Goal: Task Accomplishment & Management: Use online tool/utility

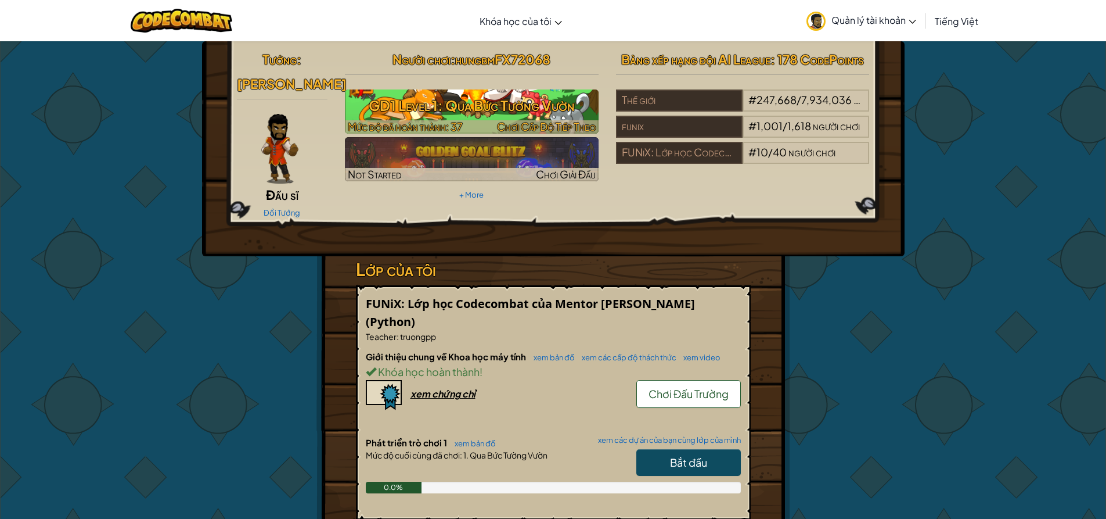
click at [437, 113] on h3 "GD1 Level 1: Qua Bức Tường Vườn" at bounding box center [472, 105] width 254 height 26
select select "vi"
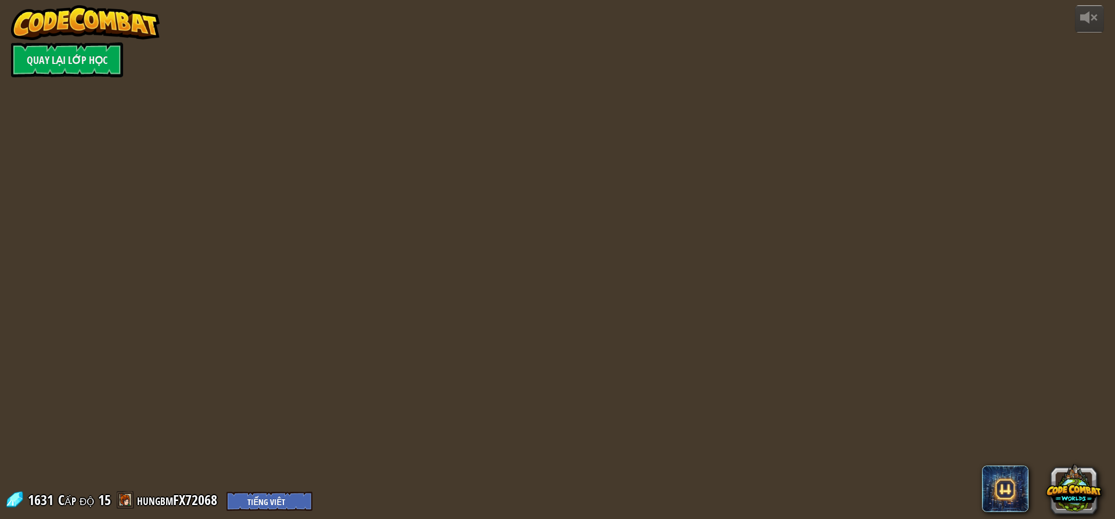
select select "vi"
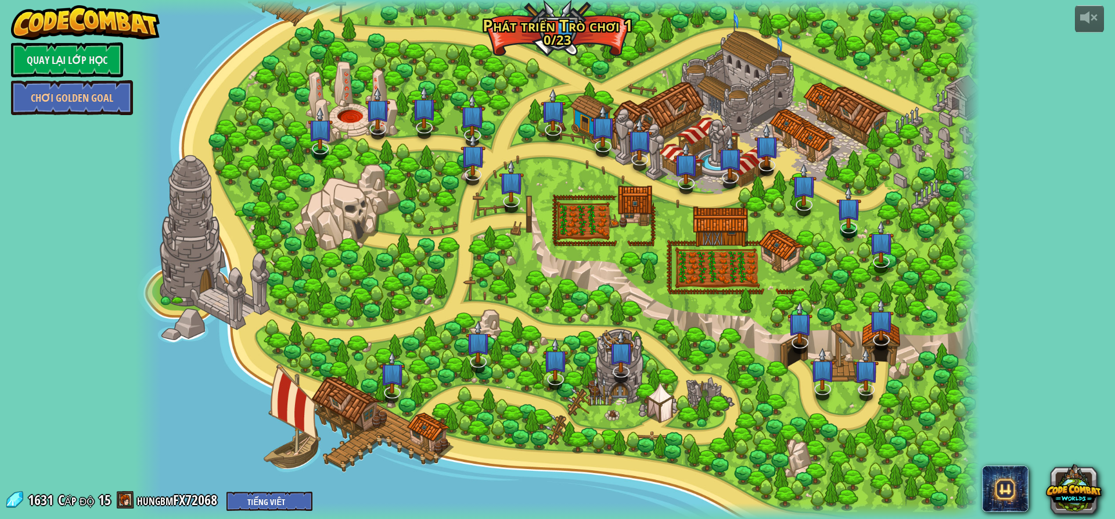
select select "vi"
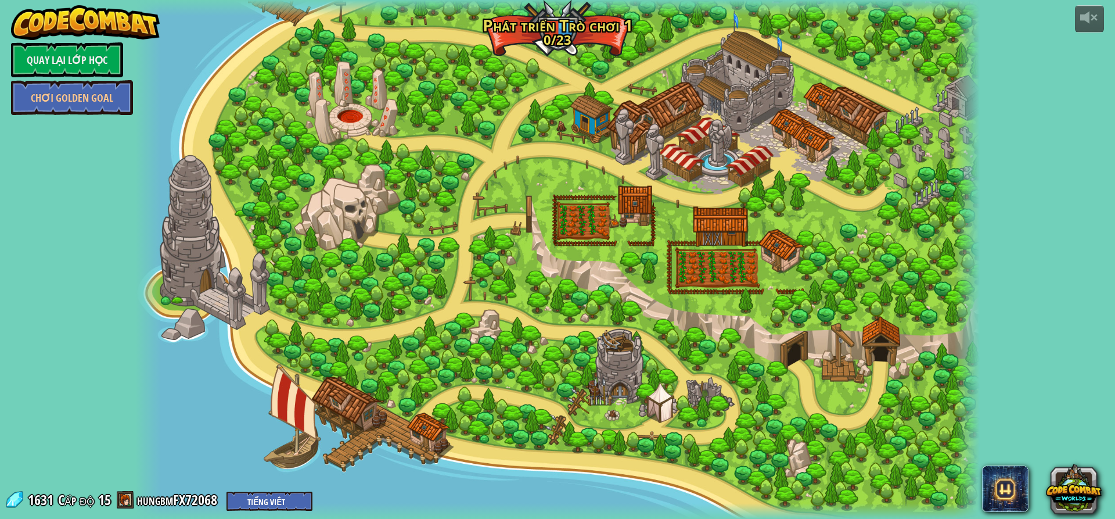
select select "vi"
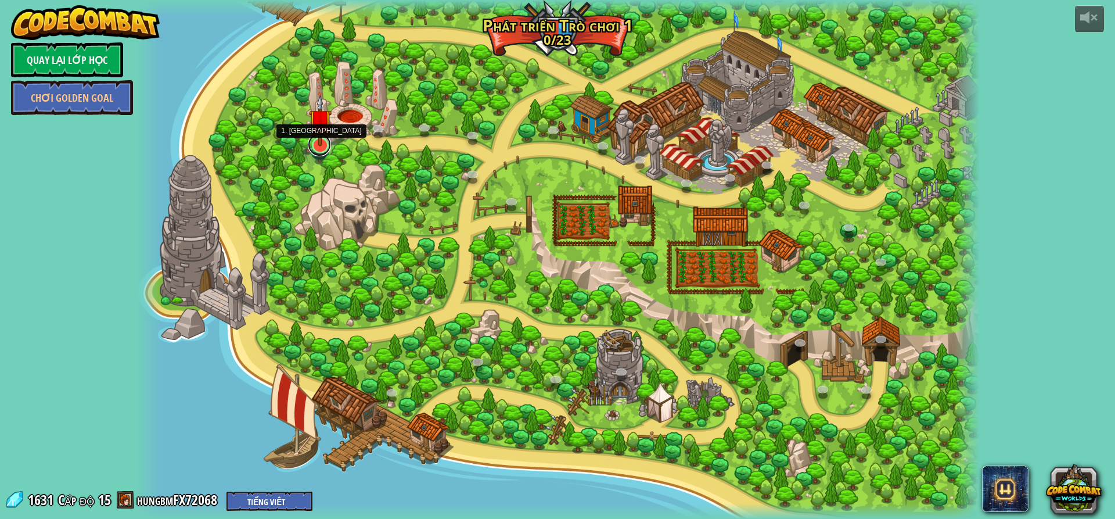
click at [318, 150] on link at bounding box center [319, 144] width 23 height 23
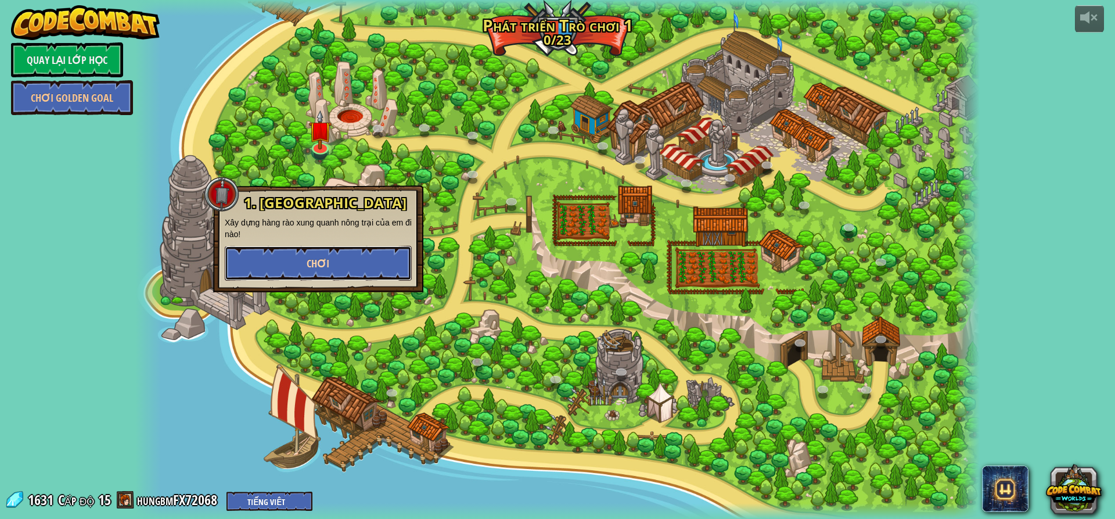
click at [332, 260] on button "Chơi" at bounding box center [318, 263] width 187 height 35
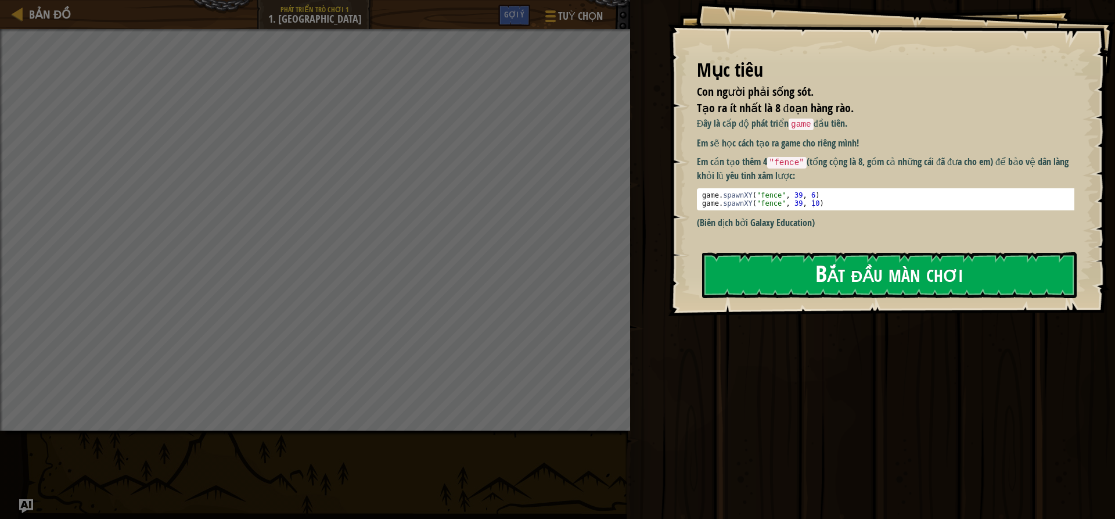
click at [815, 272] on button "Bắt đầu màn chơi" at bounding box center [889, 275] width 375 height 46
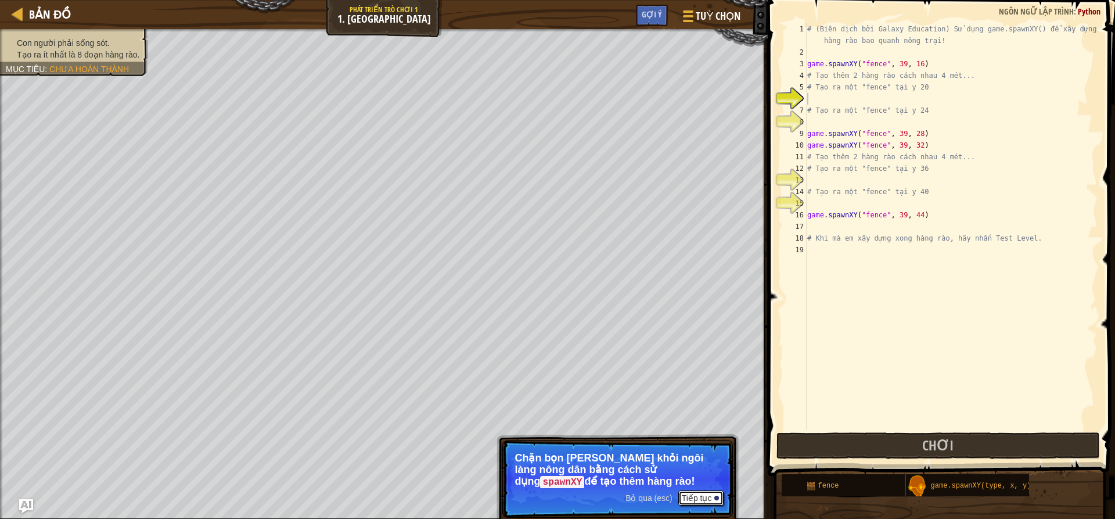
click at [700, 498] on button "Tiếp tục" at bounding box center [701, 497] width 46 height 15
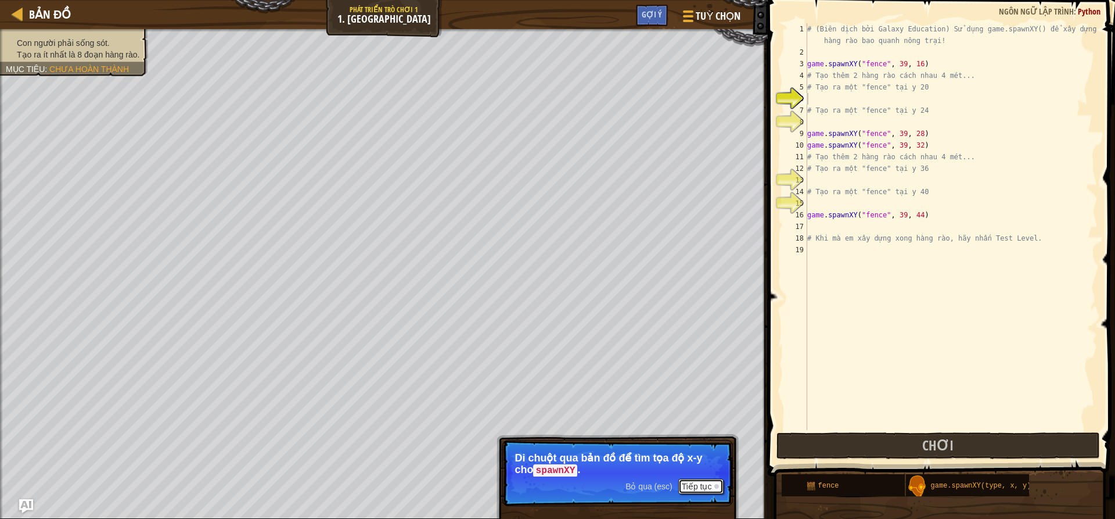
click at [690, 484] on button "Tiếp tục" at bounding box center [701, 485] width 46 height 15
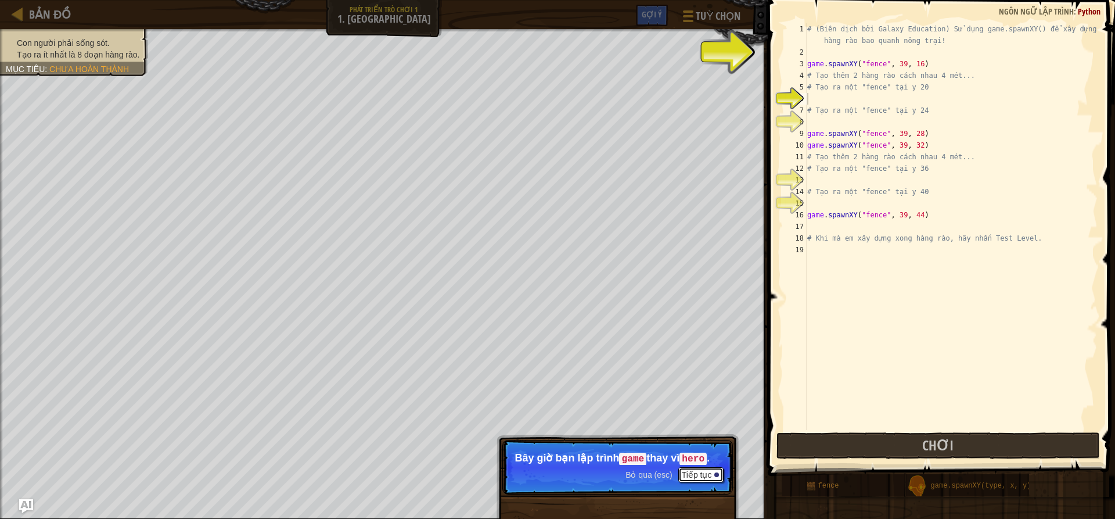
click at [696, 477] on button "Tiếp tục" at bounding box center [701, 474] width 46 height 15
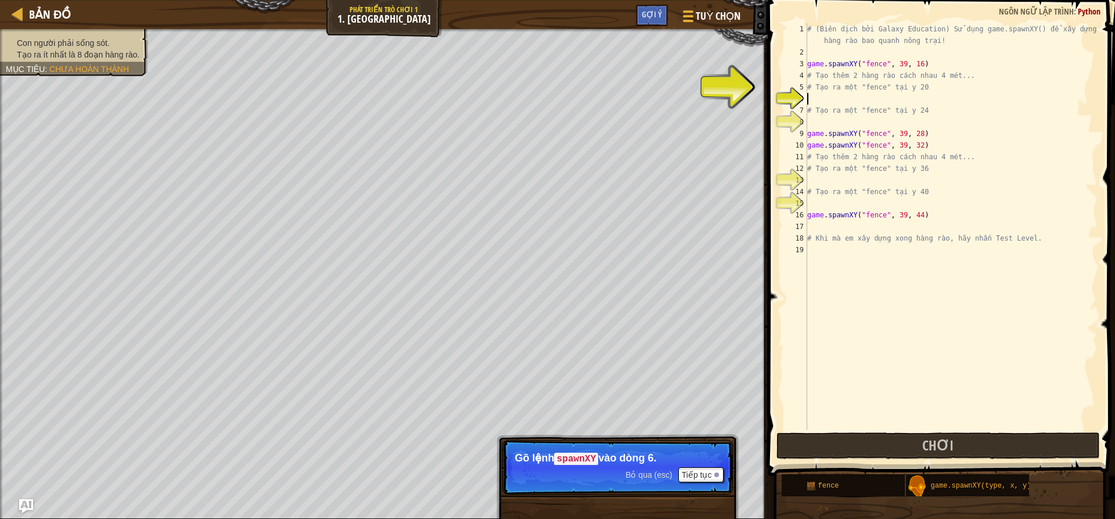
scroll to position [5, 0]
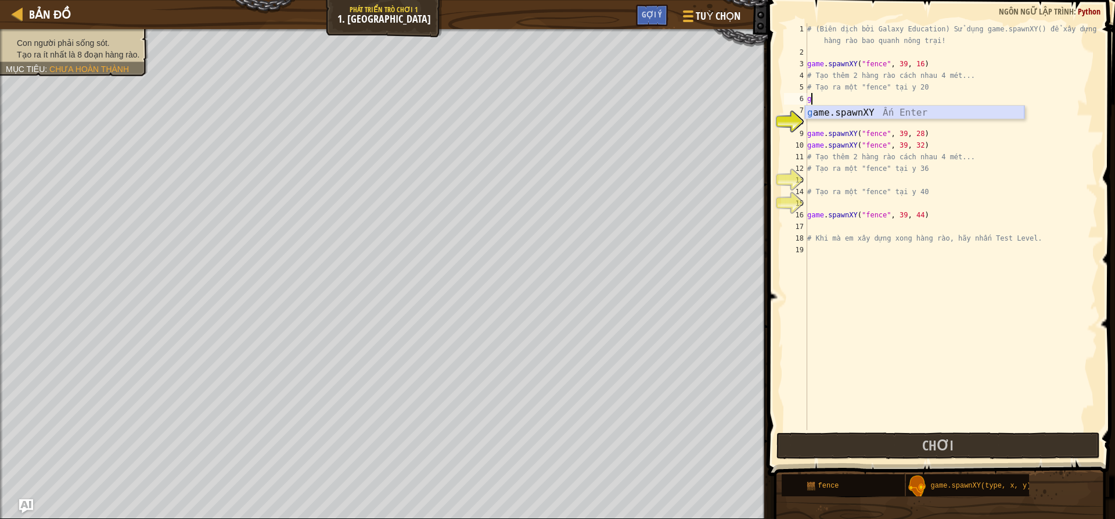
click at [937, 113] on div "g ame.spawnXY Ấn Enter" at bounding box center [915, 127] width 220 height 42
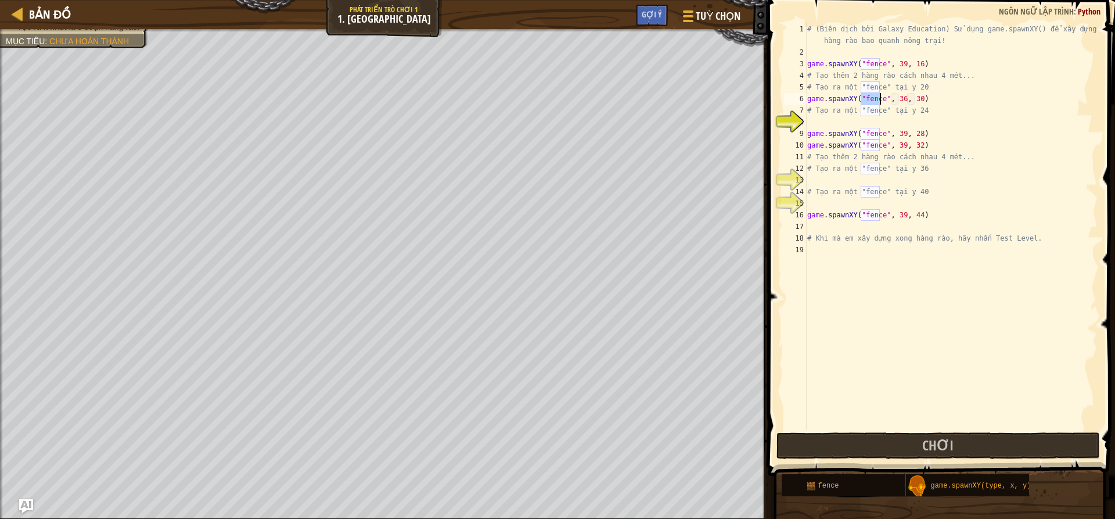
click at [908, 99] on div "# (Biên dịch bởi Galaxy Education) Sử dụng game.spawnXY() để xây dựng một hàng …" at bounding box center [951, 243] width 293 height 441
click at [912, 99] on div "# (Biên dịch bởi Galaxy Education) Sử dụng game.spawnXY() để xây dựng một hàng …" at bounding box center [951, 243] width 293 height 441
click at [805, 120] on div "8" at bounding box center [795, 122] width 23 height 12
type textarea "game.spawnXY("fence", 39, 28)"
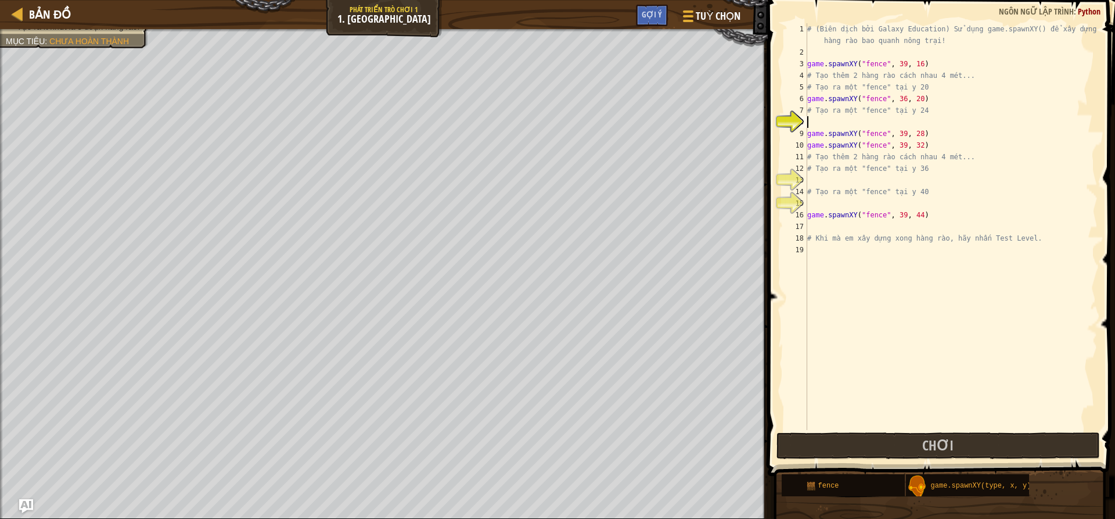
scroll to position [5, 0]
click at [941, 117] on div "# (Biên dịch bởi Galaxy Education) Sử dụng game.spawnXY() để xây dựng một hàng …" at bounding box center [951, 243] width 293 height 441
click at [898, 121] on div "# (Biên dịch bởi Galaxy Education) Sử dụng game.spawnXY() để xây dựng một hàng …" at bounding box center [951, 243] width 293 height 441
click at [898, 96] on div "# (Biên dịch bởi Galaxy Education) Sử dụng game.spawnXY() để xây dựng một hàng …" at bounding box center [951, 243] width 293 height 441
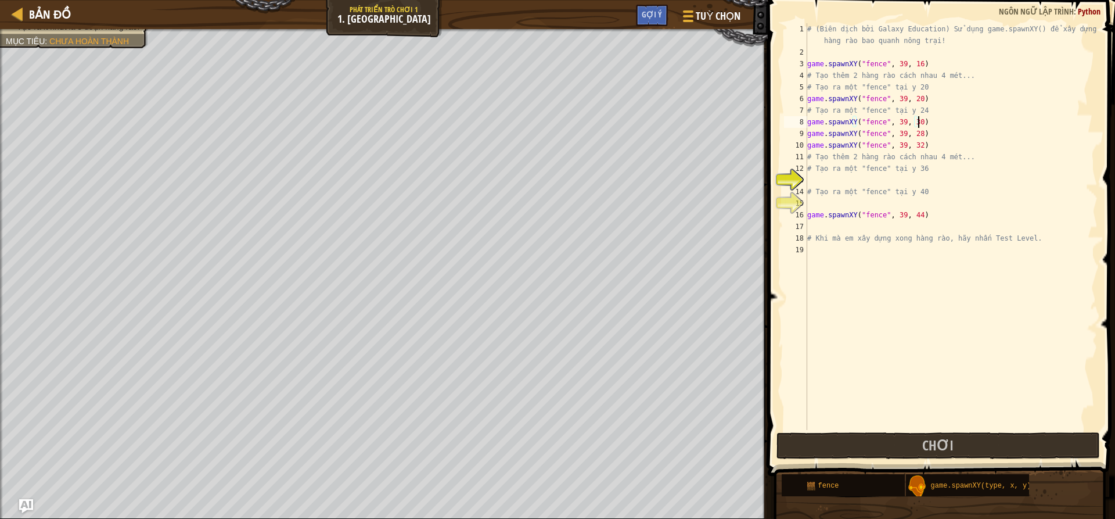
click at [931, 121] on div "# (Biên dịch bởi Galaxy Education) Sử dụng game.spawnXY() để xây dựng một hàng …" at bounding box center [951, 243] width 293 height 441
click at [912, 121] on div "# (Biên dịch bởi Galaxy Education) Sử dụng game.spawnXY() để xây dựng một hàng …" at bounding box center [951, 243] width 293 height 441
click at [911, 120] on div "# (Biên dịch bởi Galaxy Education) Sử dụng game.spawnXY() để xây dựng một hàng …" at bounding box center [951, 243] width 293 height 441
click at [910, 129] on div "# (Biên dịch bởi Galaxy Education) Sử dụng game.spawnXY() để xây dựng một hàng …" at bounding box center [951, 243] width 293 height 441
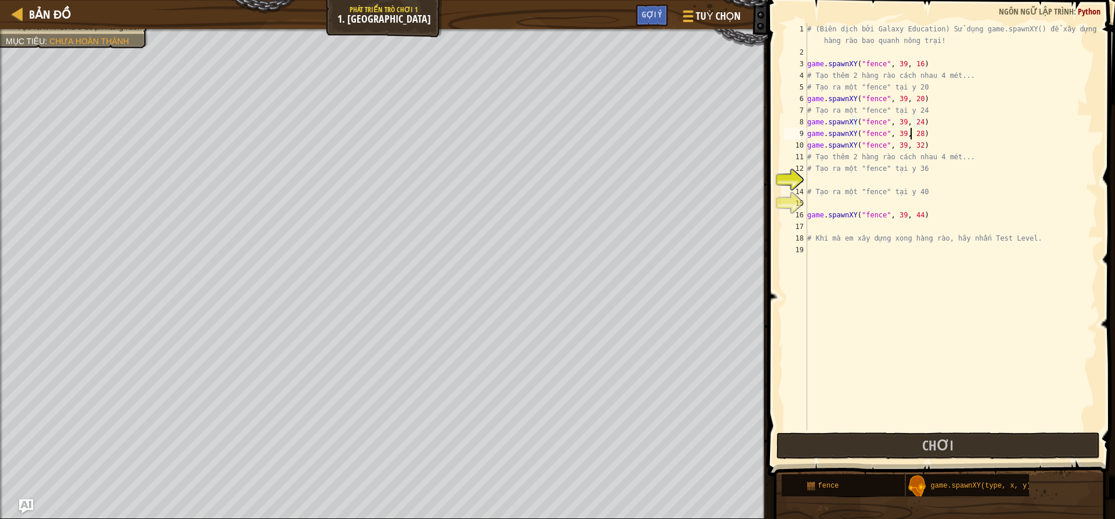
type textarea "game.spawnXY("fence", 39, 28)"
click at [908, 182] on div "# (Biên dịch bởi Galaxy Education) Sử dụng game.spawnXY() để xây dựng một hàng …" at bounding box center [951, 243] width 293 height 441
click at [897, 178] on div "# (Biên dịch bởi Galaxy Education) Sử dụng game.spawnXY() để xây dựng một hàng …" at bounding box center [951, 243] width 293 height 441
click at [901, 177] on div "# (Biên dịch bởi Galaxy Education) Sử dụng game.spawnXY() để xây dựng một hàng …" at bounding box center [951, 243] width 293 height 441
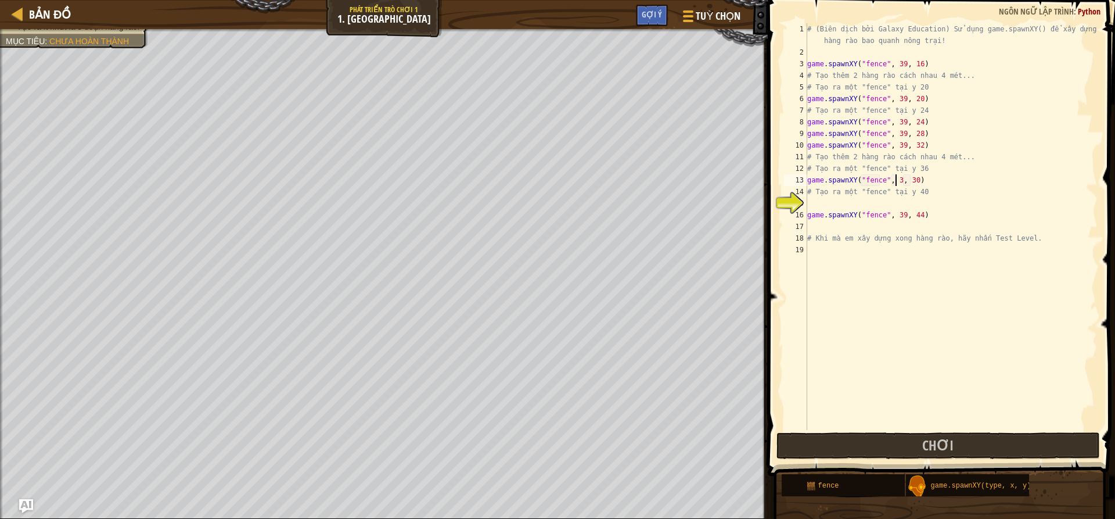
scroll to position [5, 8]
click at [911, 182] on div "# (Biên dịch bởi Galaxy Education) Sử dụng game.spawnXY() để xây dựng một hàng …" at bounding box center [951, 243] width 293 height 441
click at [915, 182] on div "# (Biên dịch bởi Galaxy Education) Sử dụng game.spawnXY() để xây dựng một hàng …" at bounding box center [951, 243] width 293 height 441
click at [913, 217] on div "# (Biên dịch bởi Galaxy Education) Sử dụng game.spawnXY() để xây dựng một hàng …" at bounding box center [951, 243] width 293 height 441
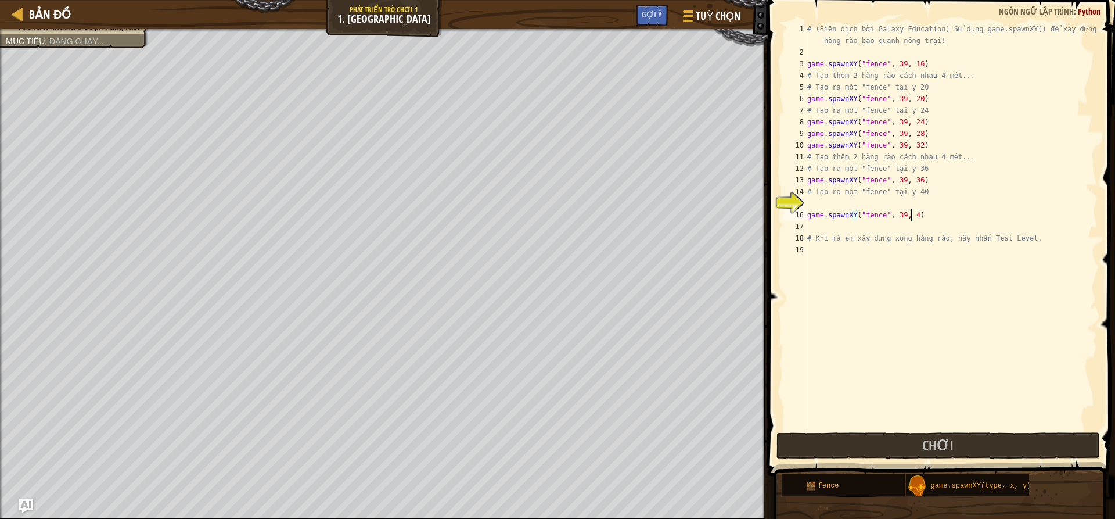
scroll to position [5, 8]
type textarea "game.spawnXY("fence", 39, 44)"
click at [923, 200] on div "# (Biên dịch bởi Galaxy Education) Sử dụng game.spawnXY() để xây dựng một hàng …" at bounding box center [951, 243] width 293 height 441
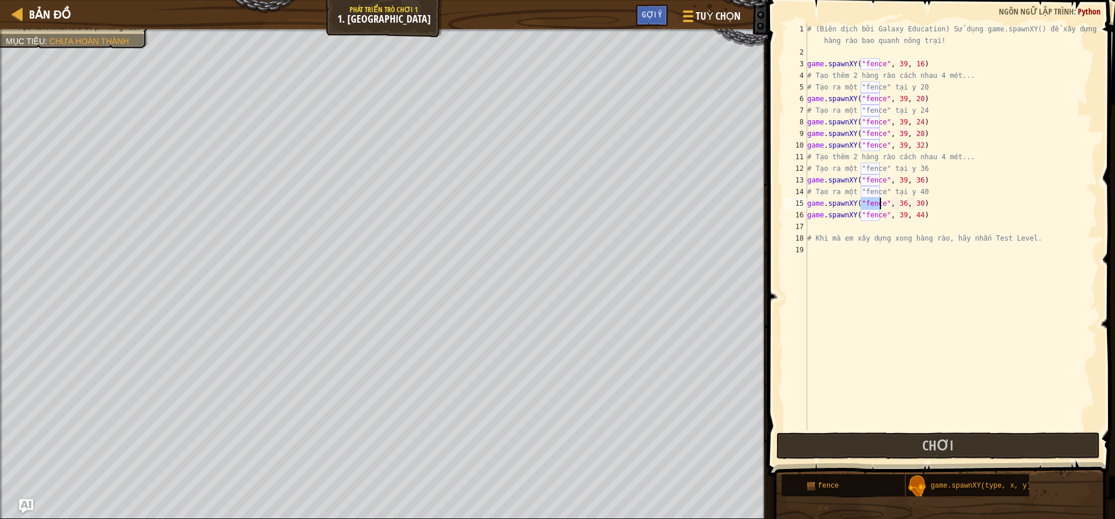
click at [911, 204] on div "# (Biên dịch bởi Galaxy Education) Sử dụng game.spawnXY() để xây dựng một hàng …" at bounding box center [951, 243] width 293 height 441
type textarea "game.spawnXY("fence", 36, 40)"
click at [945, 438] on span "Chơi" at bounding box center [937, 445] width 31 height 19
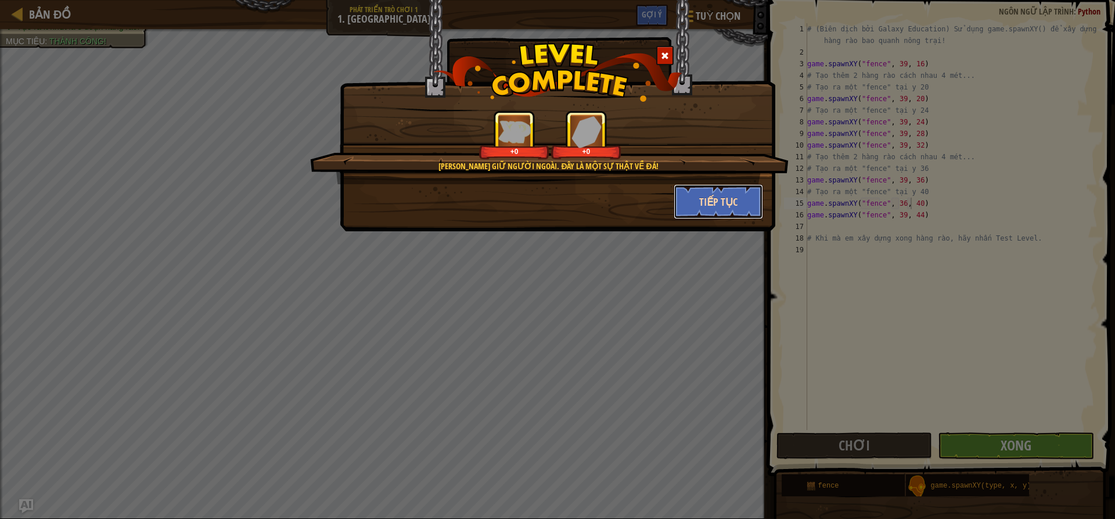
click at [724, 196] on button "Tiếp tục" at bounding box center [719, 201] width 90 height 35
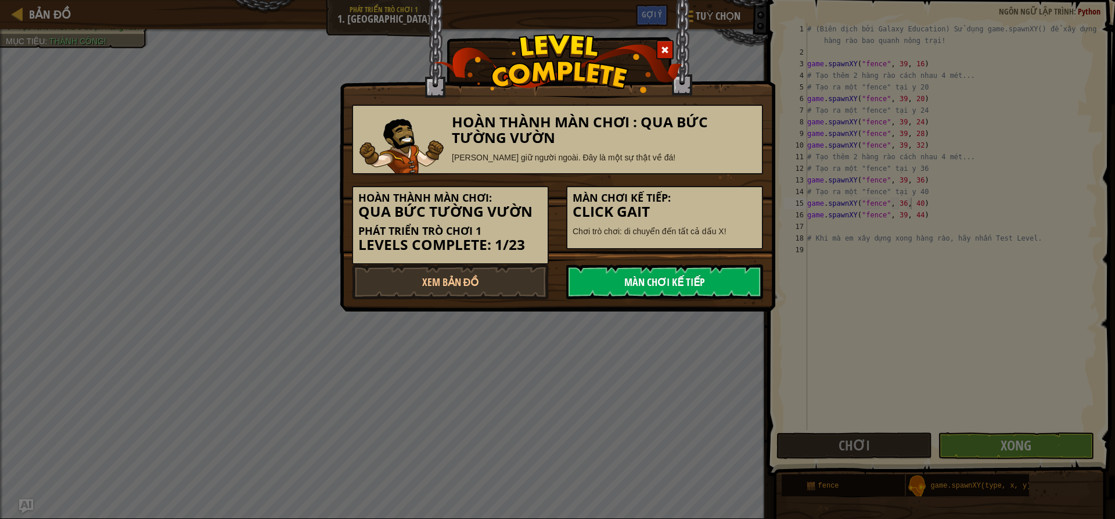
click at [731, 283] on link "Màn chơi kế tiếp" at bounding box center [664, 281] width 197 height 35
click at [698, 279] on link "Màn chơi kế tiếp" at bounding box center [664, 281] width 197 height 35
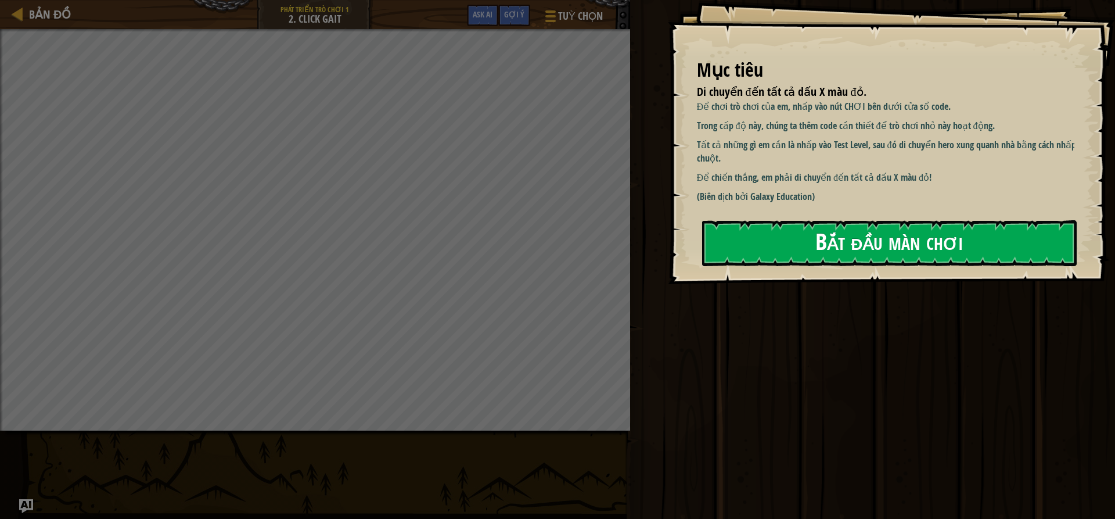
click at [927, 244] on button "Bắt đầu màn chơi" at bounding box center [889, 243] width 375 height 46
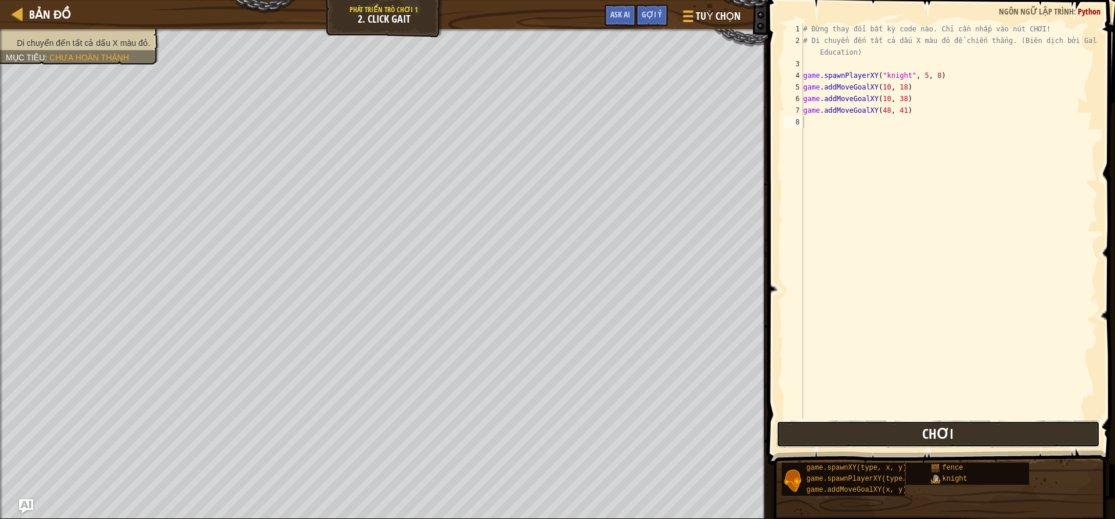
click at [953, 429] on button "Chơi" at bounding box center [937, 433] width 323 height 27
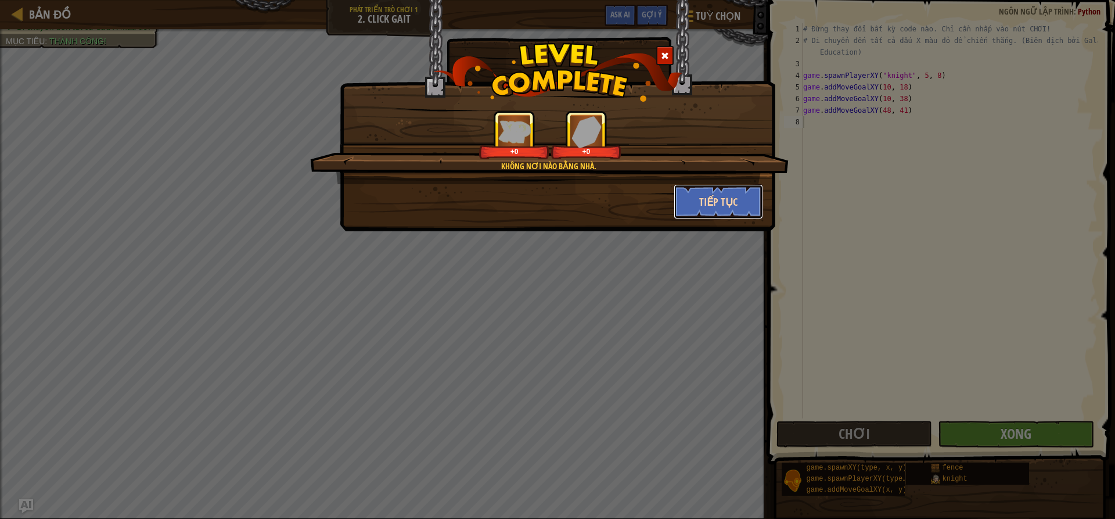
click at [715, 199] on button "Tiếp tục" at bounding box center [719, 201] width 90 height 35
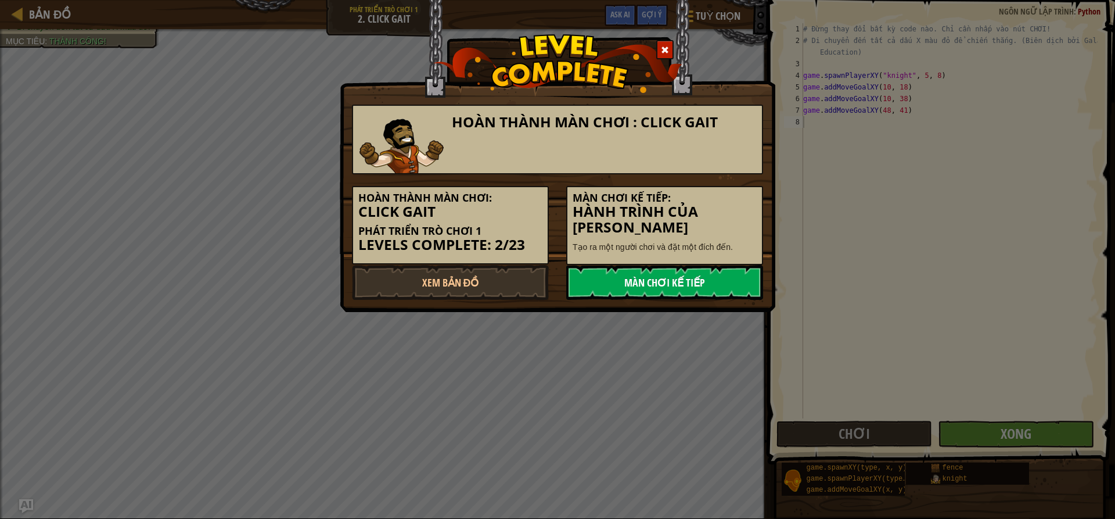
click at [679, 281] on link "Màn chơi kế tiếp" at bounding box center [664, 282] width 197 height 35
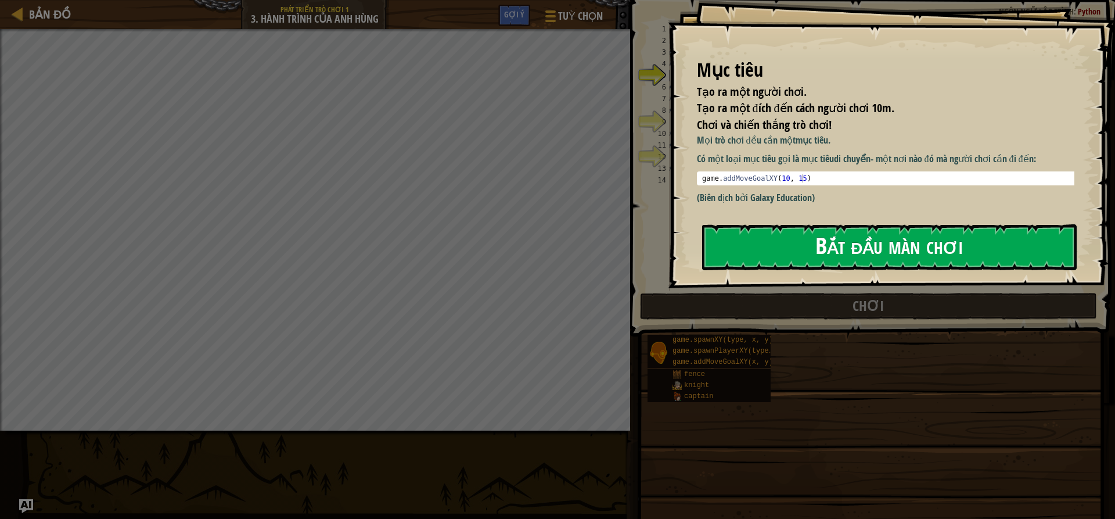
click at [753, 238] on button "Bắt đầu màn chơi" at bounding box center [889, 247] width 375 height 46
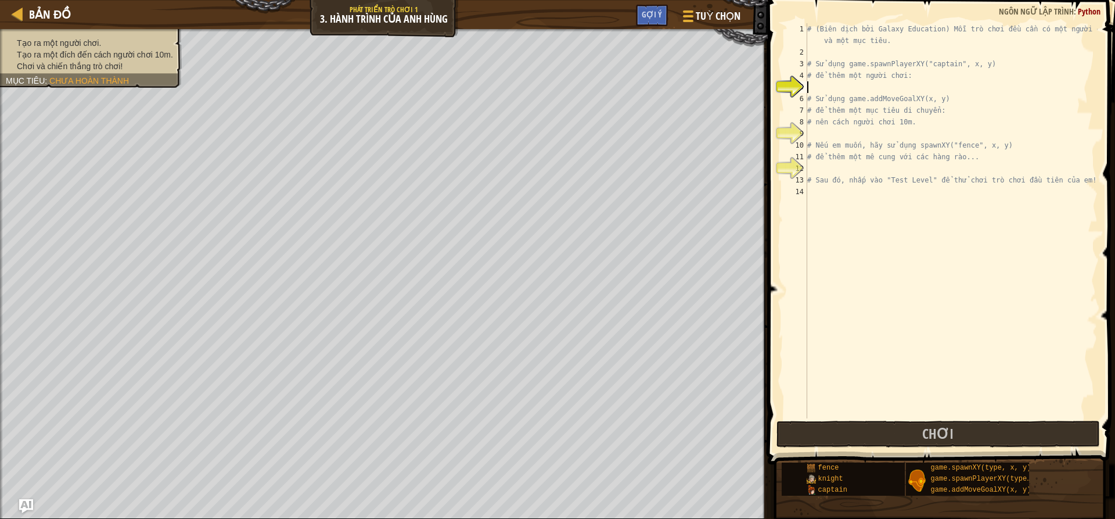
scroll to position [5, 0]
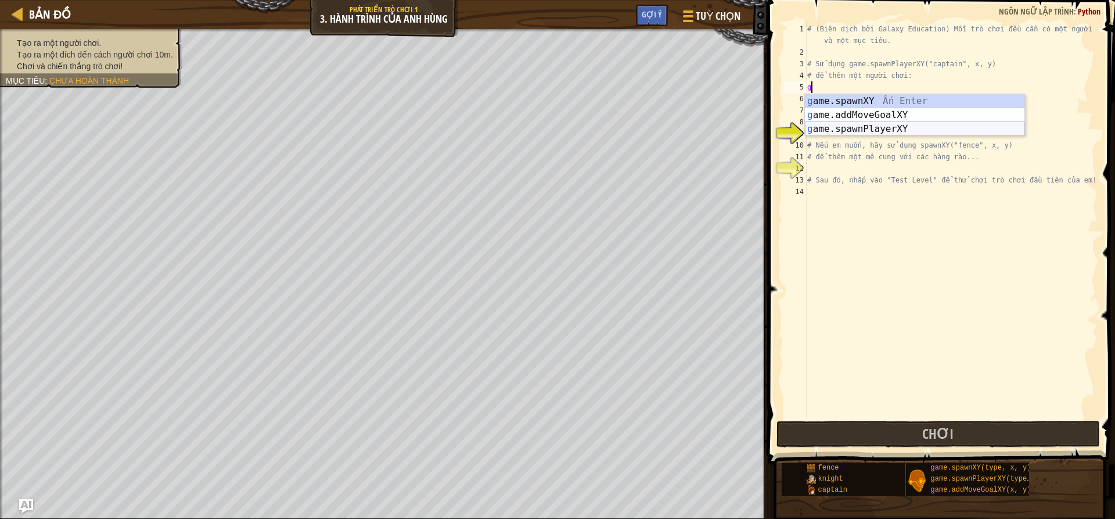
click at [891, 124] on div "g ame.spawnXY Ấn Enter g ame.addMoveGoalXY Ấn Enter g ame.spawnPlayerXY Ấn Enter" at bounding box center [915, 129] width 220 height 70
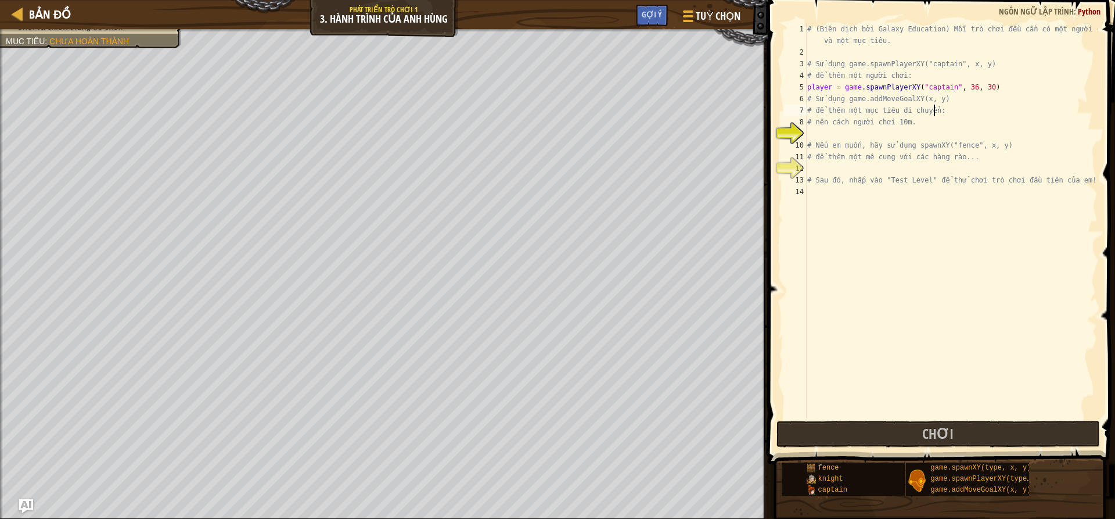
click at [938, 109] on div "# (Biên dịch bởi Galaxy Education) Mỗi trò chơi đều cần có một người chơi và mộ…" at bounding box center [951, 238] width 293 height 430
click at [949, 98] on div "# (Biên dịch bởi Galaxy Education) Mỗi trò chơi đều cần có một người chơi và mộ…" at bounding box center [951, 238] width 293 height 430
type textarea "# Sử dụng game.addMoveGoalXY(x, y)"
click at [809, 134] on div "# (Biên dịch bởi Galaxy Education) Mỗi trò chơi đều cần có một người chơi và mộ…" at bounding box center [951, 238] width 293 height 430
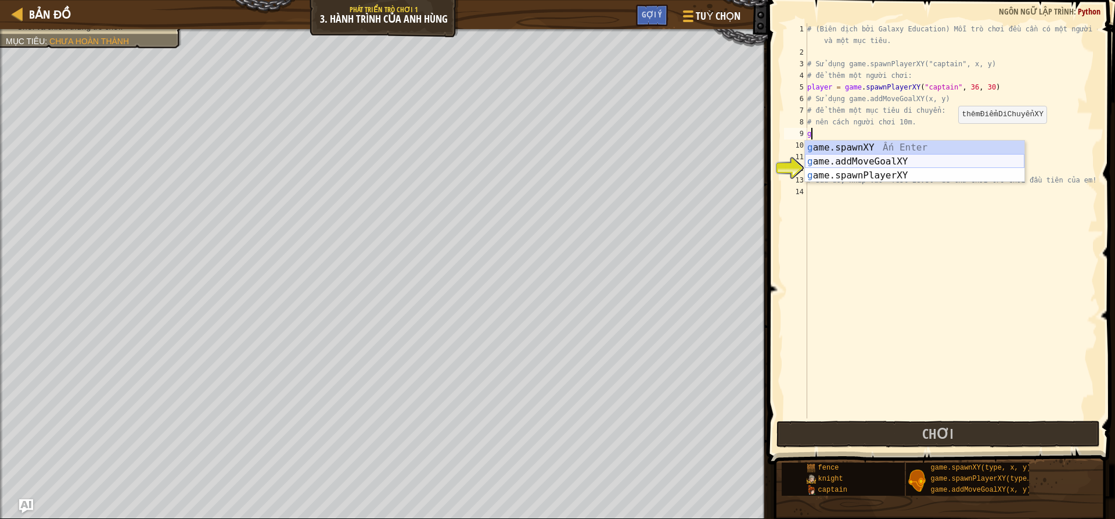
click at [910, 157] on div "g ame.spawnXY Ấn Enter g ame.addMoveGoalXY Ấn Enter g ame.spawnPlayerXY Ấn Enter" at bounding box center [915, 176] width 220 height 70
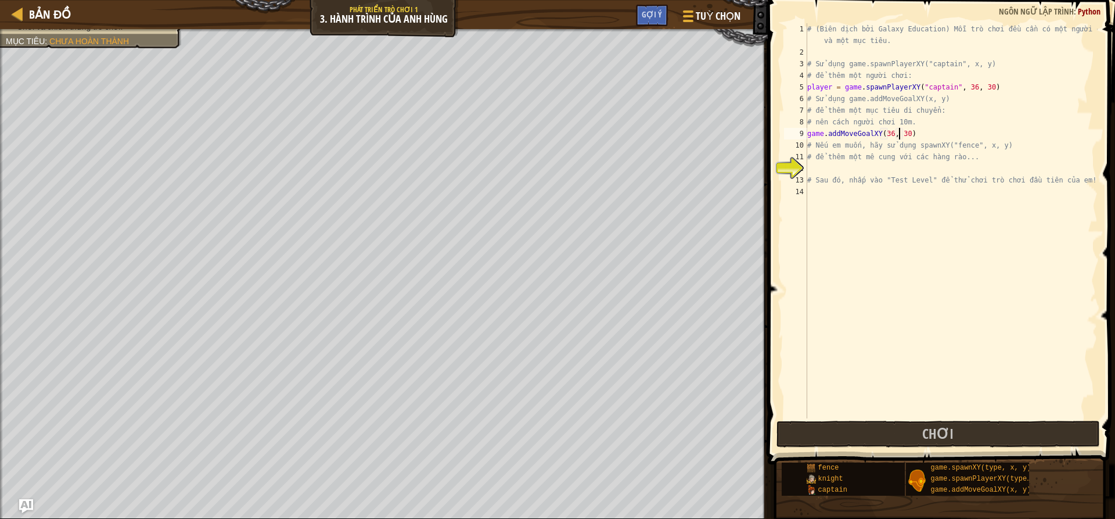
click at [898, 136] on div "# (Biên dịch bởi Galaxy Education) Mỗi trò chơi đều cần có một người chơi và mộ…" at bounding box center [951, 238] width 293 height 430
click at [887, 133] on div "# (Biên dịch bởi Galaxy Education) Mỗi trò chơi đều cần có một người chơi và mộ…" at bounding box center [951, 238] width 293 height 430
type textarea "game.addMoveGoalXY(4, 30)"
click at [820, 164] on div "# (Biên dịch bởi Galaxy Education) Mỗi trò chơi đều cần có một người chơi và mộ…" at bounding box center [951, 238] width 293 height 430
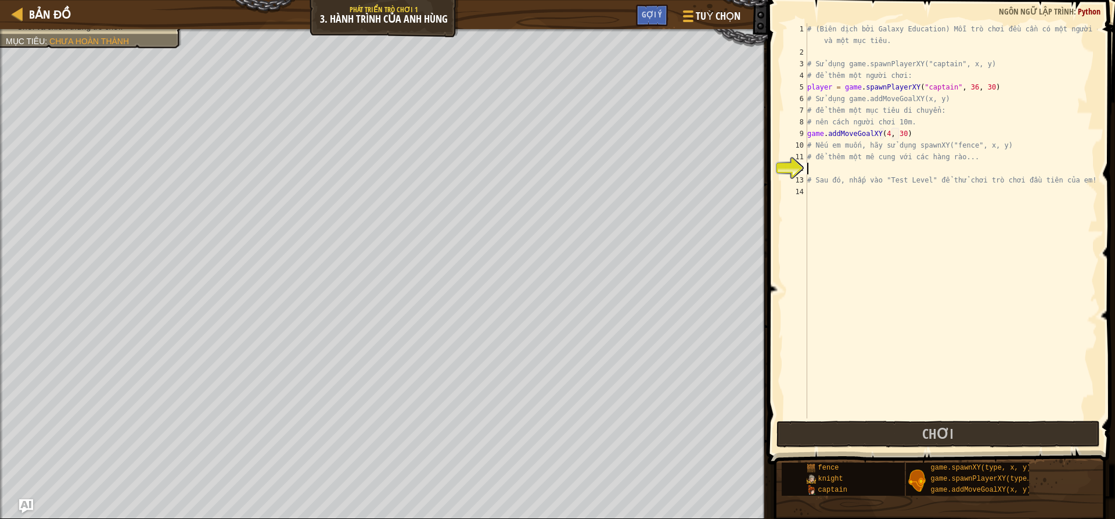
scroll to position [5, 0]
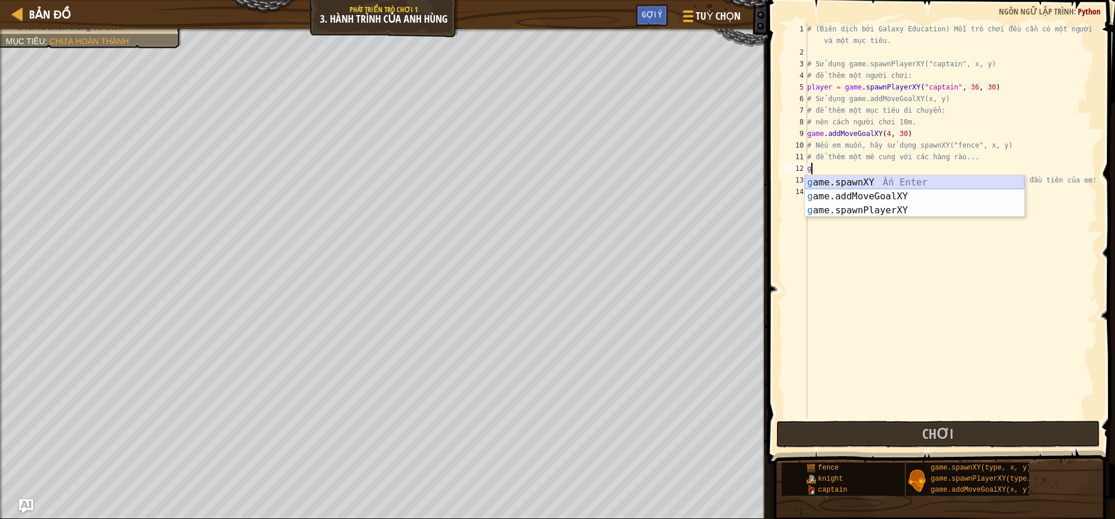
click at [890, 180] on div "g ame.spawnXY Ấn Enter g ame.addMoveGoalXY Ấn Enter g ame.spawnPlayerXY Ấn Enter" at bounding box center [915, 210] width 220 height 70
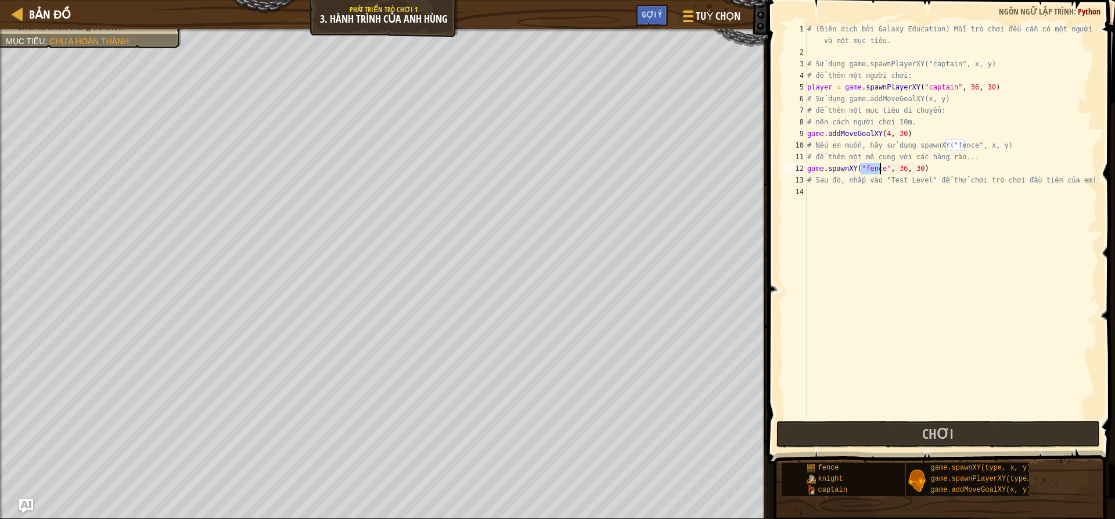
click at [899, 170] on div "# (Biên dịch bởi Galaxy Education) Mỗi trò chơi đều cần có một người chơi và mộ…" at bounding box center [951, 238] width 293 height 430
type textarea "game.spawnXY("fence", 15, 30)"
click at [880, 430] on button "Chơi" at bounding box center [937, 433] width 323 height 27
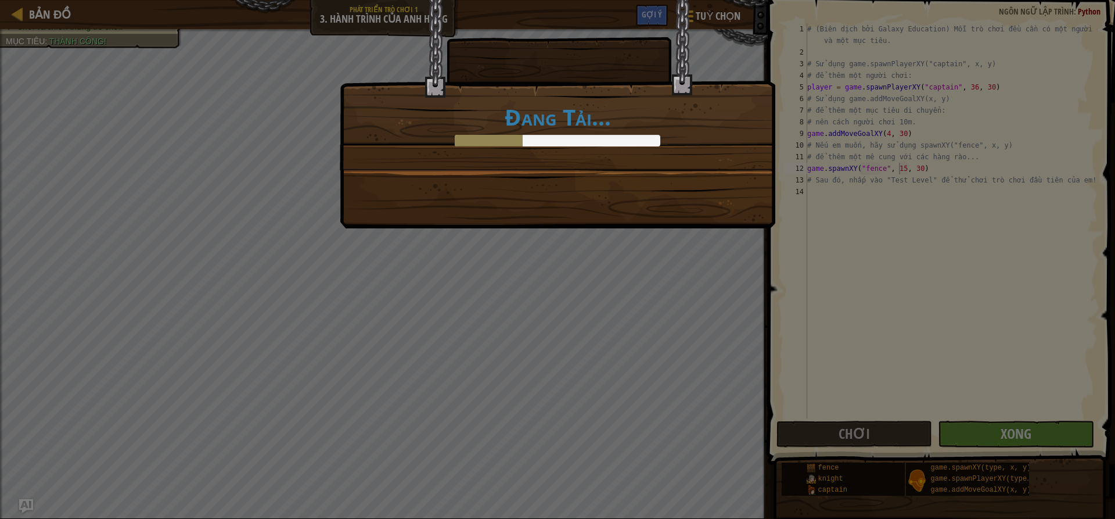
click at [1032, 434] on div "Đang Tải..." at bounding box center [557, 259] width 1115 height 519
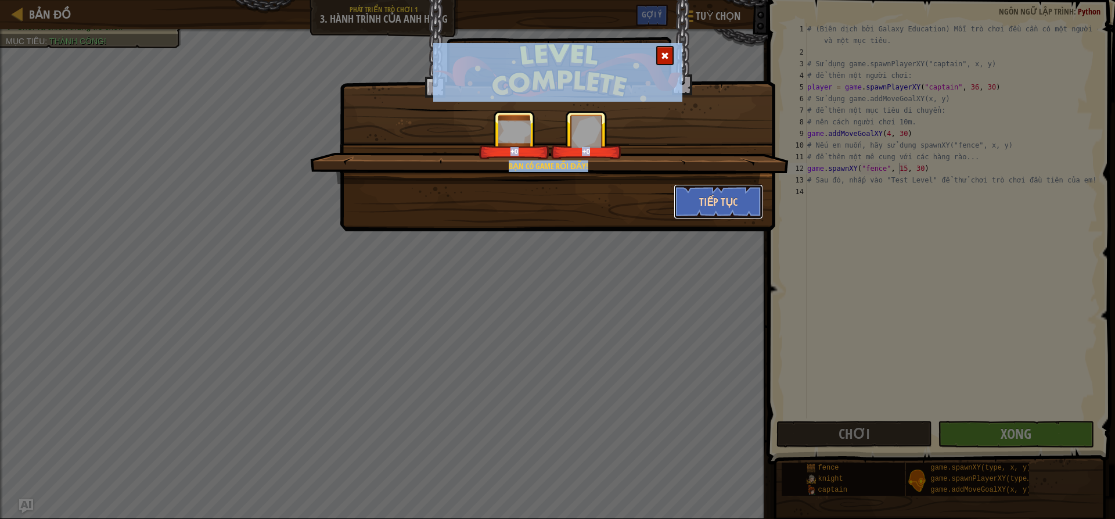
click at [724, 199] on button "Tiếp tục" at bounding box center [719, 201] width 90 height 35
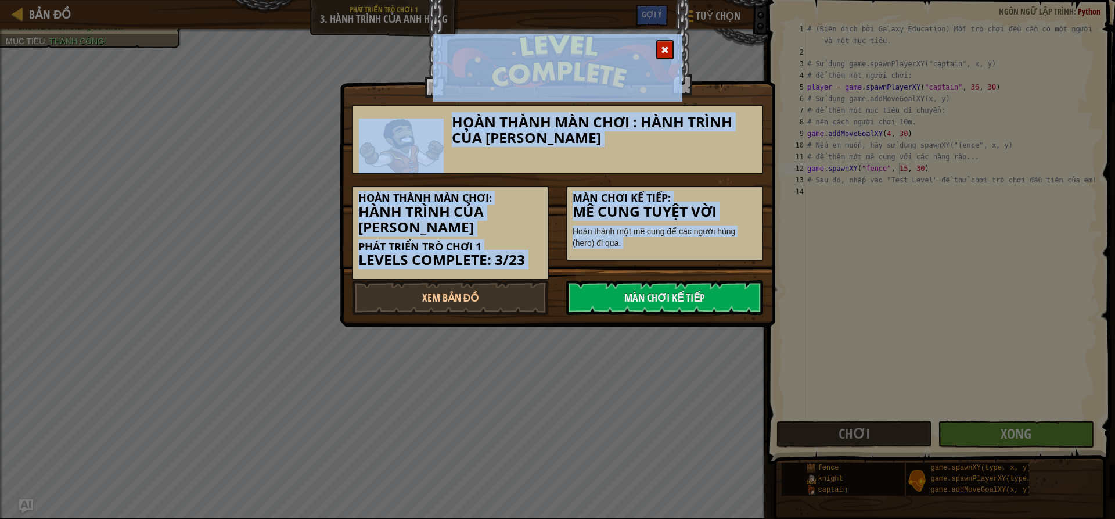
click at [573, 164] on div "Hoàn thành màn chơi : Hành trình của [PERSON_NAME]" at bounding box center [557, 140] width 411 height 70
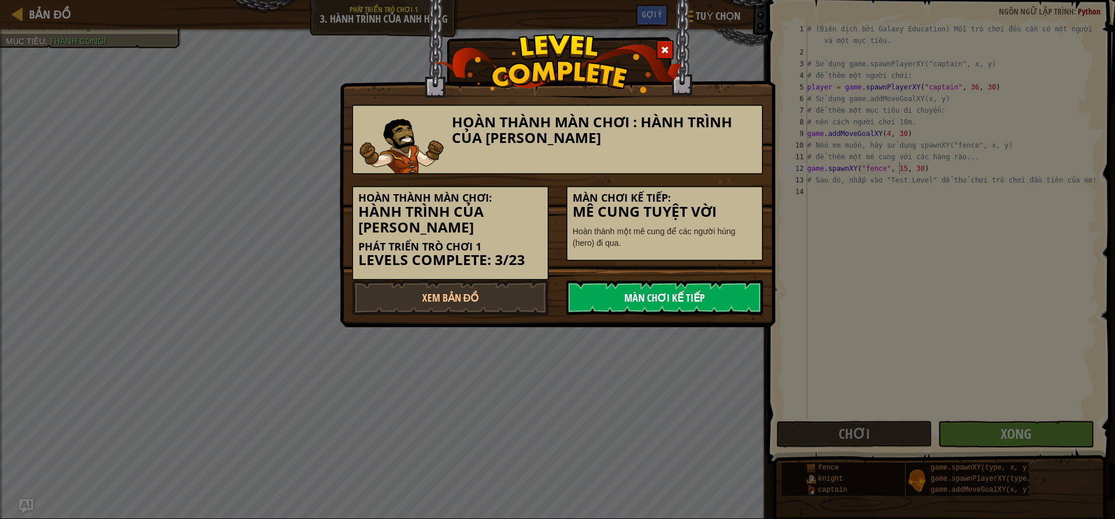
click at [654, 295] on link "Màn chơi kế tiếp" at bounding box center [664, 297] width 197 height 35
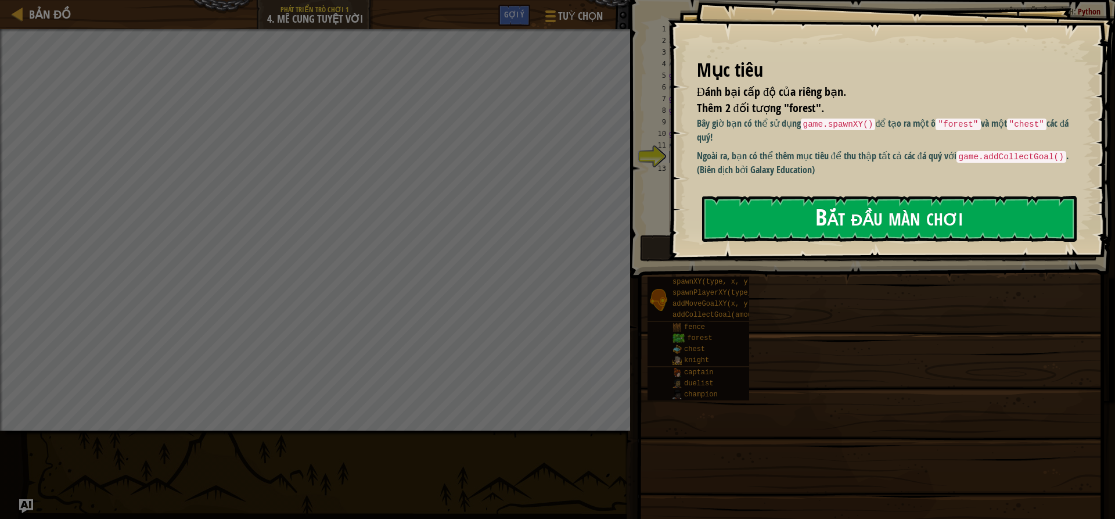
click at [933, 213] on button "Bắt đầu màn chơi" at bounding box center [889, 219] width 375 height 46
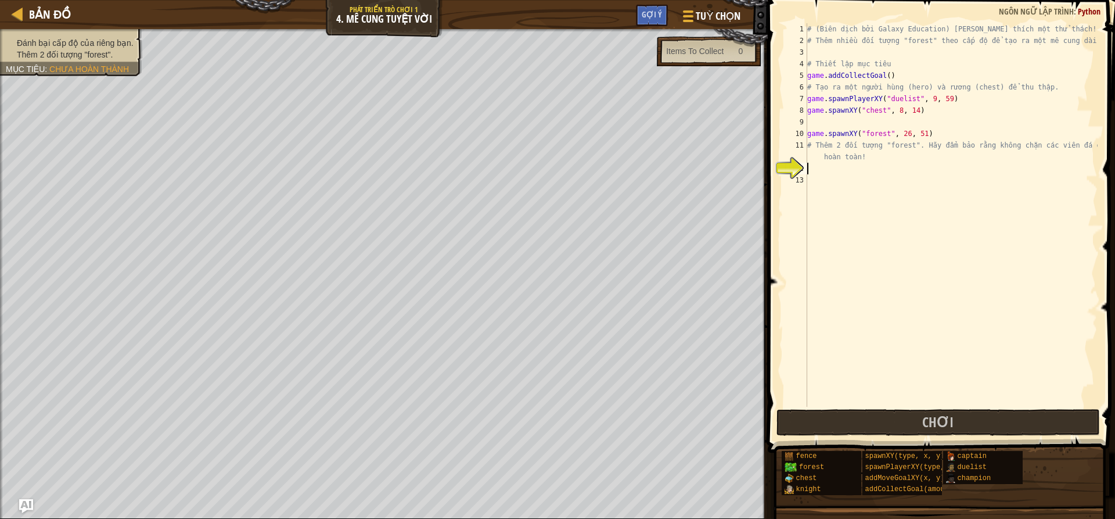
click at [839, 125] on div "# (Biên dịch bởi Galaxy Education) [PERSON_NAME] thích một thử thách! # Thêm nh…" at bounding box center [951, 226] width 293 height 406
click at [822, 174] on div "# (Biên dịch bởi Galaxy Education) [PERSON_NAME] thích một thử thách! # Thêm nh…" at bounding box center [951, 226] width 293 height 406
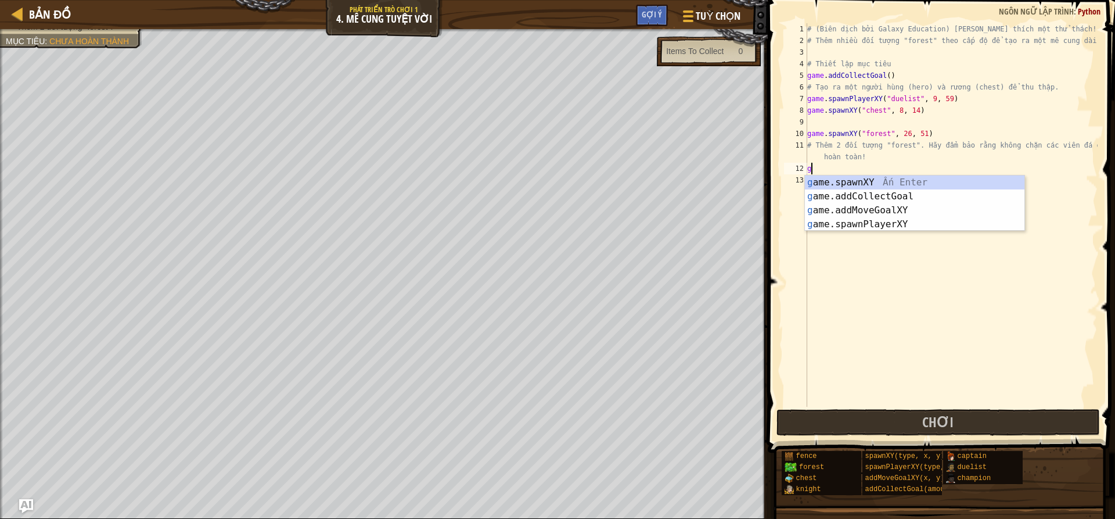
scroll to position [5, 0]
click at [891, 184] on div "ga me.spawnXY Ấn Enter ga me.addCollectGoal Ấn Enter ga me.addMoveGoalXY Ấn Ent…" at bounding box center [915, 217] width 220 height 84
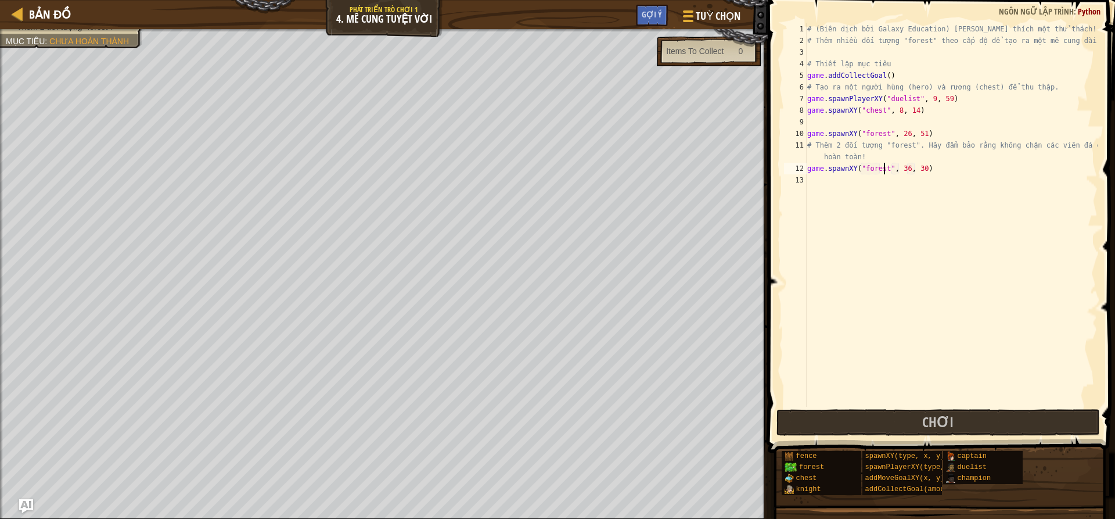
scroll to position [5, 7]
click at [917, 171] on div "# (Biên dịch bởi Galaxy Education) [PERSON_NAME] thích một thử thách! # Thêm nh…" at bounding box center [951, 226] width 293 height 406
type textarea "game.spawnXY("forest", 36, 42)"
click at [830, 179] on div "# (Biên dịch bởi Galaxy Education) [PERSON_NAME] thích một thử thách! # Thêm nh…" at bounding box center [951, 226] width 293 height 406
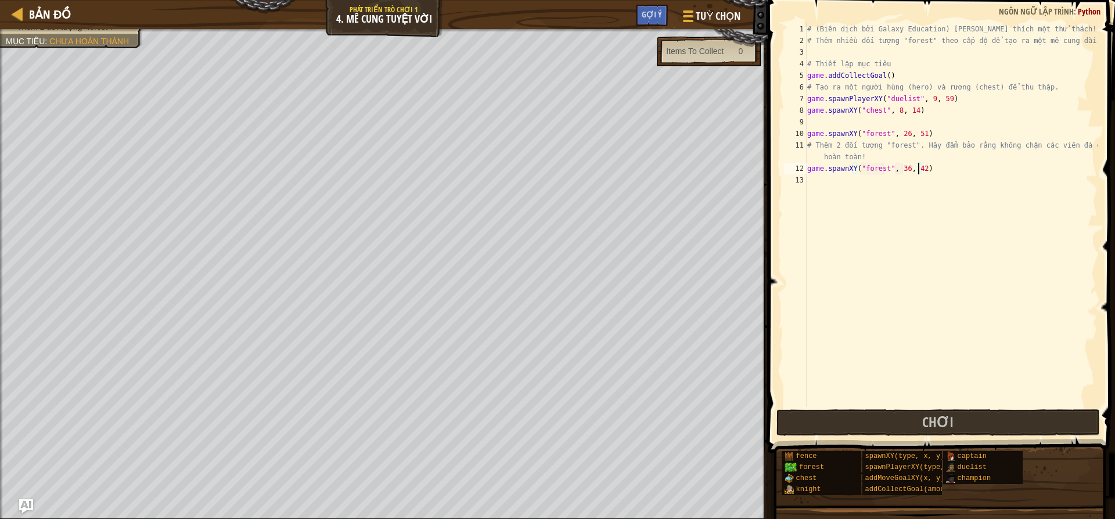
scroll to position [5, 0]
click at [902, 163] on div "# (Biên dịch bởi Galaxy Education) [PERSON_NAME] thích một thử thách! # Thêm nh…" at bounding box center [951, 226] width 293 height 406
click at [919, 166] on div "# (Biên dịch bởi Galaxy Education) [PERSON_NAME] thích một thử thách! # Thêm nh…" at bounding box center [951, 226] width 293 height 406
type textarea "game.spawnXY("forest", 34, 60)"
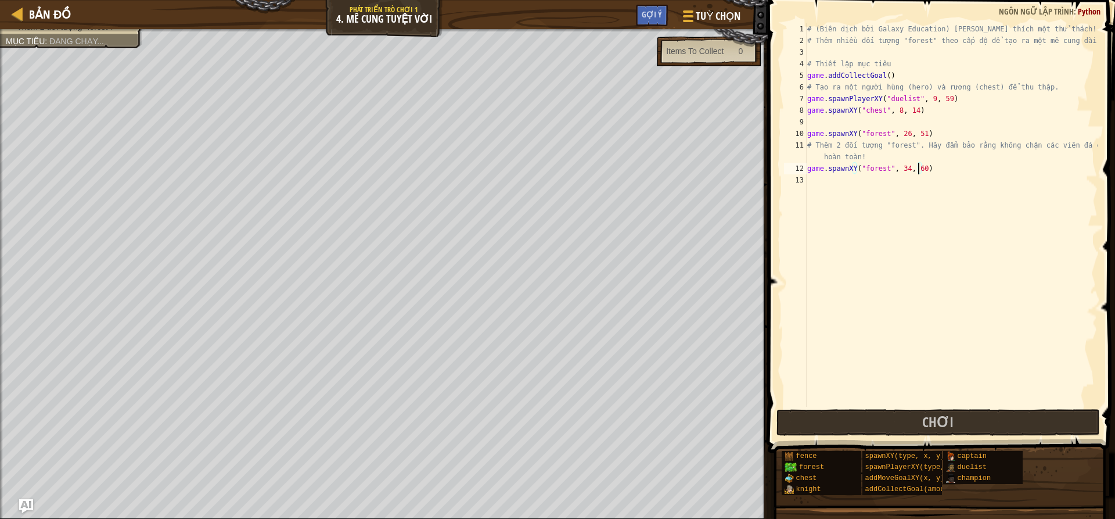
scroll to position [5, 9]
click at [941, 172] on div "# (Biên dịch bởi Galaxy Education) [PERSON_NAME] thích một thử thách! # Thêm nh…" at bounding box center [951, 226] width 293 height 406
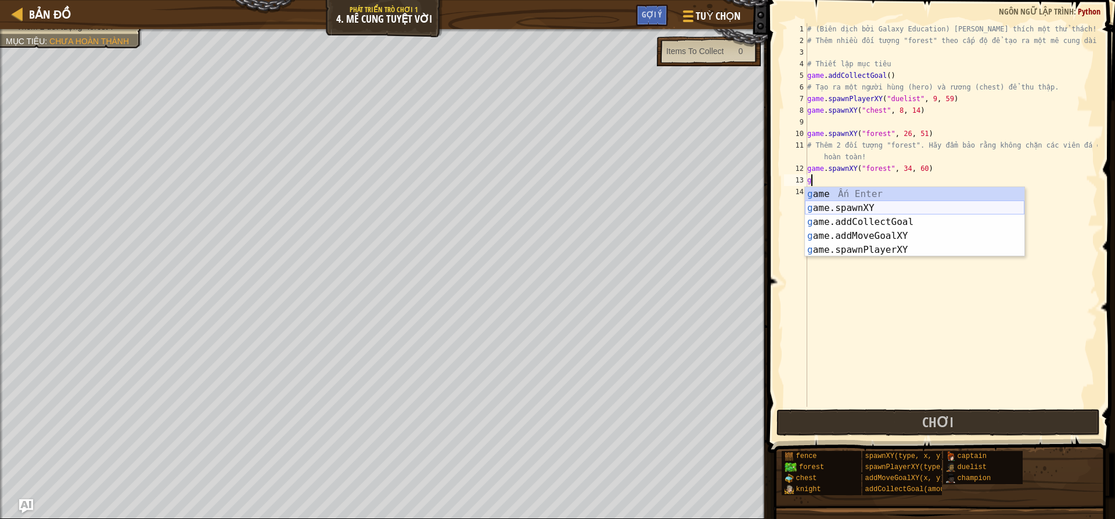
click at [854, 207] on div "g ame Ấn Enter g ame.spawnXY Ấn Enter g ame.addCollectGoal Ấn Enter g ame.addMo…" at bounding box center [915, 236] width 220 height 98
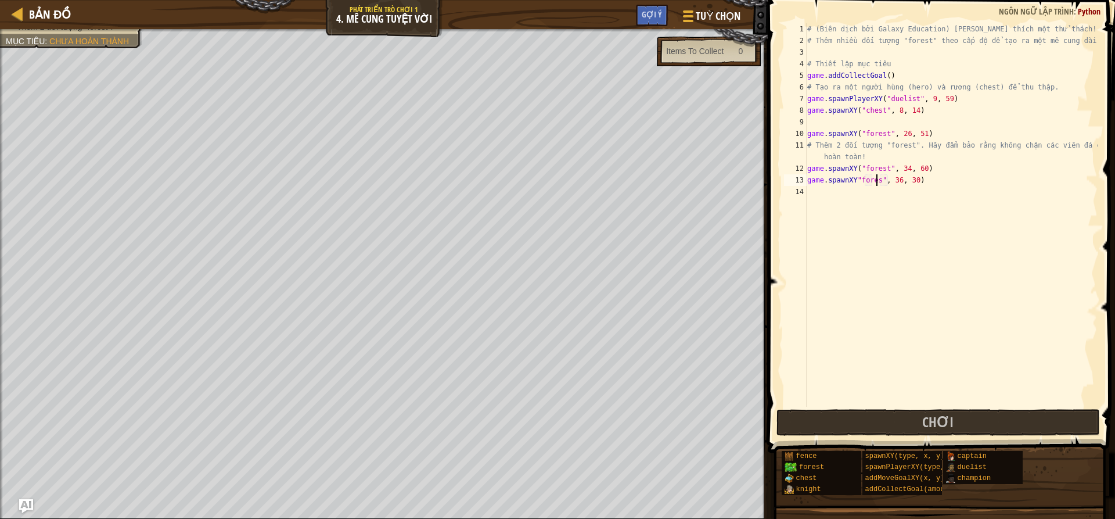
scroll to position [5, 6]
click at [898, 183] on div "# (Biên dịch bởi Galaxy Education) [PERSON_NAME] thích một thử thách! # Thêm nh…" at bounding box center [951, 226] width 293 height 406
click at [884, 179] on div "# (Biên dịch bởi Galaxy Education) [PERSON_NAME] thích một thử thách! # Thêm nh…" at bounding box center [951, 226] width 293 height 406
click at [855, 182] on div "# (Biên dịch bởi Galaxy Education) [PERSON_NAME] thích một thử thách! # Thêm nh…" at bounding box center [951, 226] width 293 height 406
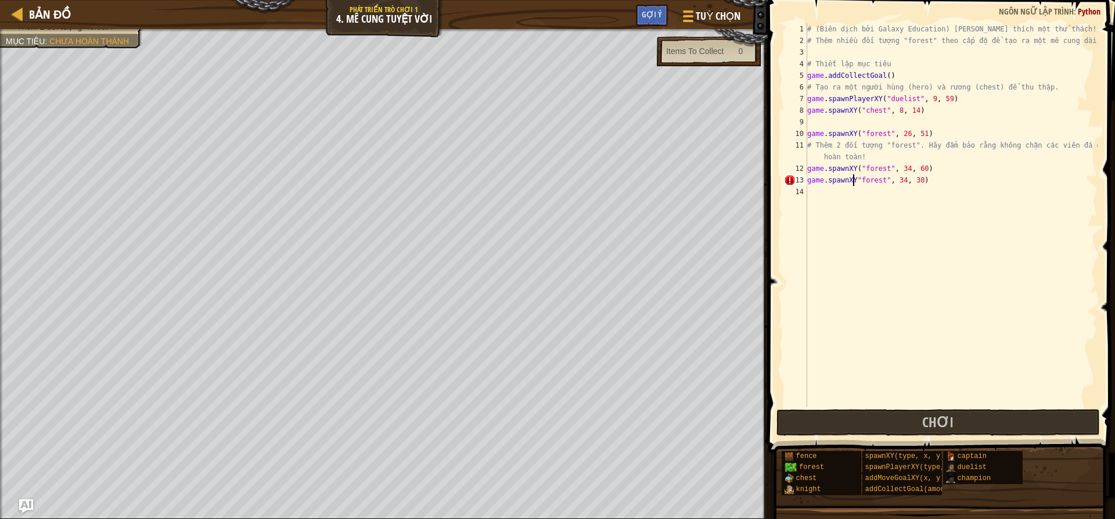
scroll to position [5, 5]
click at [915, 177] on div "# (Biên dịch bởi Galaxy Education) [PERSON_NAME] thích một thử thách! # Thêm nh…" at bounding box center [951, 226] width 293 height 406
click at [917, 179] on div "# (Biên dịch bởi Galaxy Education) [PERSON_NAME] thích một thử thách! # Thêm nh…" at bounding box center [951, 226] width 293 height 406
type textarea "game.spawnXY("forest", 34, 51)"
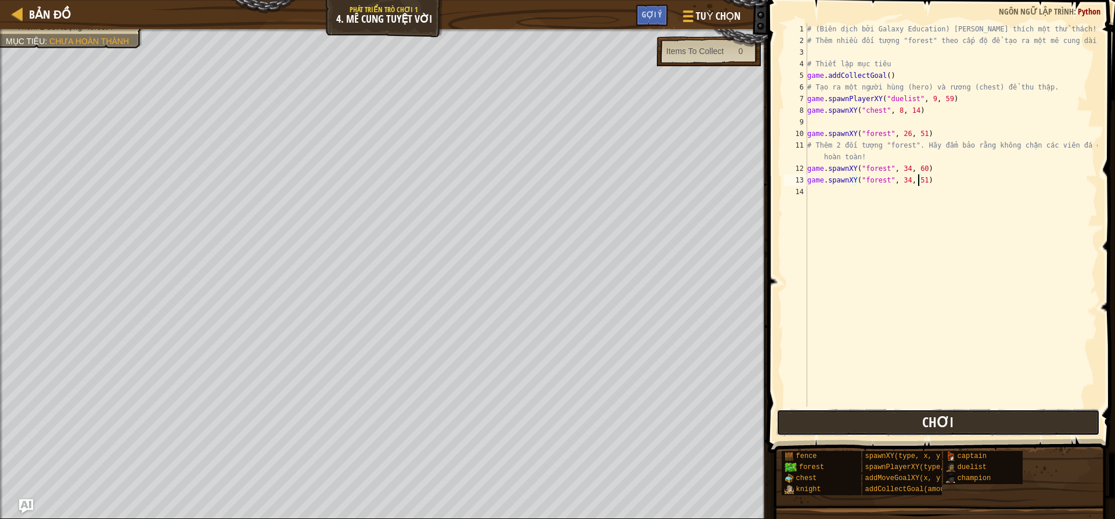
click at [890, 419] on button "Chơi" at bounding box center [937, 422] width 323 height 27
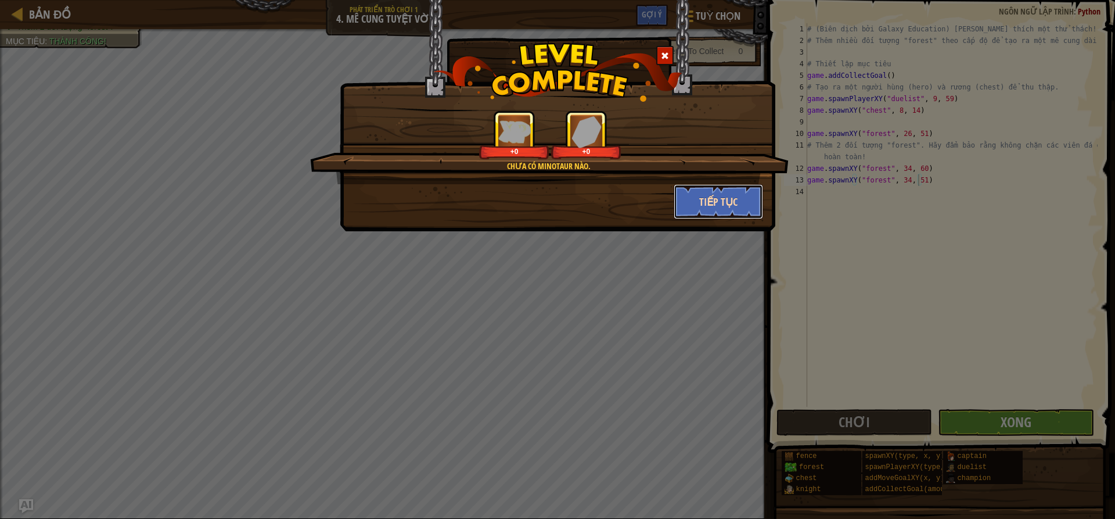
click at [741, 207] on button "Tiếp tục" at bounding box center [719, 201] width 90 height 35
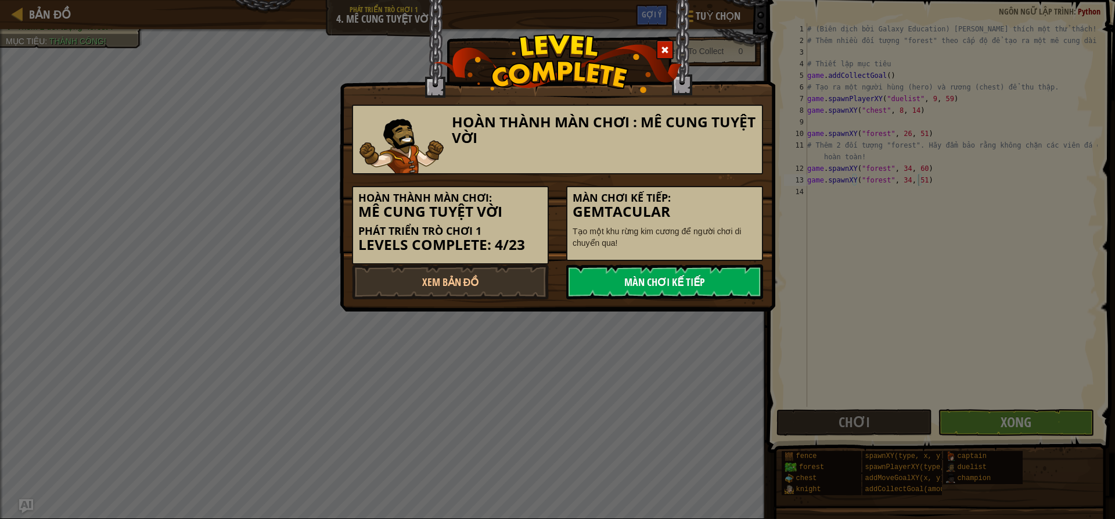
click at [674, 282] on link "Màn chơi kế tiếp" at bounding box center [664, 281] width 197 height 35
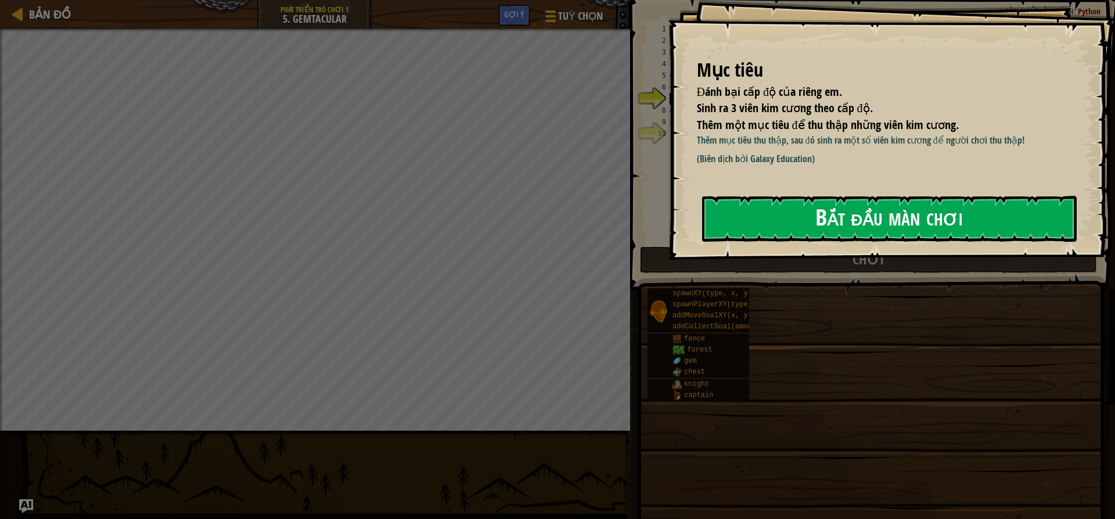
click at [808, 219] on button "Bắt đầu màn chơi" at bounding box center [889, 219] width 375 height 46
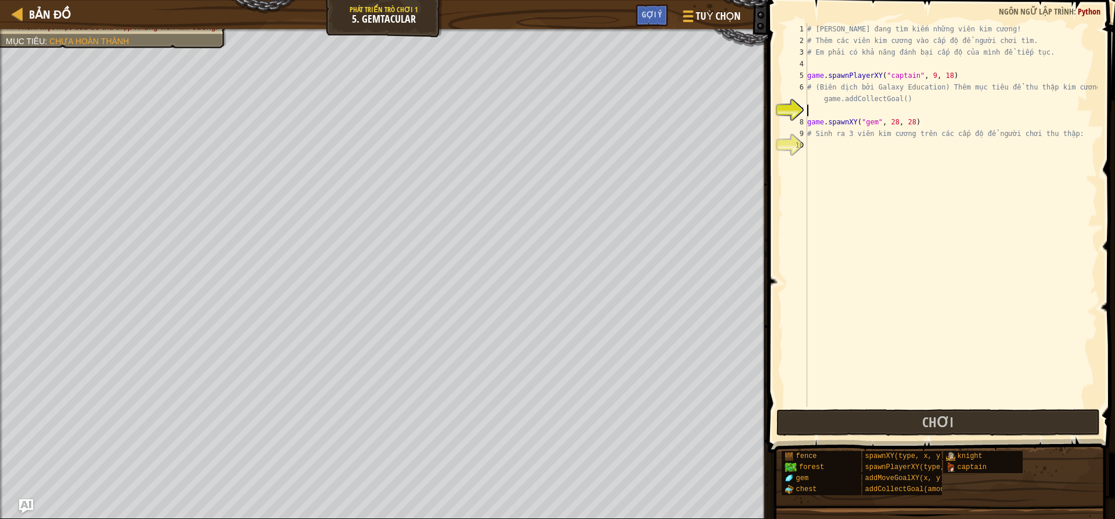
click at [907, 113] on div "# [PERSON_NAME] đang tìm kiếm những viên kim cương! # Thêm các viên kim cương v…" at bounding box center [951, 226] width 293 height 406
click at [877, 103] on div "# [PERSON_NAME] đang tìm kiếm những viên kim cương! # Thêm các viên kim cương v…" at bounding box center [951, 226] width 293 height 406
click at [927, 120] on div "# [PERSON_NAME] đang tìm kiếm những viên kim cương! # Thêm các viên kim cương v…" at bounding box center [951, 226] width 293 height 406
click at [814, 139] on div "# [PERSON_NAME] đang tìm kiếm những viên kim cương! # Thêm các viên kim cương v…" at bounding box center [951, 226] width 293 height 406
type textarea "# Sinh ra 3 viên kim cương trên các cấp độ để người chơi thu thập:"
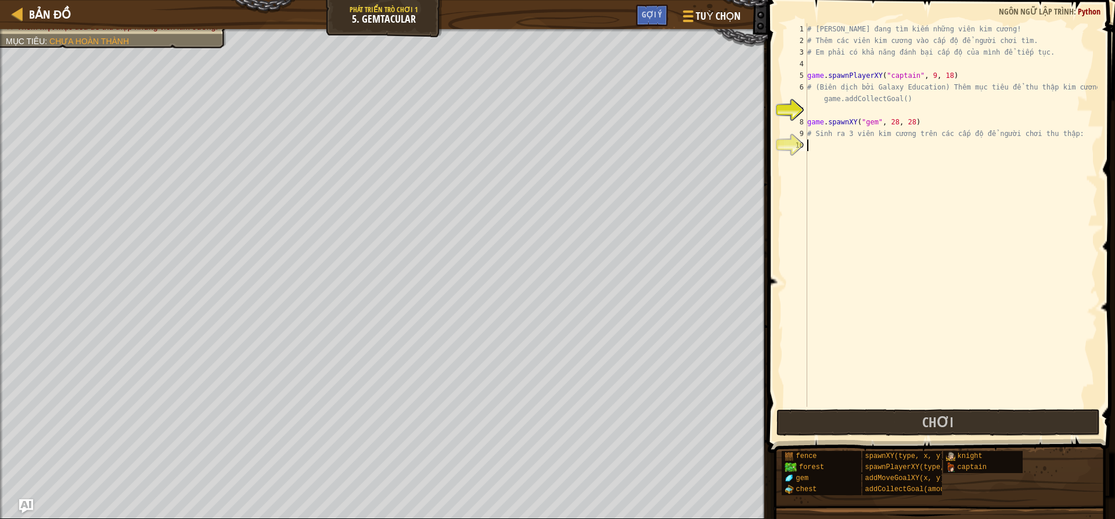
click at [819, 149] on div "# [PERSON_NAME] đang tìm kiếm những viên kim cương! # Thêm các viên kim cương v…" at bounding box center [951, 226] width 293 height 406
click at [815, 106] on div "# [PERSON_NAME] đang tìm kiếm những viên kim cương! # Thêm các viên kim cương v…" at bounding box center [951, 226] width 293 height 406
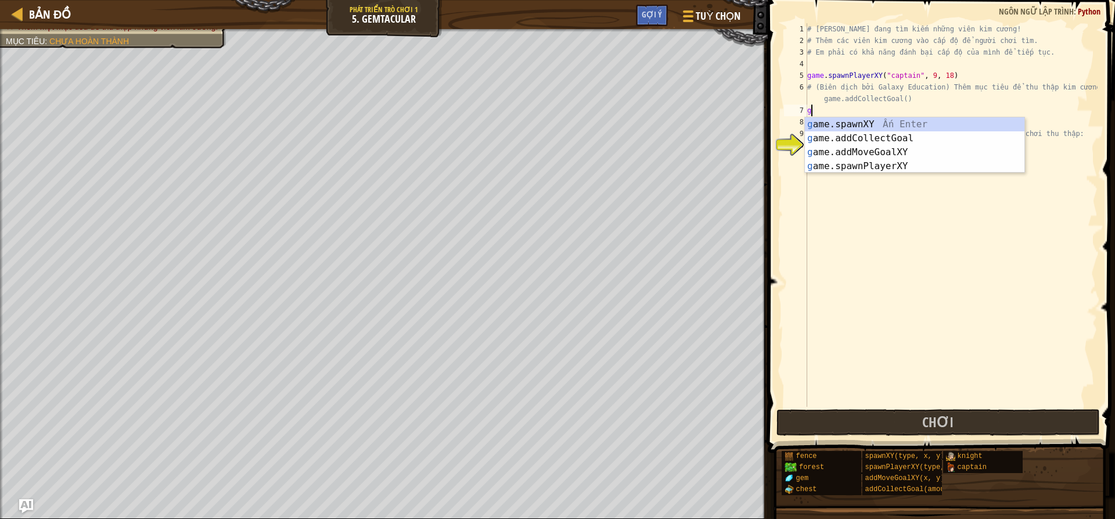
type textarea "ga"
click at [985, 136] on div "ga me.spawnXY Ấn Enter ga me.addCollectGoal Ấn Enter ga me.addMoveGoalXY Ấn Ent…" at bounding box center [915, 159] width 220 height 84
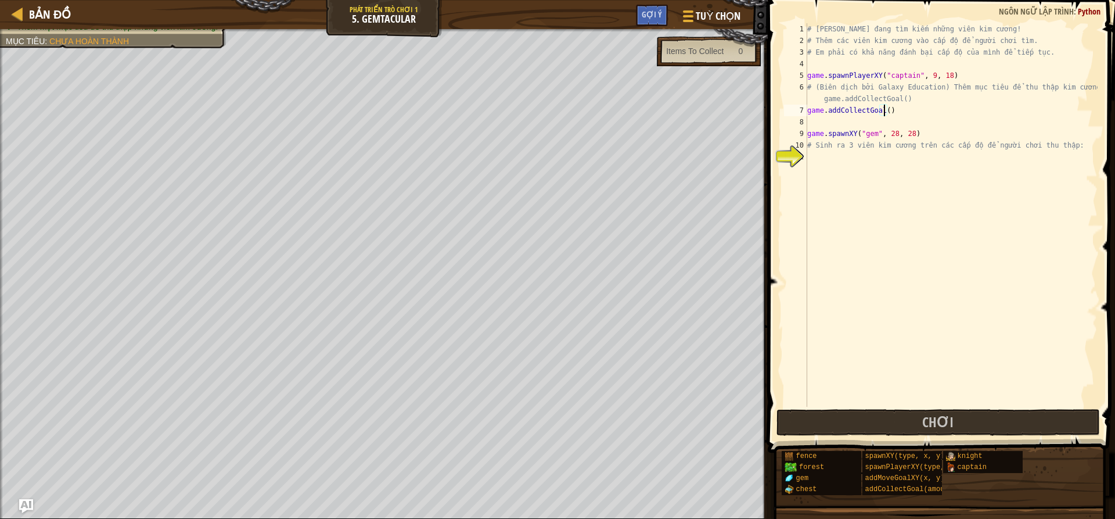
click at [884, 108] on div "# [PERSON_NAME] đang tìm kiếm những viên kim cương! # Thêm các viên kim cương v…" at bounding box center [951, 226] width 293 height 406
type textarea "game.addCollectGoal(3)"
click at [811, 122] on div "# [PERSON_NAME] đang tìm kiếm những viên kim cương! # Thêm các viên kim cương v…" at bounding box center [951, 226] width 293 height 406
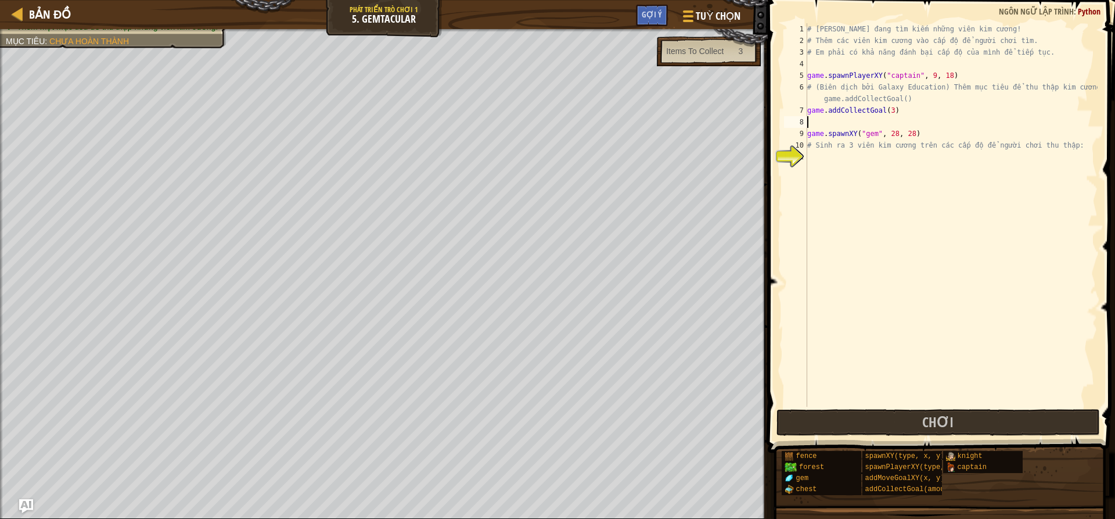
type textarea "game.addCollectGoal(3)"
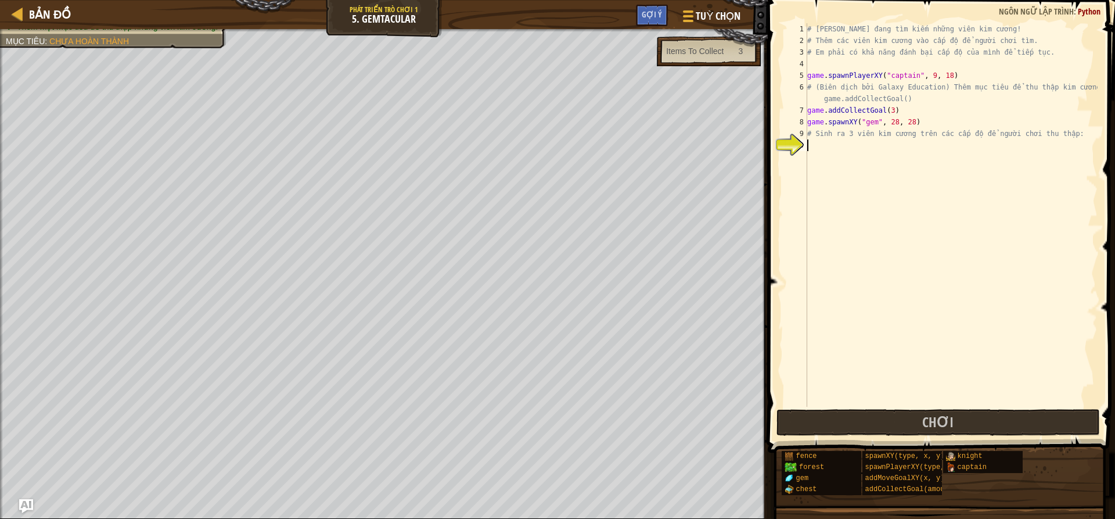
click at [808, 142] on div "# [PERSON_NAME] đang tìm kiếm những viên kim cương! # Thêm các viên kim cương v…" at bounding box center [951, 226] width 293 height 406
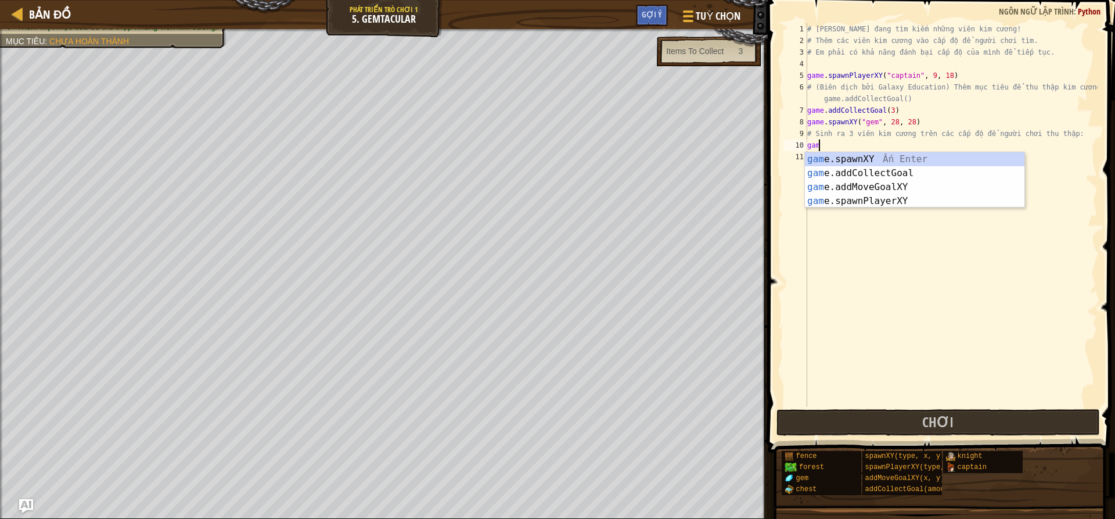
scroll to position [5, 1]
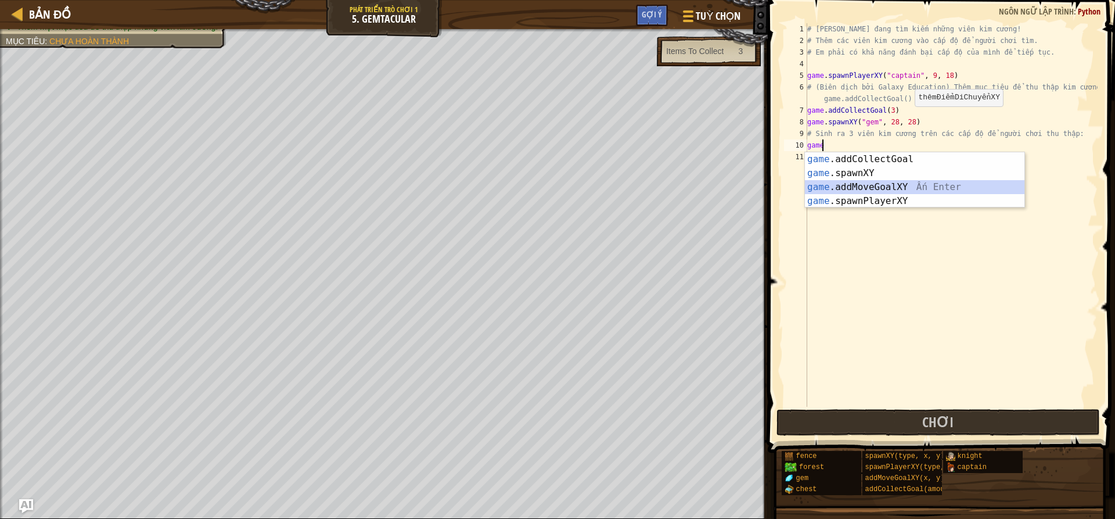
click at [863, 181] on div "game .addCollectGoal Ấn Enter game .spawnXY Ấn Enter game .addMoveGoalXY Ấn Ent…" at bounding box center [915, 194] width 220 height 84
type textarea "game.addMoveGoalXY(36, 30)"
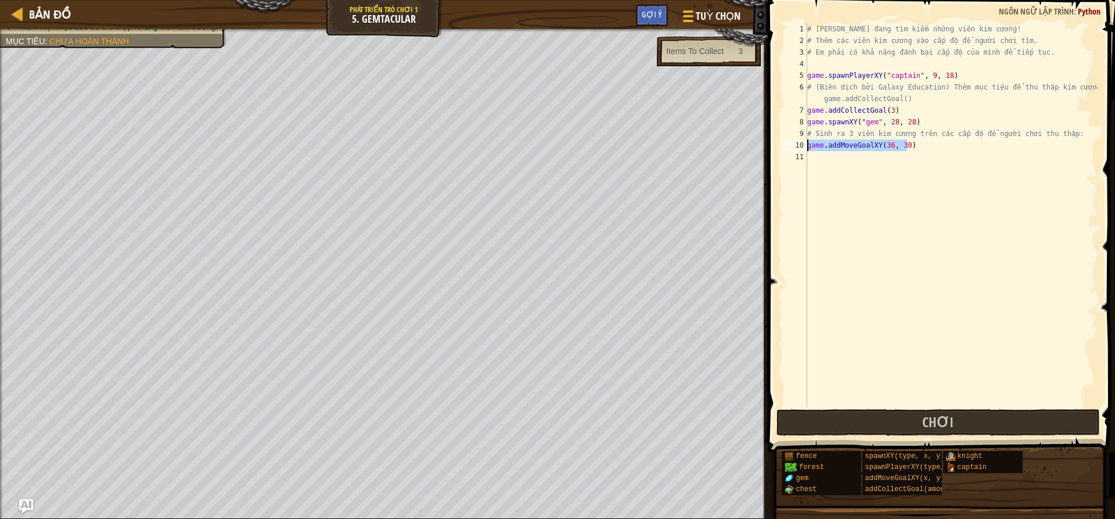
drag, startPoint x: 876, startPoint y: 145, endPoint x: 807, endPoint y: 147, distance: 68.6
click at [807, 147] on div "# [PERSON_NAME] đang tìm kiếm những viên kim cương! # Thêm các viên kim cương v…" at bounding box center [951, 226] width 293 height 406
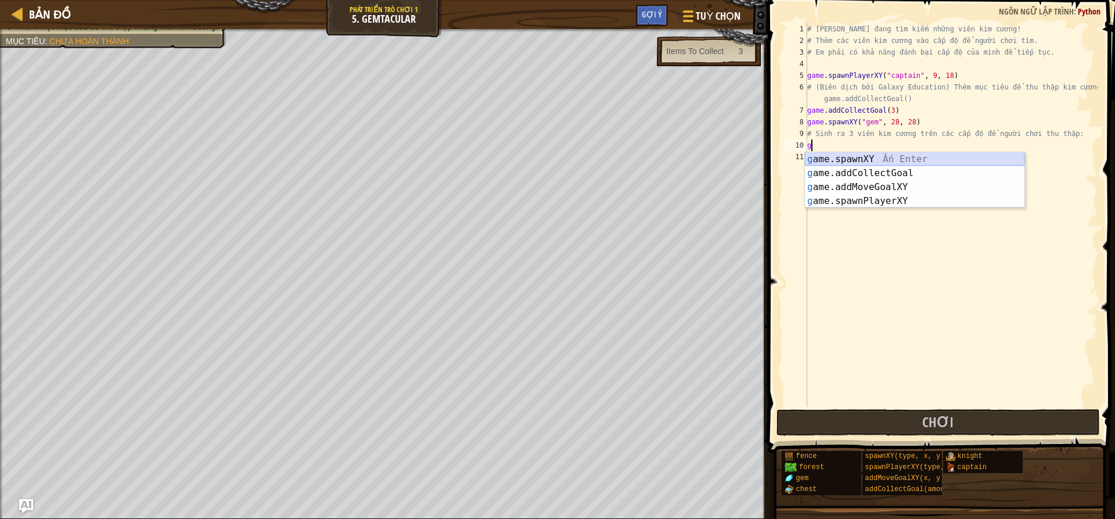
click at [885, 157] on div "g ame.spawnXY Ấn Enter g ame.addCollectGoal Ấn Enter g ame.addMoveGoalXY Ấn Ent…" at bounding box center [915, 194] width 220 height 84
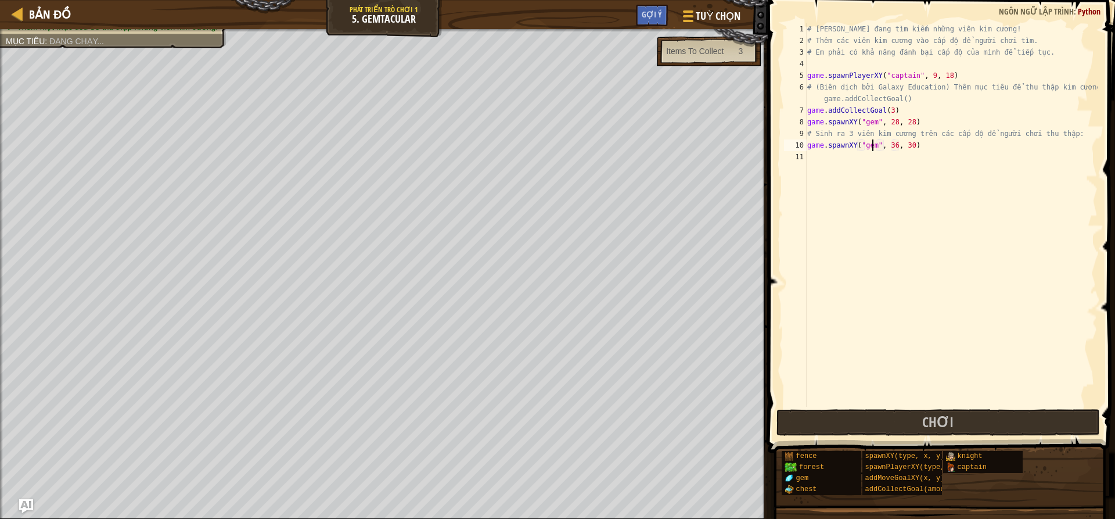
scroll to position [5, 6]
click at [887, 146] on div "# [PERSON_NAME] đang tìm kiếm những viên kim cương! # Thêm các viên kim cương v…" at bounding box center [951, 226] width 293 height 406
click at [902, 143] on div "# [PERSON_NAME] đang tìm kiếm những viên kim cương! # Thêm các viên kim cương v…" at bounding box center [951, 226] width 293 height 406
click at [906, 143] on div "# [PERSON_NAME] đang tìm kiếm những viên kim cương! # Thêm các viên kim cương v…" at bounding box center [951, 226] width 293 height 406
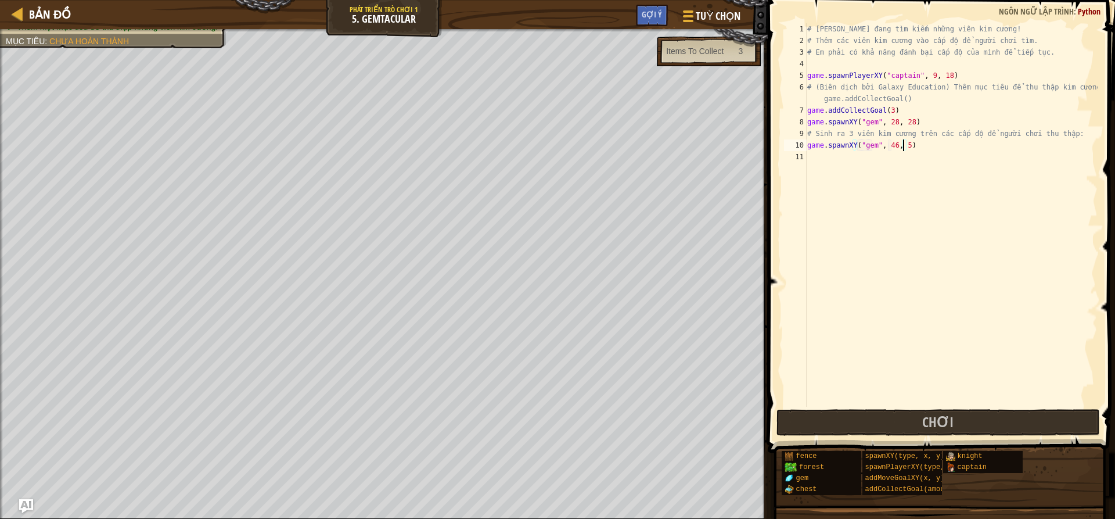
type textarea "game.spawnXY("gem", 46, 58)"
click at [940, 140] on div "# [PERSON_NAME] đang tìm kiếm những viên kim cương! # Thêm các viên kim cương v…" at bounding box center [951, 226] width 293 height 406
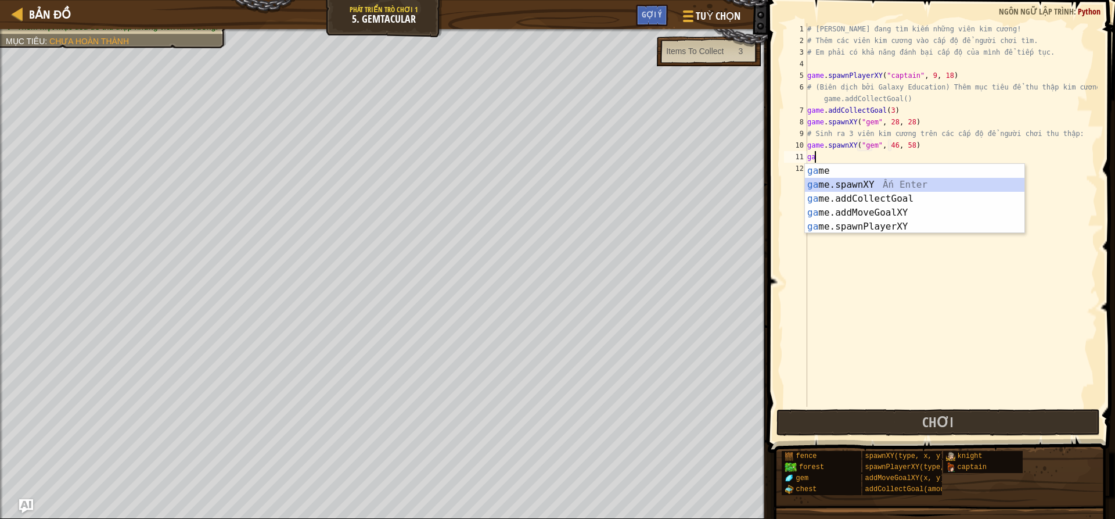
click at [875, 186] on div "ga me Ấn Enter ga me.spawnXY Ấn Enter ga me.addCollectGoal Ấn Enter ga me.addMo…" at bounding box center [915, 213] width 220 height 98
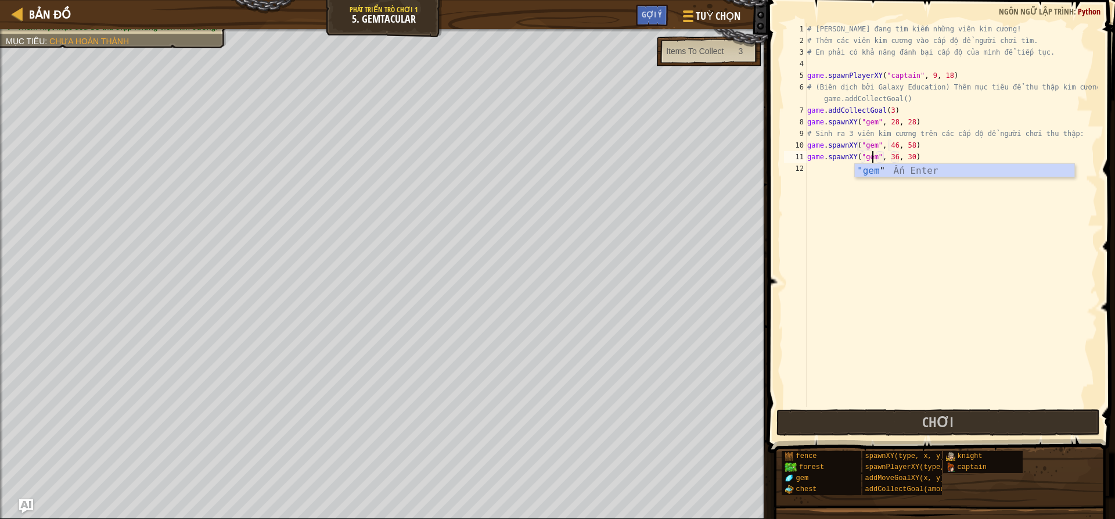
scroll to position [5, 6]
click at [885, 107] on div "# [PERSON_NAME] đang tìm kiếm những viên kim cương! # Thêm các viên kim cương v…" at bounding box center [951, 226] width 293 height 406
click at [909, 152] on div "# [PERSON_NAME] đang tìm kiếm những viên kim cương! # Thêm các viên kim cương v…" at bounding box center [951, 226] width 293 height 406
click at [890, 157] on div "# [PERSON_NAME] đang tìm kiếm những viên kim cương! # Thêm các viên kim cương v…" at bounding box center [951, 226] width 293 height 406
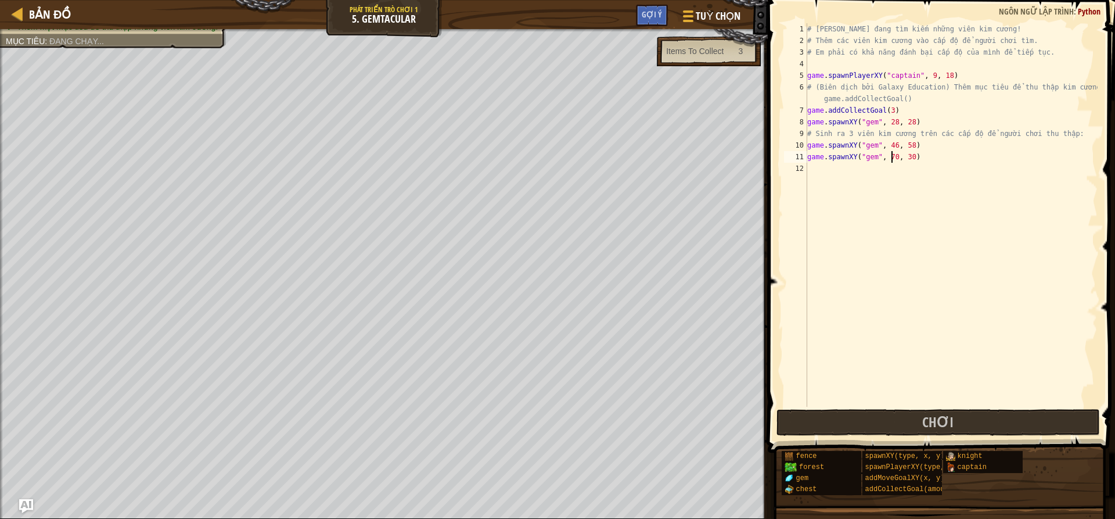
scroll to position [5, 8]
click at [907, 154] on div "# [PERSON_NAME] đang tìm kiếm những viên kim cương! # Thêm các viên kim cương v…" at bounding box center [951, 226] width 293 height 406
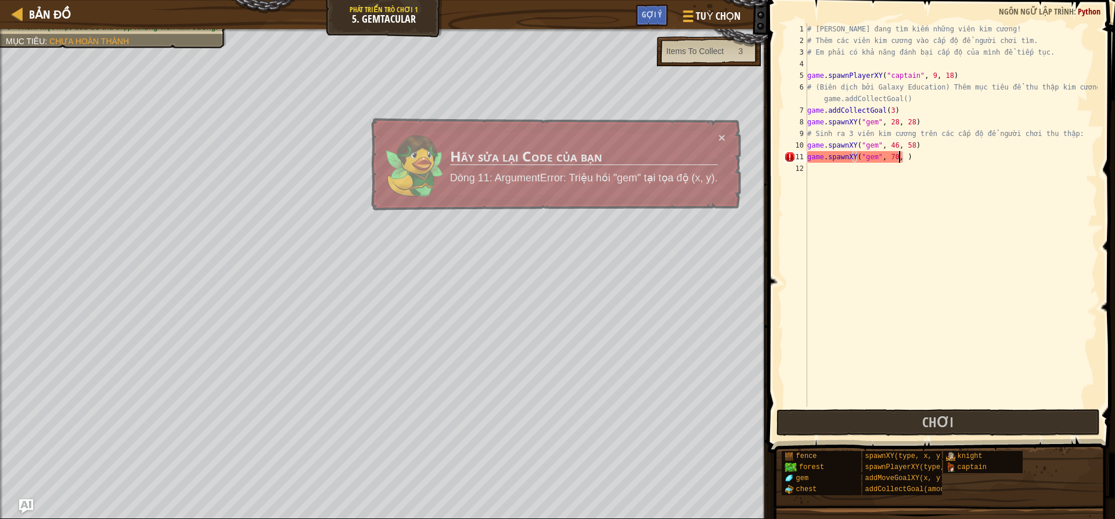
type textarea "game.spawnXY("gem", 70, 9)"
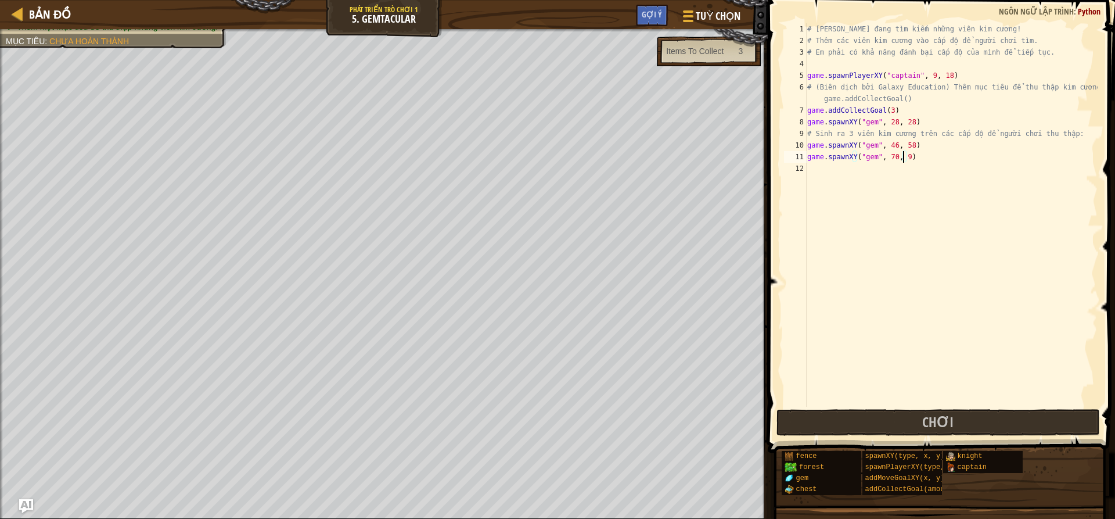
click at [919, 156] on div "# [PERSON_NAME] đang tìm kiếm những viên kim cương! # Thêm các viên kim cương v…" at bounding box center [951, 226] width 293 height 406
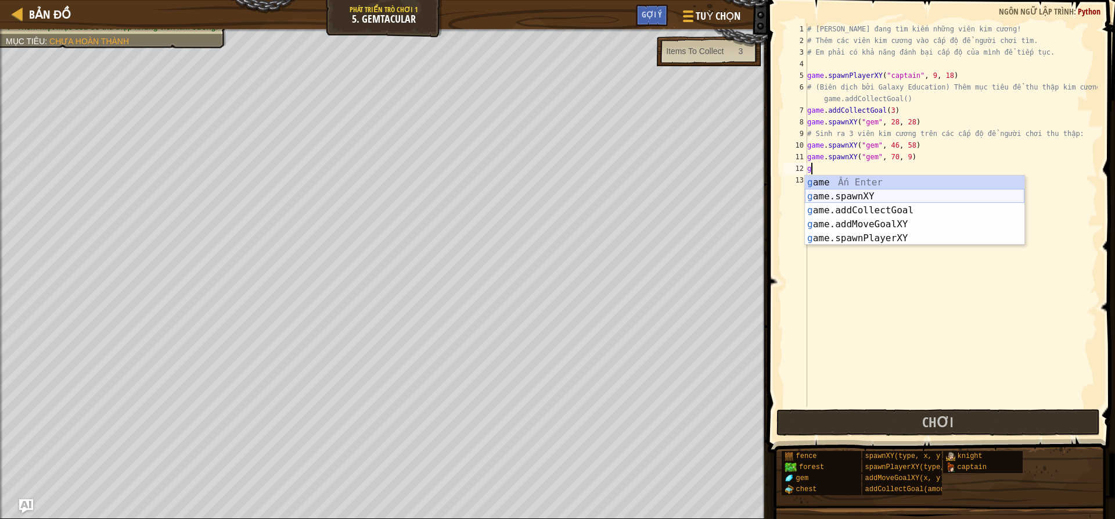
click at [884, 190] on div "g ame Ấn Enter g ame.spawnXY Ấn Enter g ame.addCollectGoal Ấn Enter g ame.addMo…" at bounding box center [915, 224] width 220 height 98
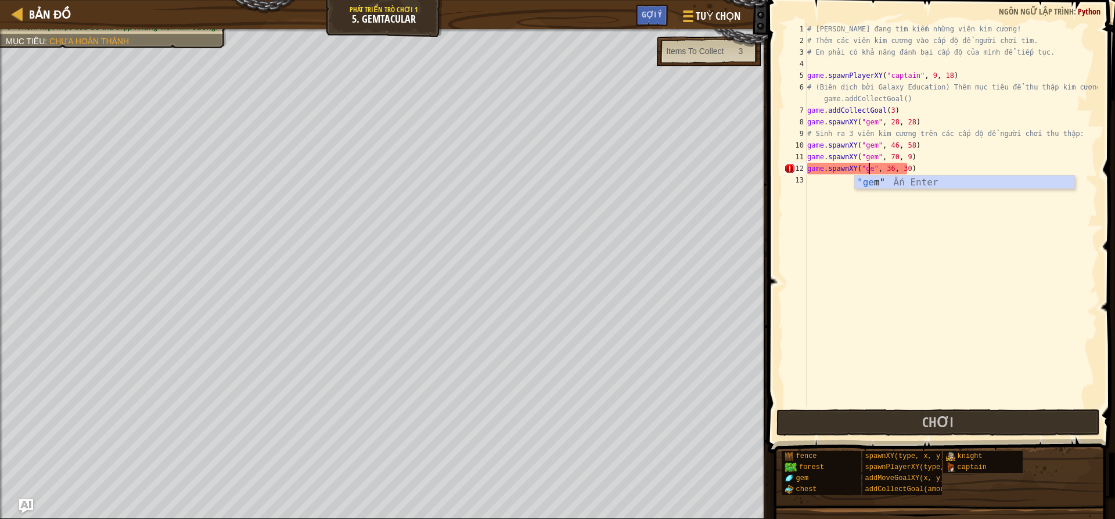
scroll to position [5, 6]
drag, startPoint x: 891, startPoint y: 164, endPoint x: 884, endPoint y: 166, distance: 7.2
click at [890, 164] on div "# [PERSON_NAME] đang tìm kiếm những viên kim cương! # Thêm các viên kim cương v…" at bounding box center [951, 226] width 293 height 406
click at [886, 167] on div "# [PERSON_NAME] đang tìm kiếm những viên kim cương! # Thêm các viên kim cương v…" at bounding box center [951, 226] width 293 height 406
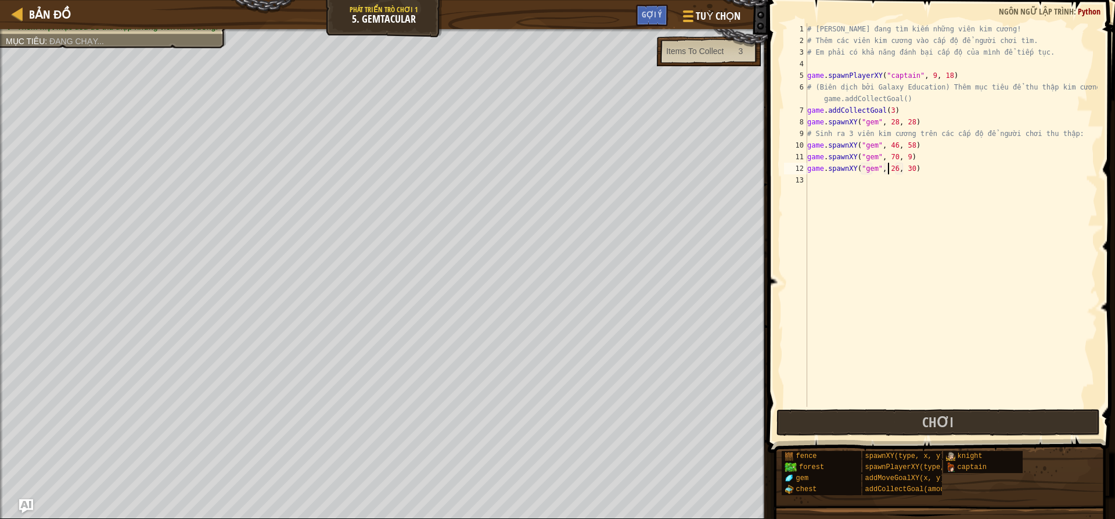
scroll to position [5, 7]
click at [908, 168] on div "# [PERSON_NAME] đang tìm kiếm những viên kim cương! # Thêm các viên kim cương v…" at bounding box center [951, 226] width 293 height 406
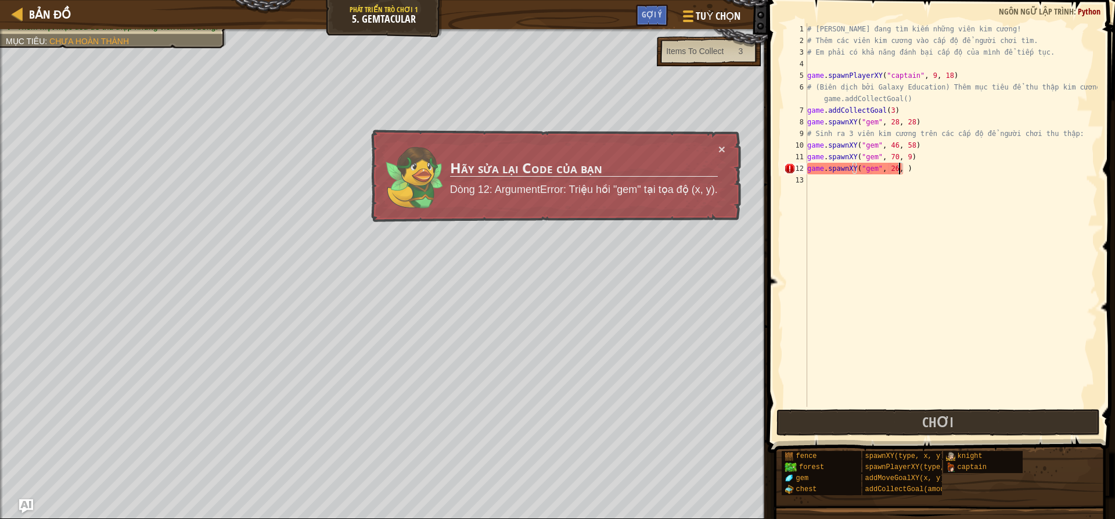
type textarea "game.spawnXY("gem", 26, 45)"
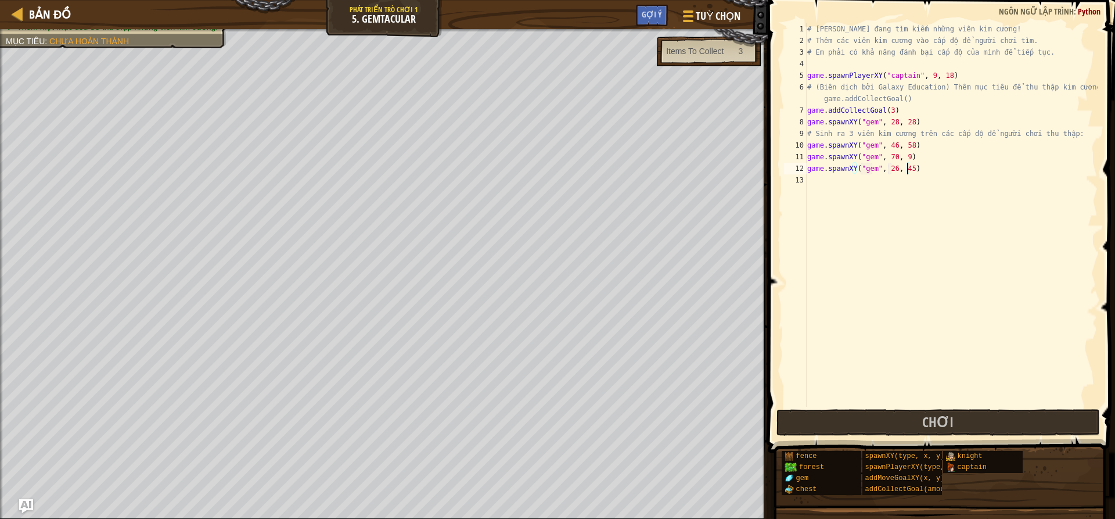
click at [844, 359] on div "# [PERSON_NAME] đang tìm kiếm những viên kim cương! # Thêm các viên kim cương v…" at bounding box center [951, 226] width 293 height 406
click at [922, 427] on button "Chơi" at bounding box center [937, 422] width 323 height 27
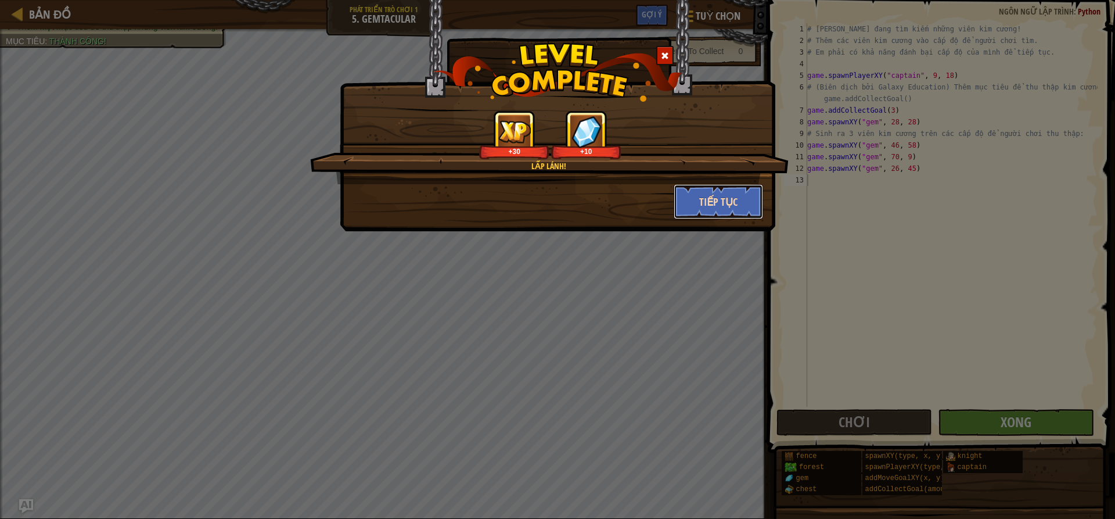
click at [739, 203] on button "Tiếp tục" at bounding box center [719, 201] width 90 height 35
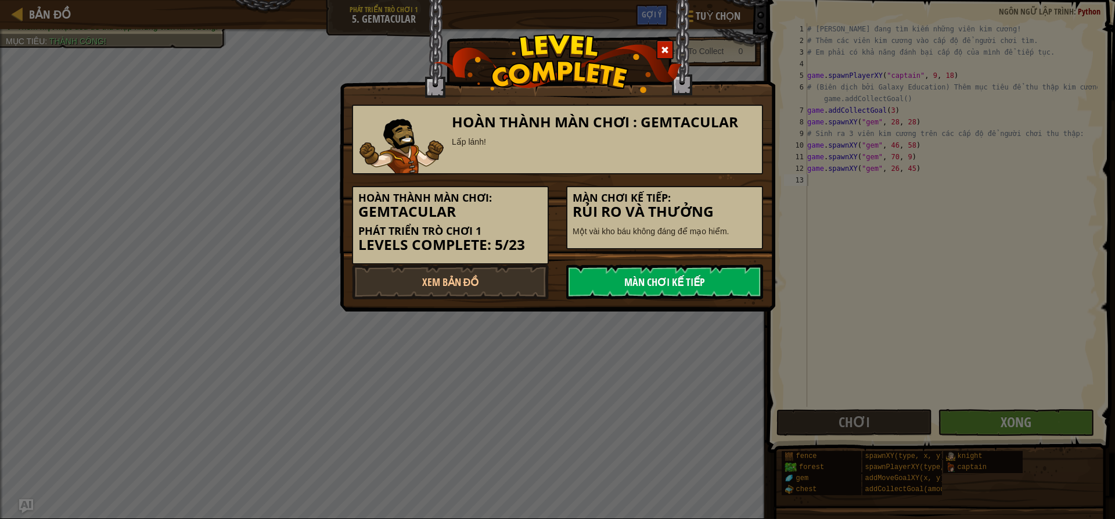
click at [701, 277] on link "Màn chơi kế tiếp" at bounding box center [664, 281] width 197 height 35
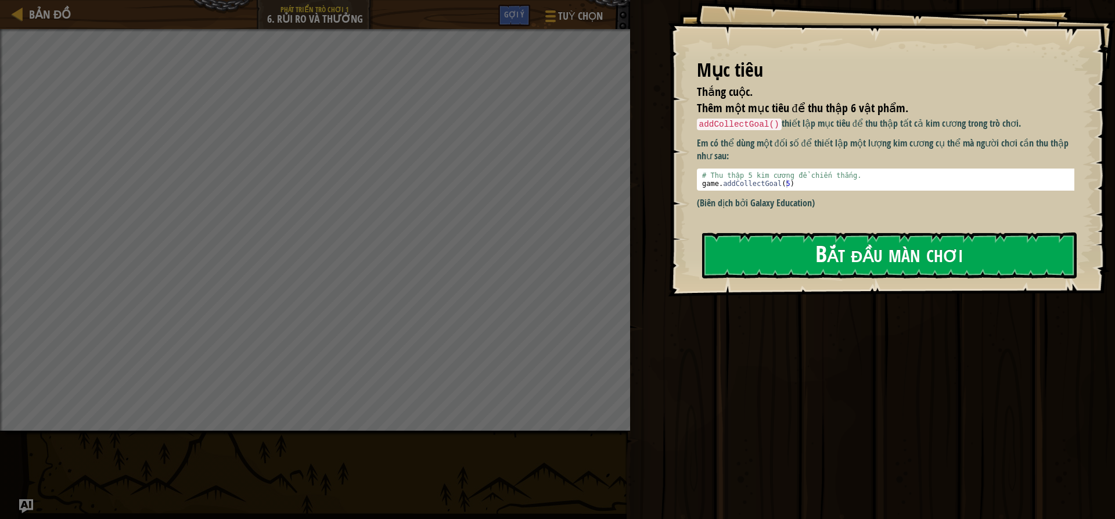
click at [955, 262] on button "Bắt đầu màn chơi" at bounding box center [889, 255] width 375 height 46
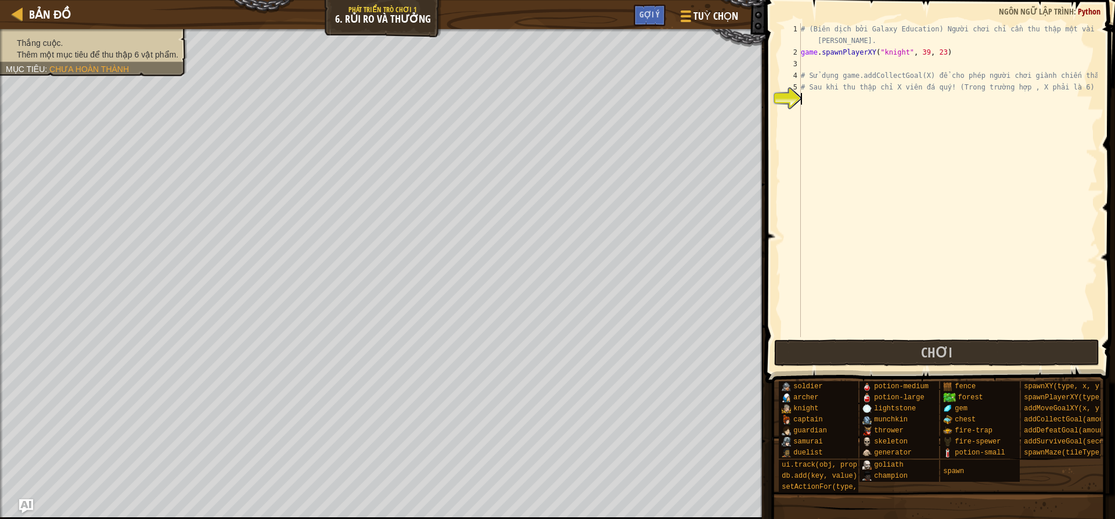
type textarea "g"
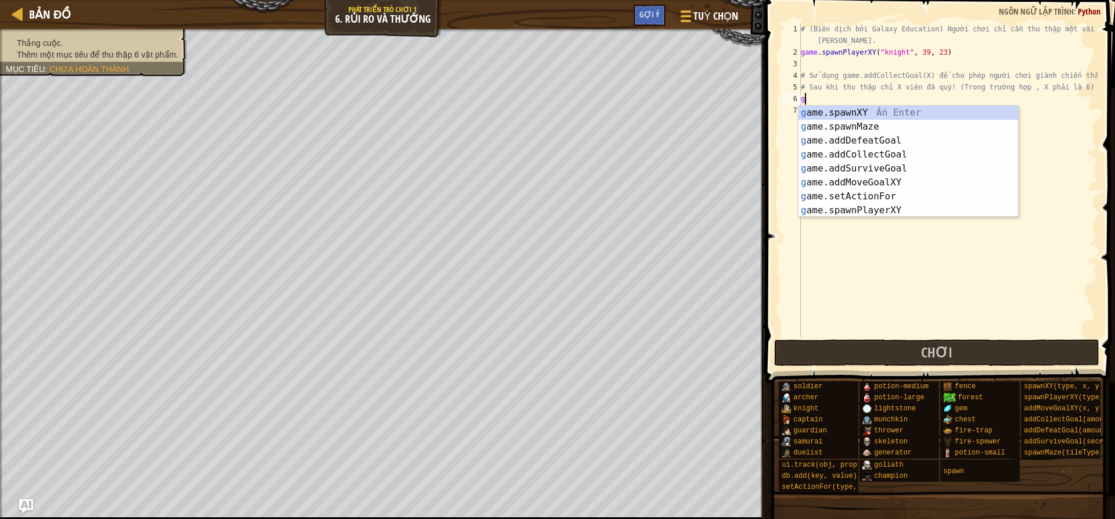
scroll to position [5, 0]
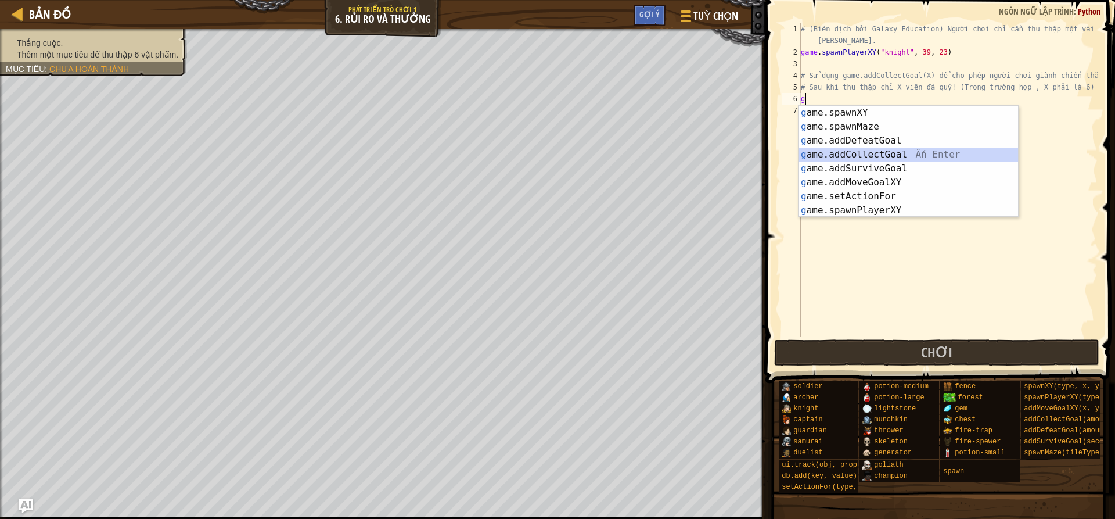
drag, startPoint x: 894, startPoint y: 157, endPoint x: 894, endPoint y: 130, distance: 26.7
click at [893, 156] on div "g ame.spawnXY Ấn Enter g ame.spawnMaze Ấn Enter g ame.addDefeatGoal Ấn Enter g …" at bounding box center [908, 175] width 220 height 139
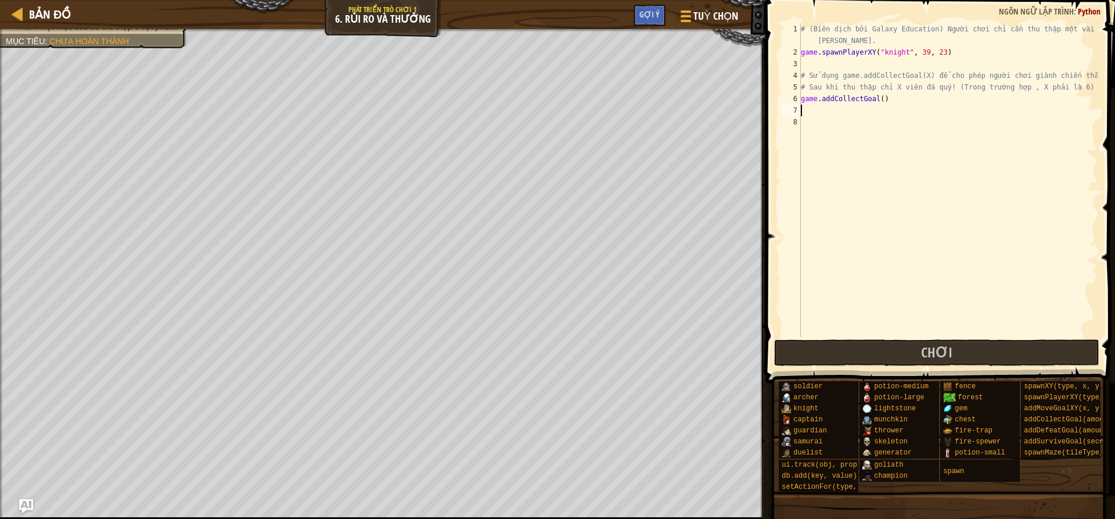
click at [877, 99] on div "# (Biên dịch bởi Galaxy Education) Người chơi chỉ cần thu thập một vài viên kim…" at bounding box center [947, 197] width 299 height 348
type textarea "game.addCollectGoal(6)"
click at [915, 106] on div "# (Biên dịch bởi Galaxy Education) Người chơi chỉ cần thu thập một vài viên kim…" at bounding box center [947, 197] width 299 height 348
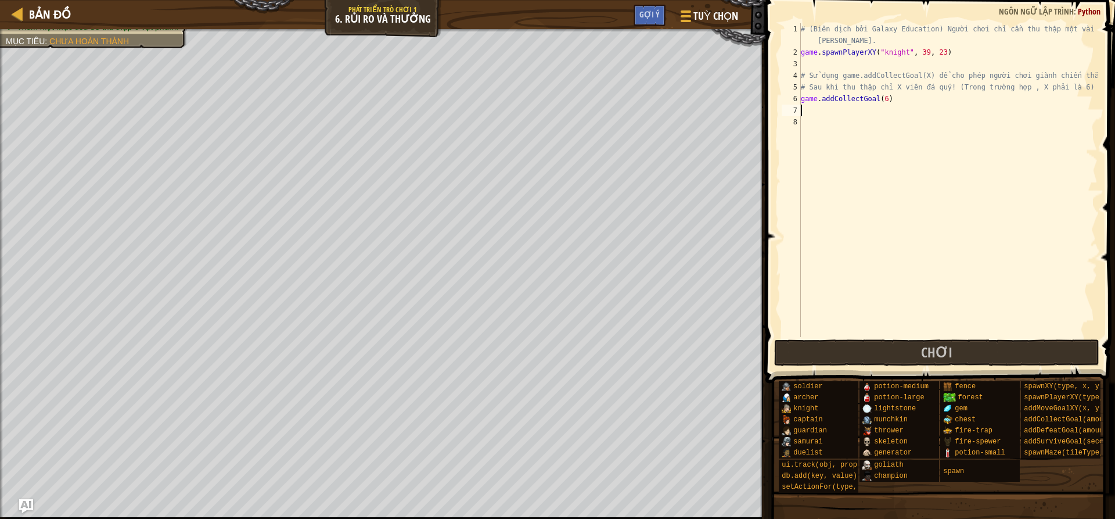
click at [915, 106] on div "# (Biên dịch bởi Galaxy Education) Người chơi chỉ cần thu thập một vài viên kim…" at bounding box center [947, 197] width 299 height 348
click at [917, 101] on div "# (Biên dịch bởi Galaxy Education) Người chơi chỉ cần thu thập một vài viên kim…" at bounding box center [947, 197] width 299 height 348
type textarea "game.addCollectGoal(6)"
click at [929, 351] on span "Chơi" at bounding box center [936, 352] width 31 height 19
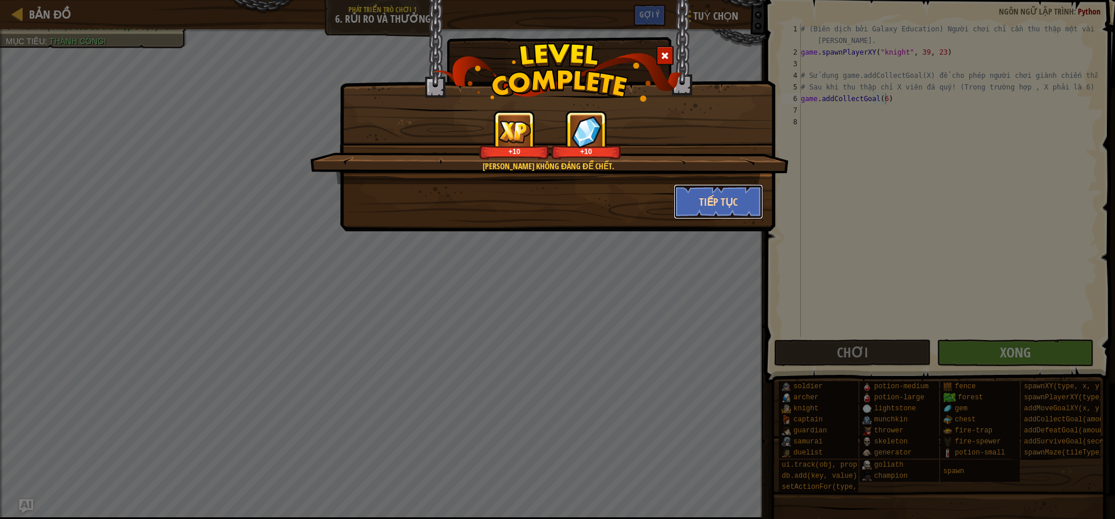
click at [721, 203] on button "Tiếp tục" at bounding box center [719, 201] width 90 height 35
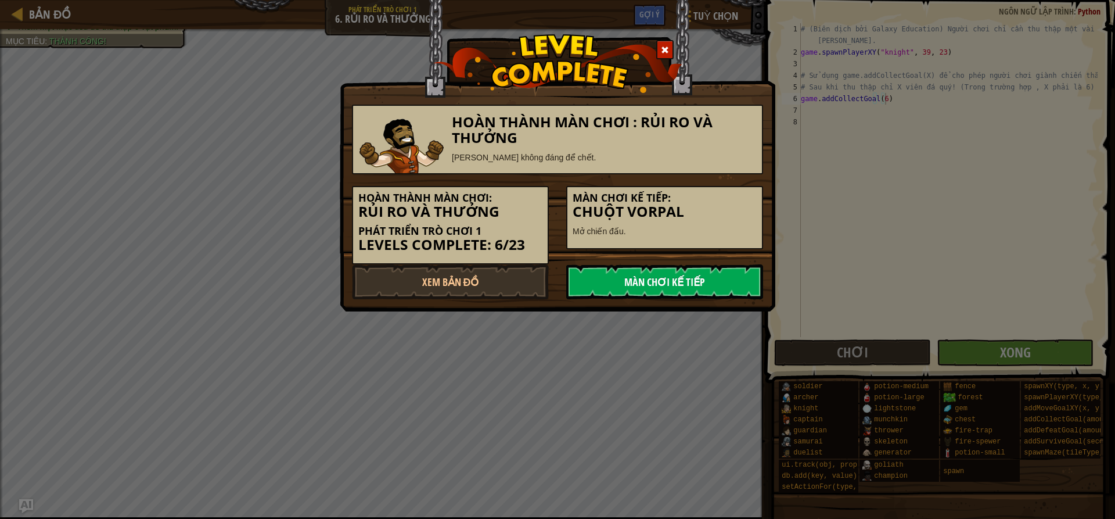
click at [721, 279] on link "Màn chơi kế tiếp" at bounding box center [664, 281] width 197 height 35
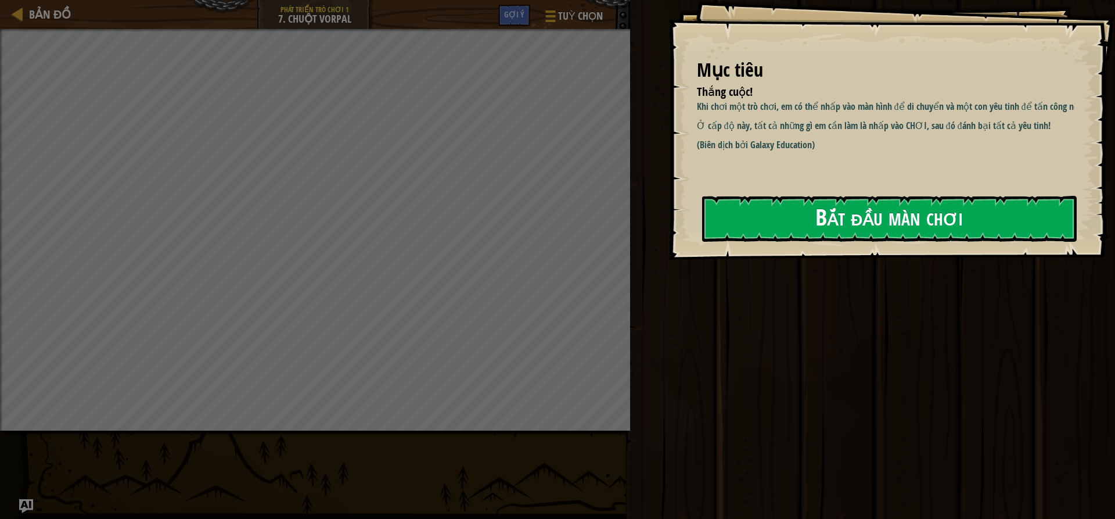
click at [789, 221] on button "Bắt đầu màn chơi" at bounding box center [889, 219] width 375 height 46
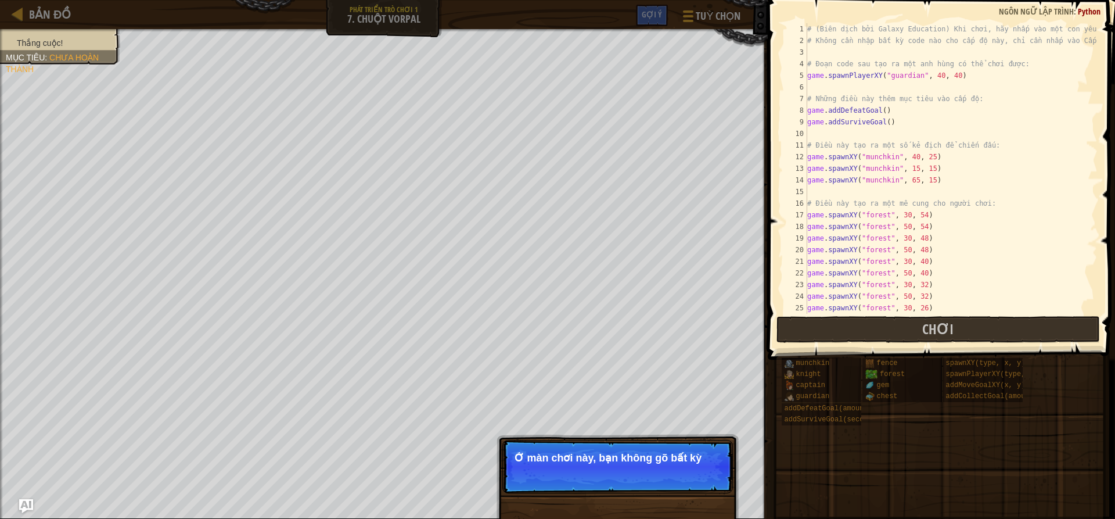
click at [789, 221] on div "18" at bounding box center [795, 227] width 23 height 12
type textarea "game.spawnXY("forest", 50, 54)"
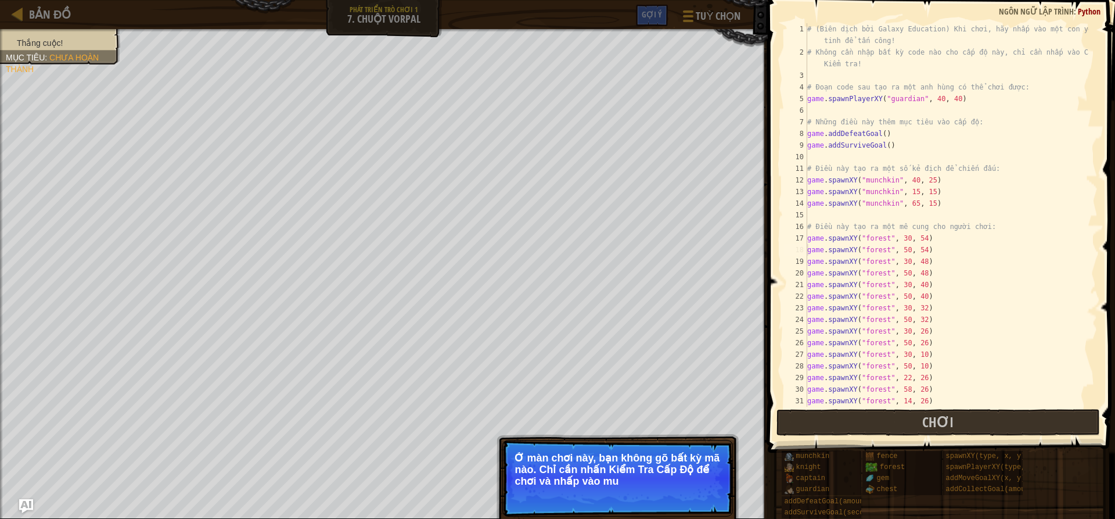
scroll to position [23, 0]
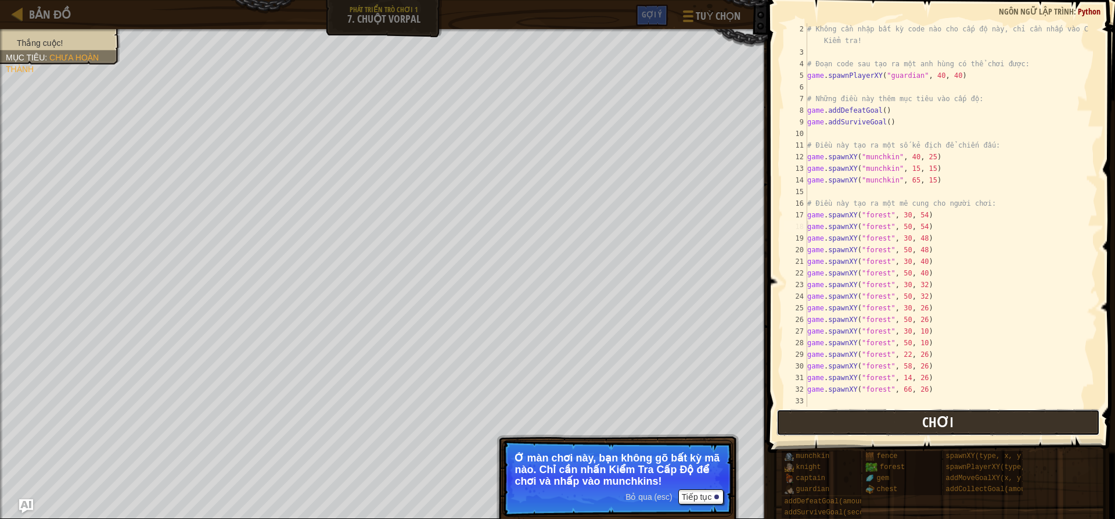
click at [870, 411] on button "Chơi" at bounding box center [937, 422] width 323 height 27
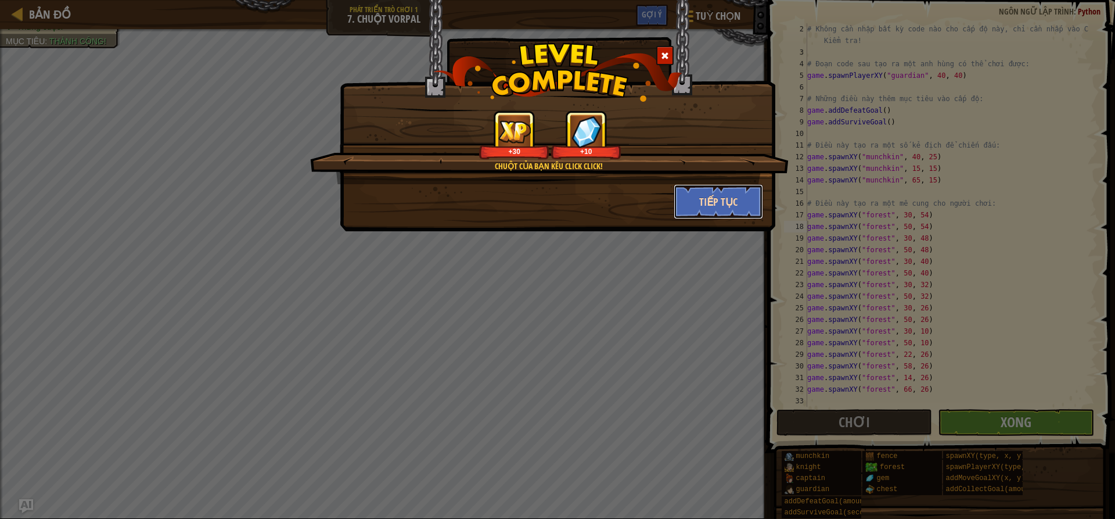
click at [714, 195] on button "Tiếp tục" at bounding box center [719, 201] width 90 height 35
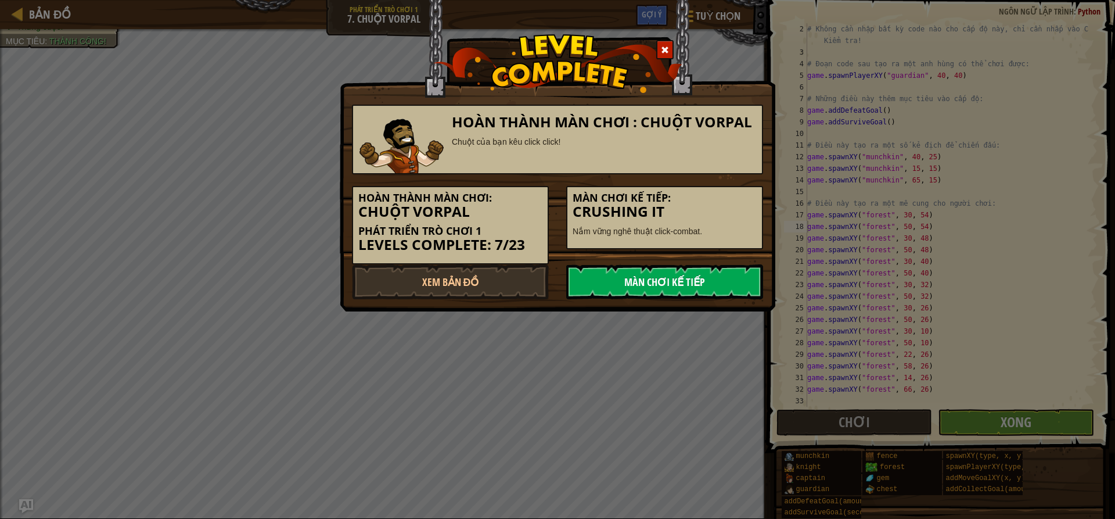
click at [670, 276] on link "Màn chơi kế tiếp" at bounding box center [664, 281] width 197 height 35
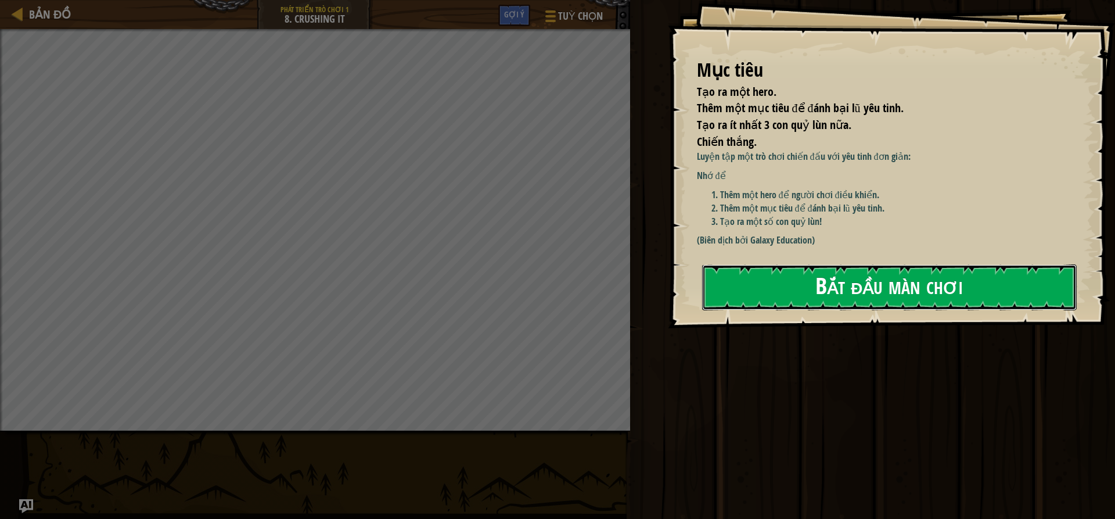
click at [798, 282] on button "Bắt đầu màn chơi" at bounding box center [889, 287] width 375 height 46
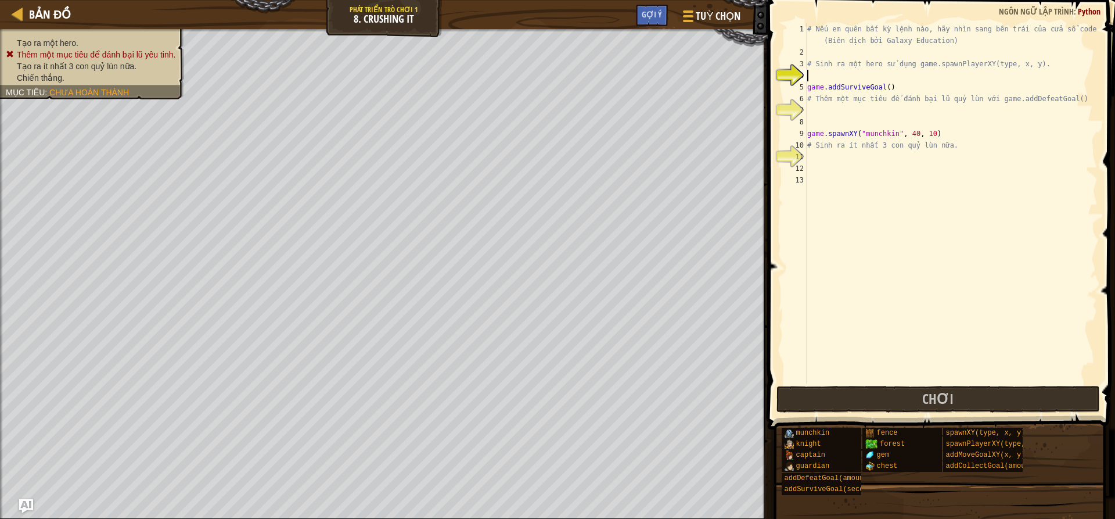
click at [862, 80] on div "# Nếu em quên bất kỳ lệnh nào, hãy nhìn sang bên trái của cửa sổ code! (Biên dị…" at bounding box center [951, 220] width 293 height 395
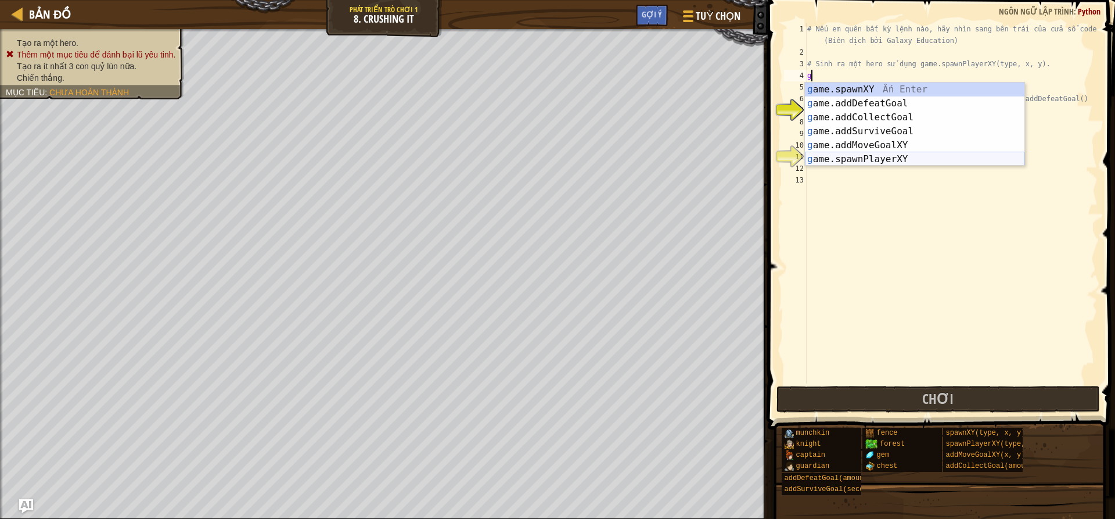
click at [863, 154] on div "g ame.spawnXY Ấn Enter g ame.addDefeatGoal Ấn Enter g ame.addCollectGoal Ấn Ent…" at bounding box center [915, 137] width 220 height 111
type textarea "player = game.spawnPlayerXY("captain", 36, 30)"
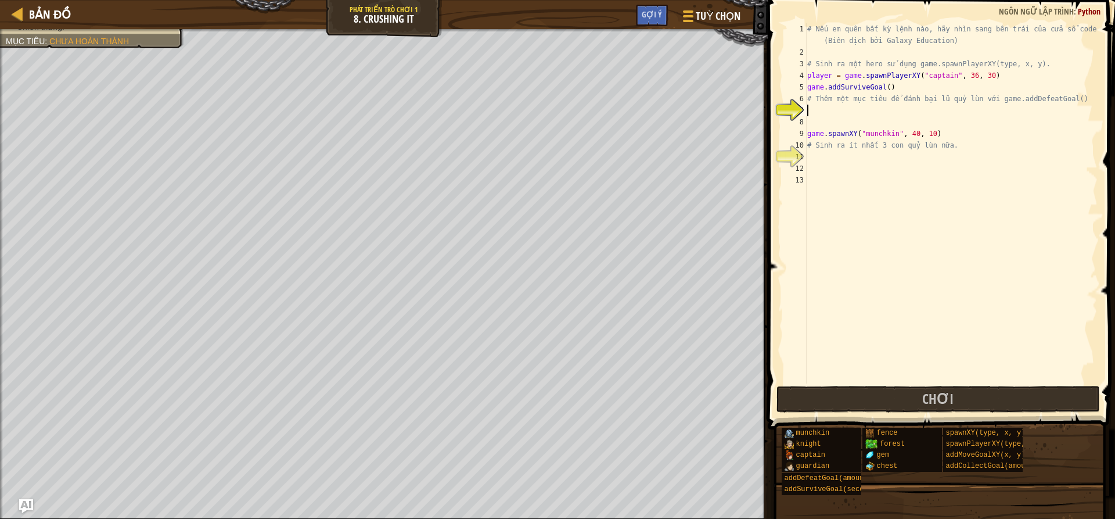
click at [845, 113] on div "# Nếu em quên bất kỳ lệnh nào, hãy nhìn sang bên trái của cửa sổ code! (Biên dị…" at bounding box center [951, 220] width 293 height 395
type textarea "g"
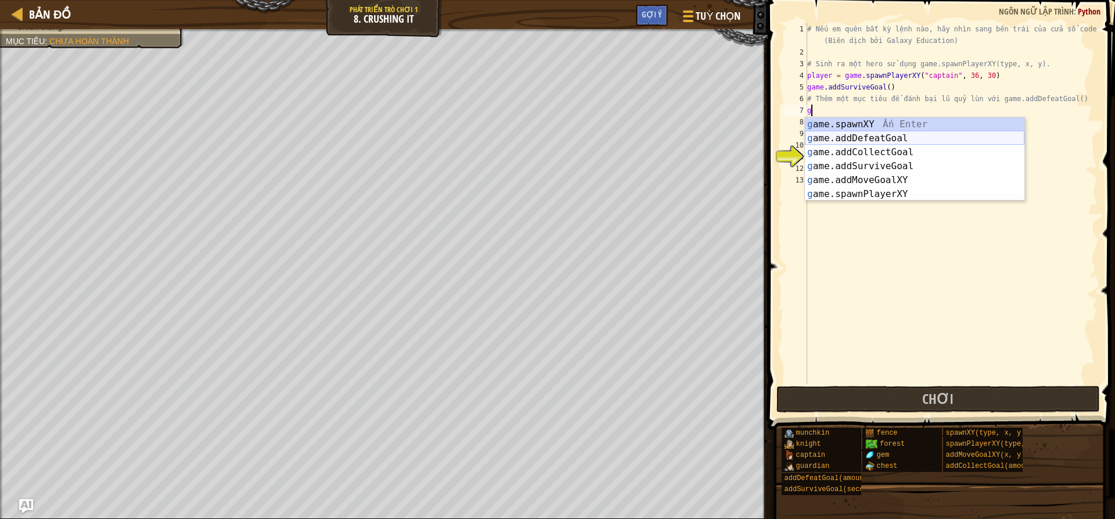
click at [885, 140] on div "g ame.spawnXY Ấn Enter g ame.addDefeatGoal Ấn Enter g ame.addCollectGoal Ấn Ent…" at bounding box center [915, 172] width 220 height 111
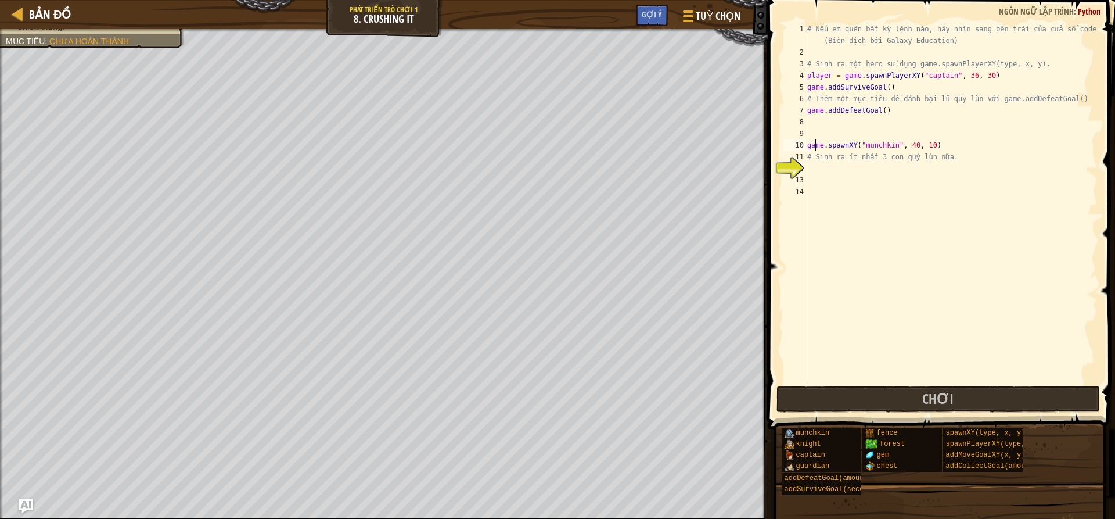
click at [815, 139] on div "# Nếu em quên bất kỳ lệnh nào, hãy nhìn sang bên trái của cửa sổ code! (Biên dị…" at bounding box center [951, 220] width 293 height 395
drag, startPoint x: 956, startPoint y: 153, endPoint x: 947, endPoint y: 156, distance: 9.7
click at [949, 155] on div "# Nếu em quên bất kỳ lệnh nào, hãy nhìn sang bên trái của cửa sổ code! (Biên dị…" at bounding box center [951, 220] width 293 height 395
type textarea "# Sinh ra ít nhất 3 con quỷ lùn nữa."
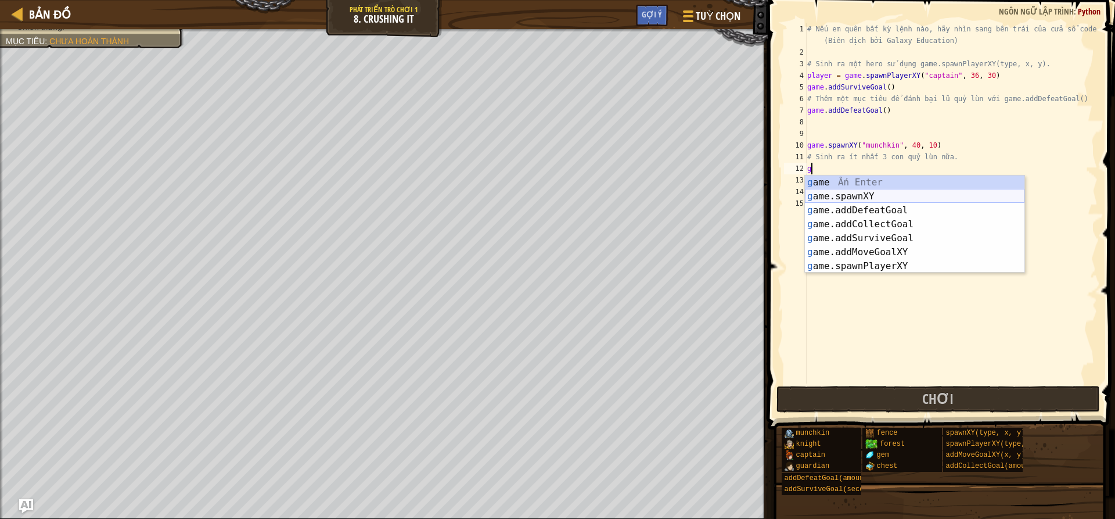
click at [883, 196] on div "g ame Ấn Enter g ame.spawnXY Ấn Enter g ame.addDefeatGoal Ấn Enter g ame.addCol…" at bounding box center [915, 237] width 220 height 125
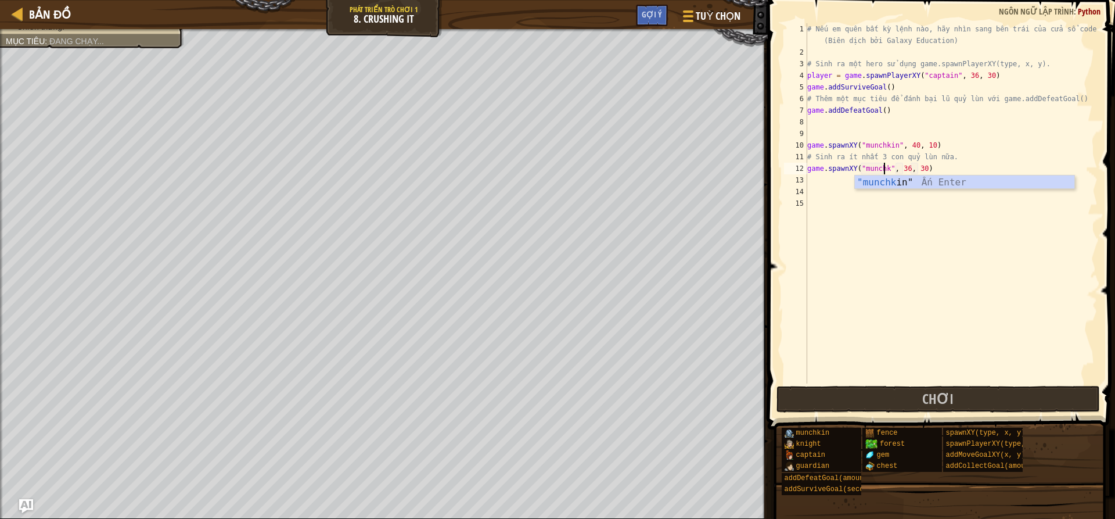
scroll to position [5, 7]
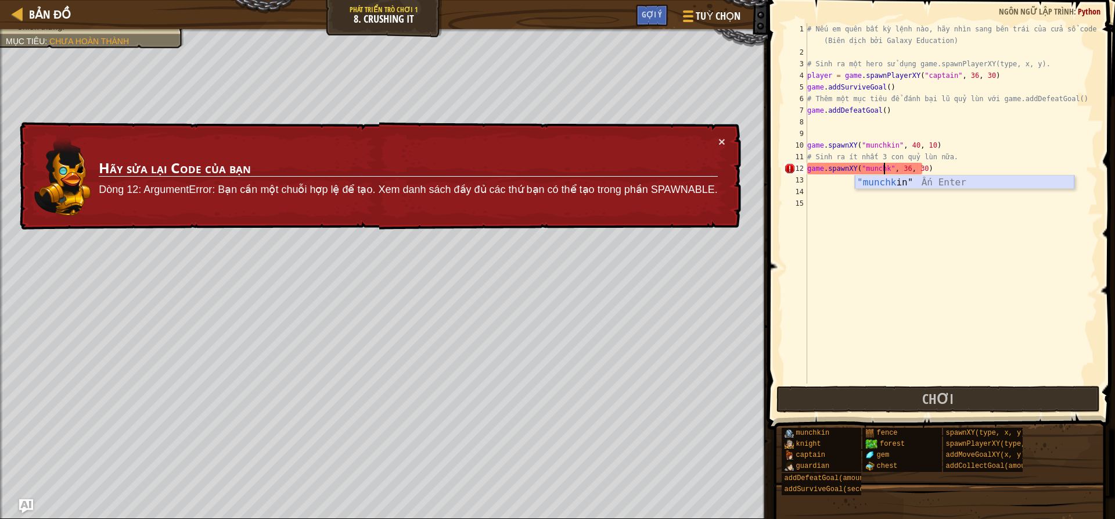
click at [921, 183] on div ""munchk in" Ấn Enter" at bounding box center [965, 196] width 220 height 42
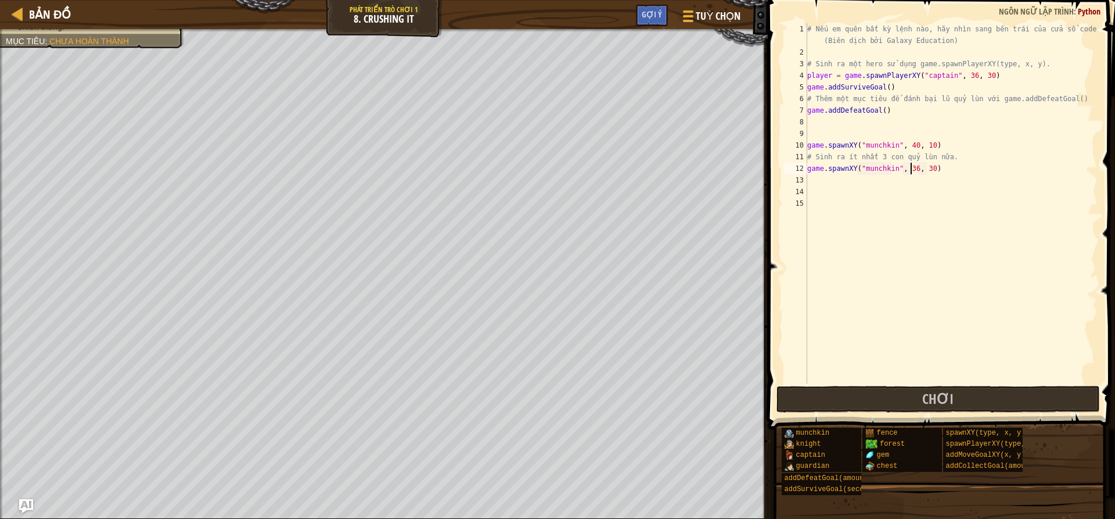
click at [910, 171] on div "# Nếu em quên bất kỳ lệnh nào, hãy nhìn sang bên trái của cửa sổ code! (Biên dị…" at bounding box center [951, 220] width 293 height 395
click at [924, 167] on div "# Nếu em quên bất kỳ lệnh nào, hãy nhìn sang bên trái của cửa sổ code! (Biên dị…" at bounding box center [951, 220] width 293 height 395
click at [927, 165] on div "# Nếu em quên bất kỳ lệnh nào, hãy nhìn sang bên trái của cửa sổ code! (Biên dị…" at bounding box center [951, 220] width 293 height 395
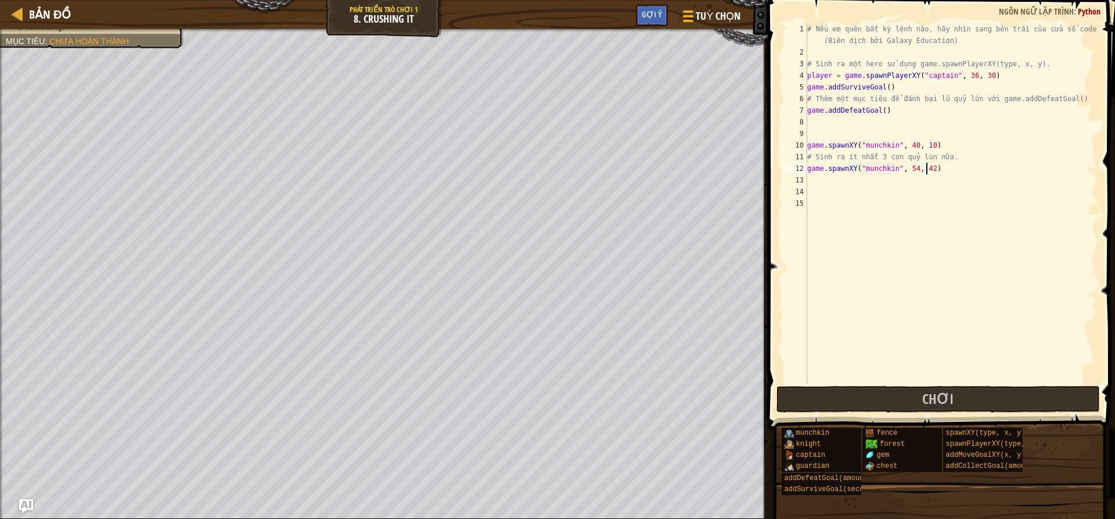
scroll to position [5, 10]
click at [910, 167] on div "# Nếu em quên bất kỳ lệnh nào, hãy nhìn sang bên trái của cửa sổ code! (Biên dị…" at bounding box center [951, 220] width 293 height 395
click at [924, 171] on div "# Nếu em quên bất kỳ lệnh nào, hãy nhìn sang bên trái của cửa sổ code! (Biên dị…" at bounding box center [951, 220] width 293 height 395
type textarea "game.spawnXY("munchkin", 63, 52)"
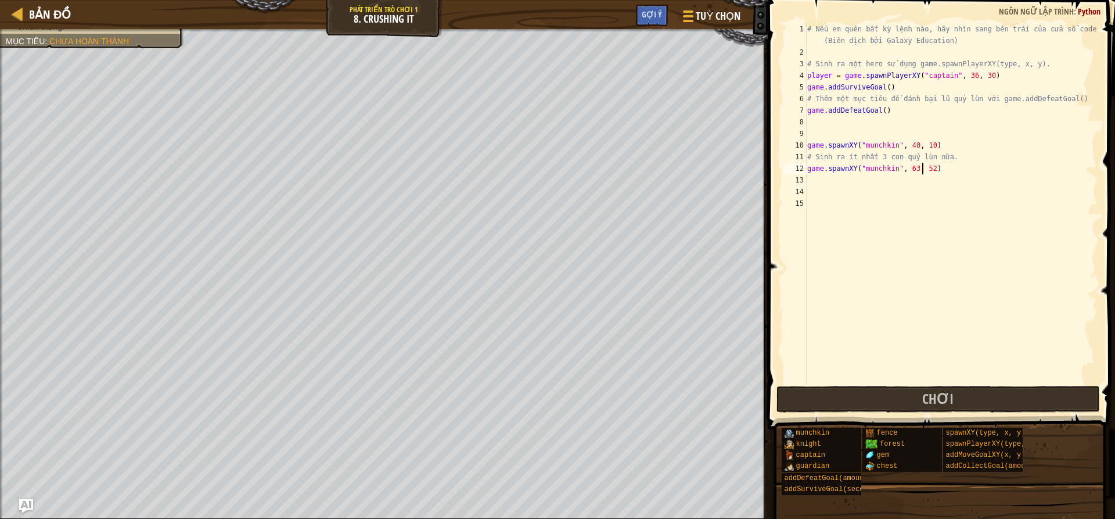
scroll to position [5, 10]
click at [941, 173] on div "# Nếu em quên bất kỳ lệnh nào, hãy nhìn sang bên trái của cửa sổ code! (Biên dị…" at bounding box center [951, 220] width 293 height 395
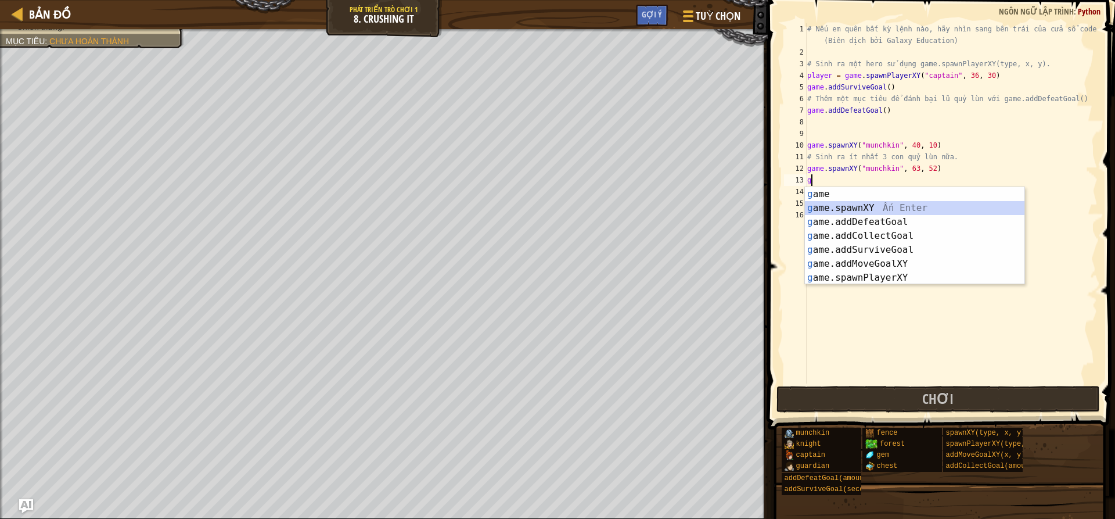
click at [873, 207] on div "g ame Ấn Enter g ame.spawnXY Ấn Enter g ame.addDefeatGoal Ấn Enter g ame.addCol…" at bounding box center [915, 249] width 220 height 125
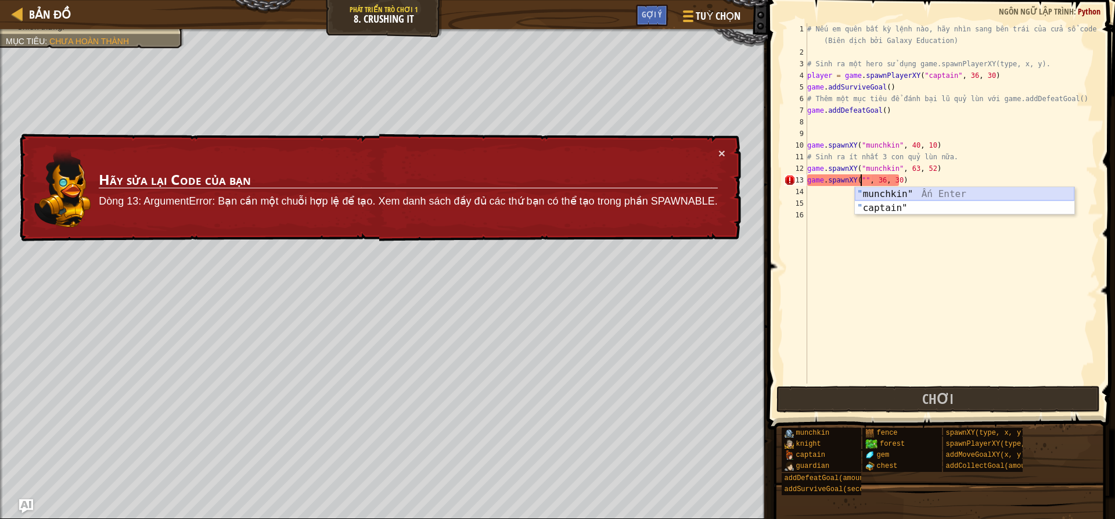
click at [899, 190] on div "" munchkin" Ấn Enter " captain" Ấn Enter" at bounding box center [965, 215] width 220 height 56
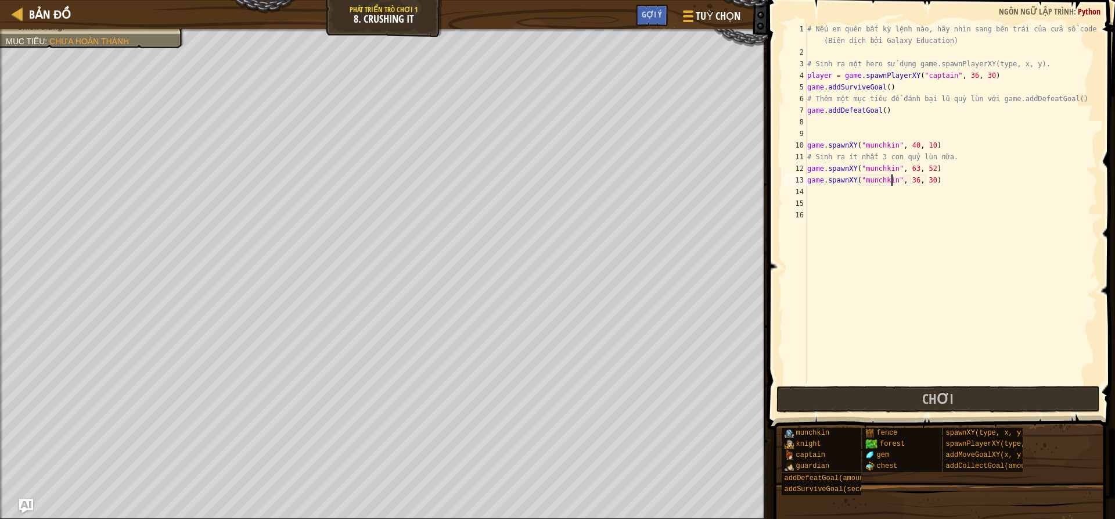
click at [908, 179] on div "# Nếu em quên bất kỳ lệnh nào, hãy nhìn sang bên trái của cửa sổ code! (Biên dị…" at bounding box center [951, 220] width 293 height 395
click at [911, 179] on div "# Nếu em quên bất kỳ lệnh nào, hãy nhìn sang bên trái của cửa sổ code! (Biên dị…" at bounding box center [951, 220] width 293 height 395
click at [922, 182] on div "# Nếu em quên bất kỳ lệnh nào, hãy nhìn sang bên trái của cửa sổ code! (Biên dị…" at bounding box center [951, 220] width 293 height 395
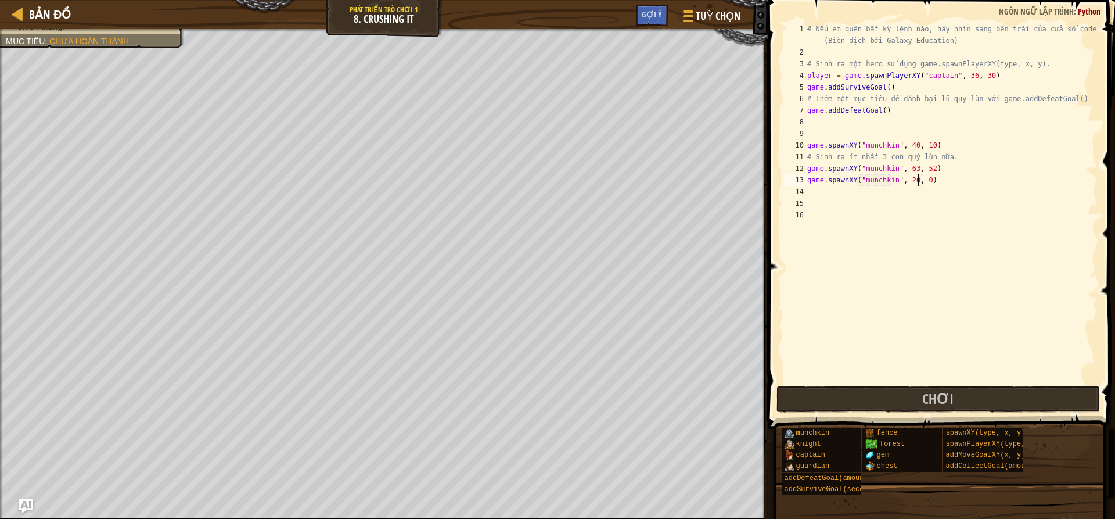
click at [920, 183] on div "# Nếu em quên bất kỳ lệnh nào, hãy nhìn sang bên trái của cửa sổ code! (Biên dị…" at bounding box center [951, 220] width 293 height 395
click at [923, 183] on div "# Nếu em quên bất kỳ lệnh nào, hãy nhìn sang bên trái của cửa sổ code! (Biên dị…" at bounding box center [951, 220] width 293 height 395
type textarea "game.spawnXY("munchkin", 20, 43)"
click at [944, 183] on div "# Nếu em quên bất kỳ lệnh nào, hãy nhìn sang bên trái của cửa sổ code! (Biên dị…" at bounding box center [951, 220] width 293 height 395
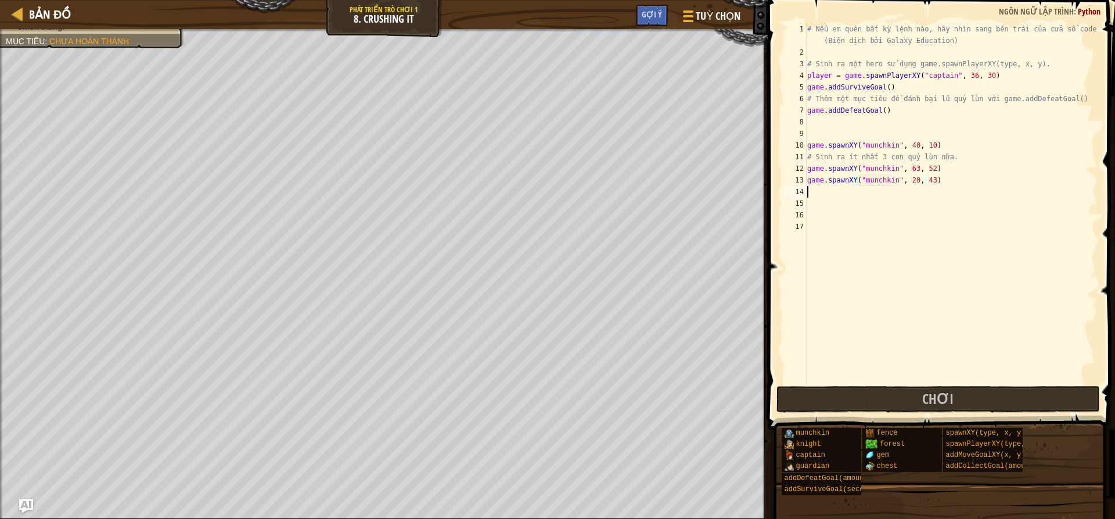
scroll to position [5, 0]
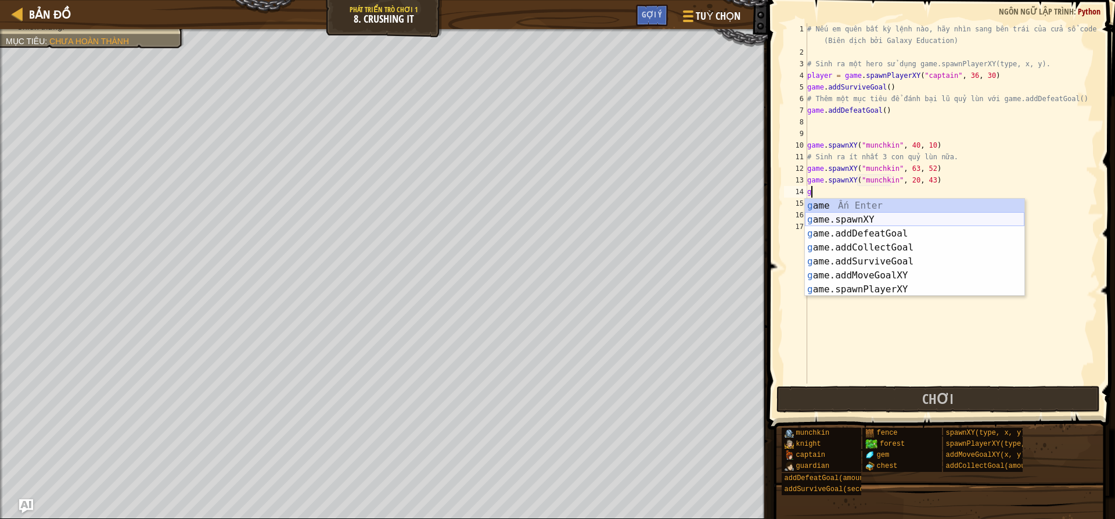
click at [863, 216] on div "g ame Ấn Enter g ame.spawnXY Ấn Enter g ame.addDefeatGoal Ấn Enter g ame.addCol…" at bounding box center [915, 261] width 220 height 125
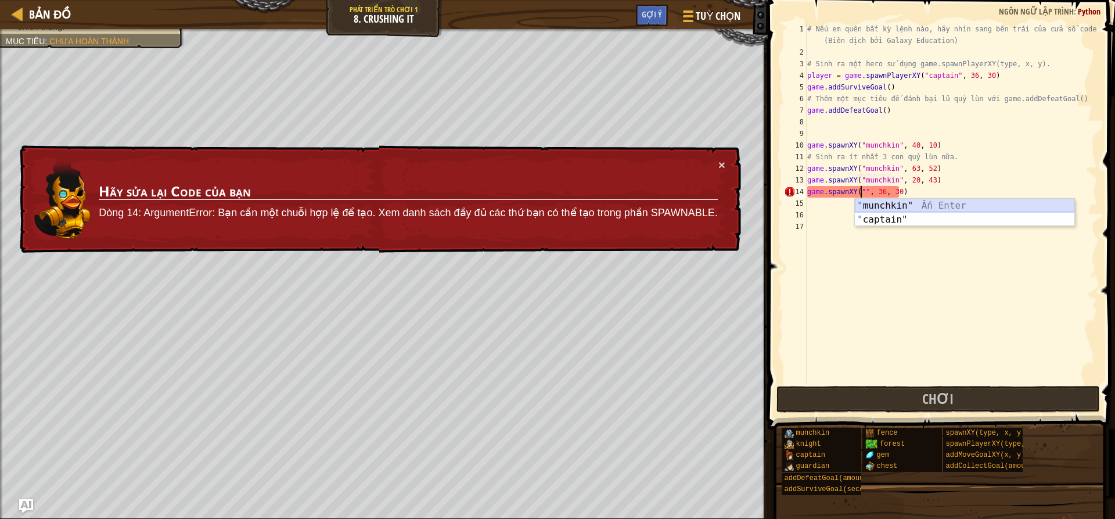
click at [875, 208] on div "" munchkin" Ấn Enter " captain" Ấn Enter" at bounding box center [965, 227] width 220 height 56
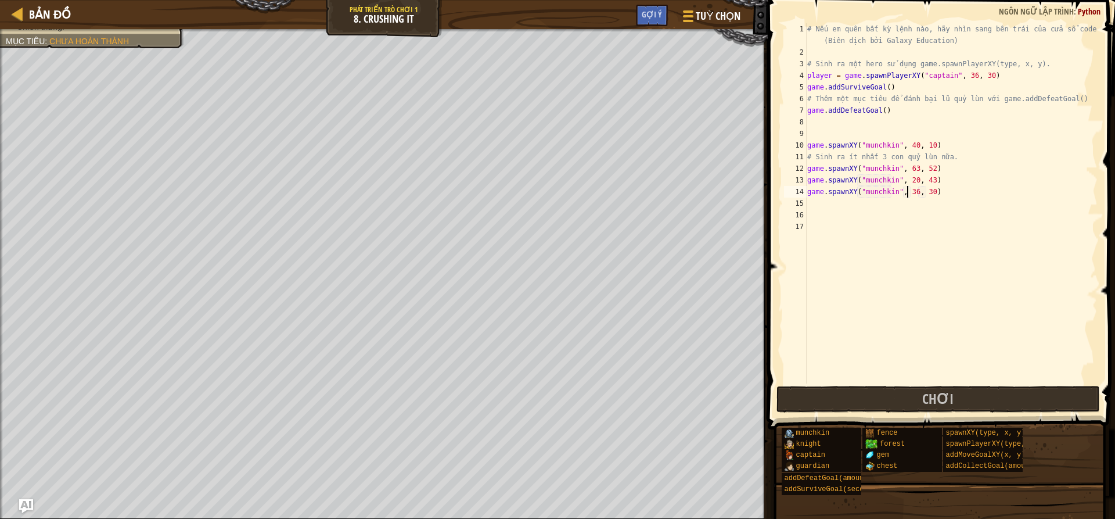
click at [908, 189] on div "# Nếu em quên bất kỳ lệnh nào, hãy nhìn sang bên trái của cửa sổ code! (Biên dị…" at bounding box center [951, 220] width 293 height 395
click at [926, 190] on div "# Nếu em quên bất kỳ lệnh nào, hãy nhìn sang bên trái của cửa sổ code! (Biên dị…" at bounding box center [951, 220] width 293 height 395
type textarea "game.spawnXY("munchkin", 66, 31)"
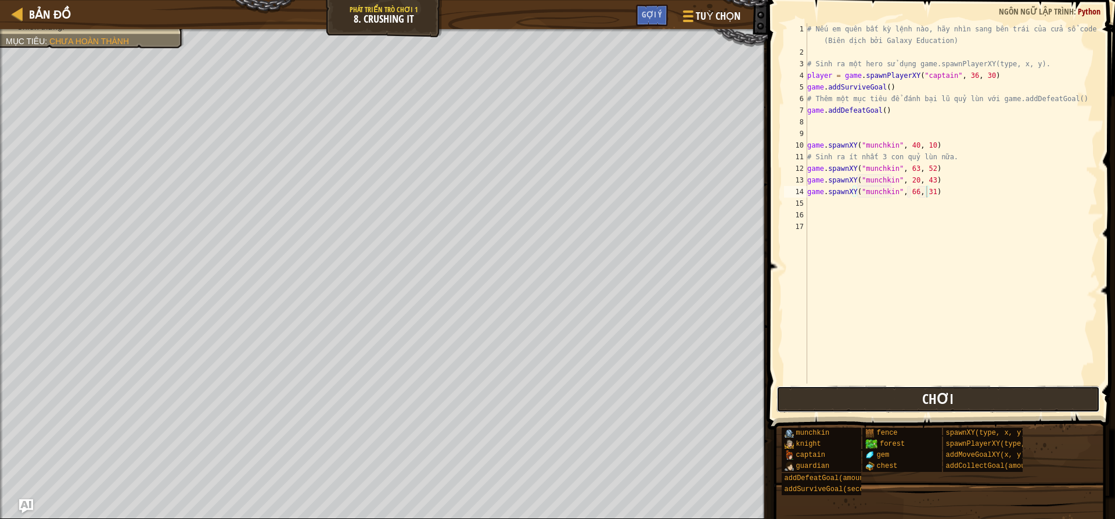
click at [928, 396] on span "Chơi" at bounding box center [937, 398] width 31 height 19
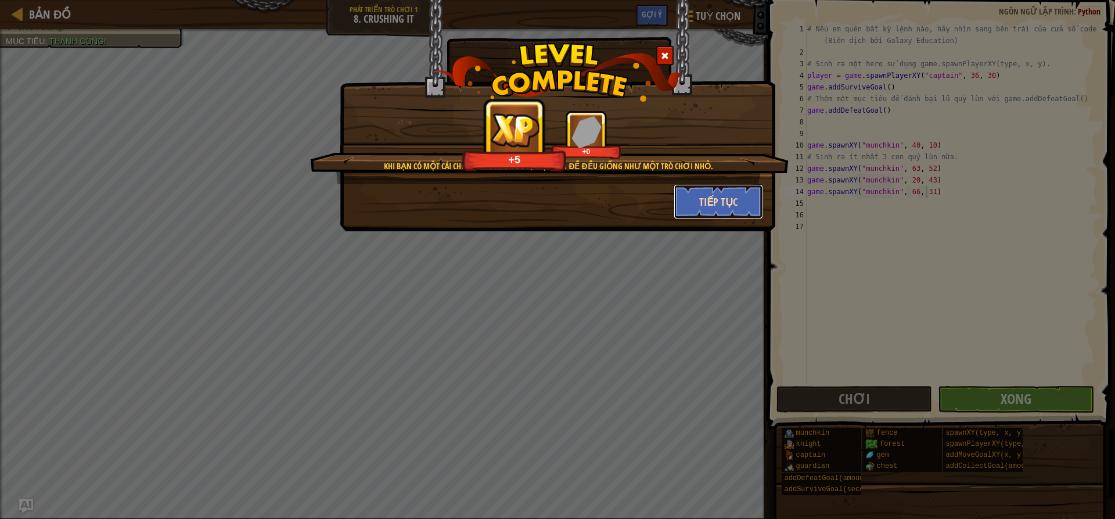
click at [714, 192] on button "Tiếp tục" at bounding box center [719, 201] width 90 height 35
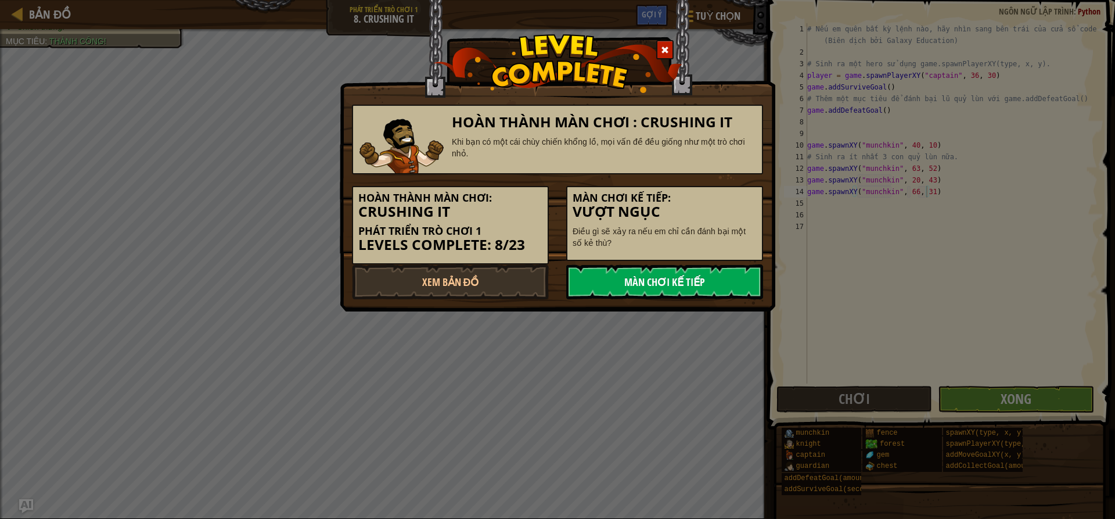
click at [713, 289] on link "Màn chơi kế tiếp" at bounding box center [664, 281] width 197 height 35
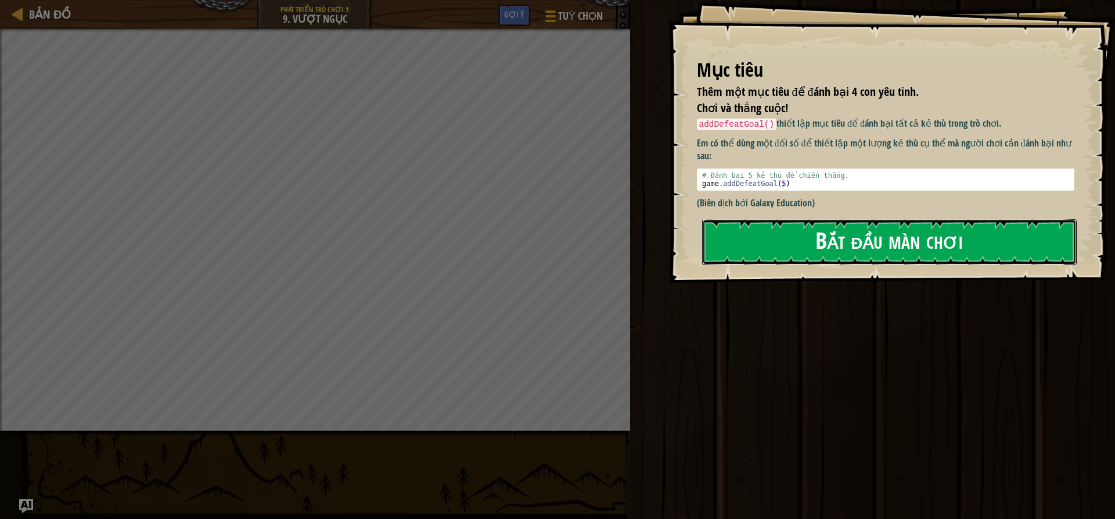
click at [787, 239] on button "Bắt đầu màn chơi" at bounding box center [889, 242] width 375 height 46
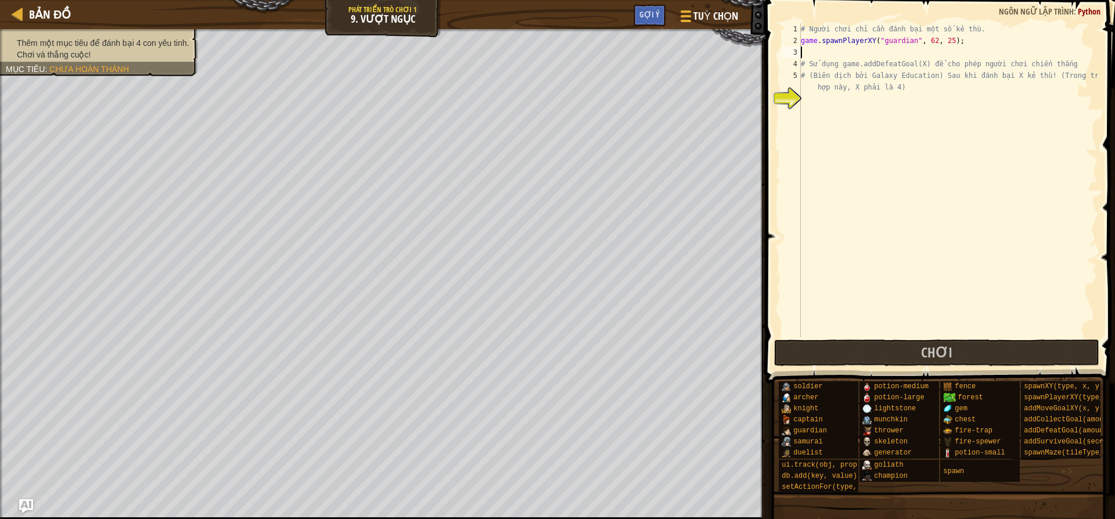
click at [877, 55] on div "# Người chơi chỉ cần đánh bại một số kẻ thù. game . spawnPlayerXY ( "guardian" …" at bounding box center [947, 191] width 299 height 337
click at [818, 98] on div "# Người chơi chỉ cần đánh bại một số kẻ thù. game . spawnPlayerXY ( "guardian" …" at bounding box center [947, 191] width 299 height 337
type textarea "g"
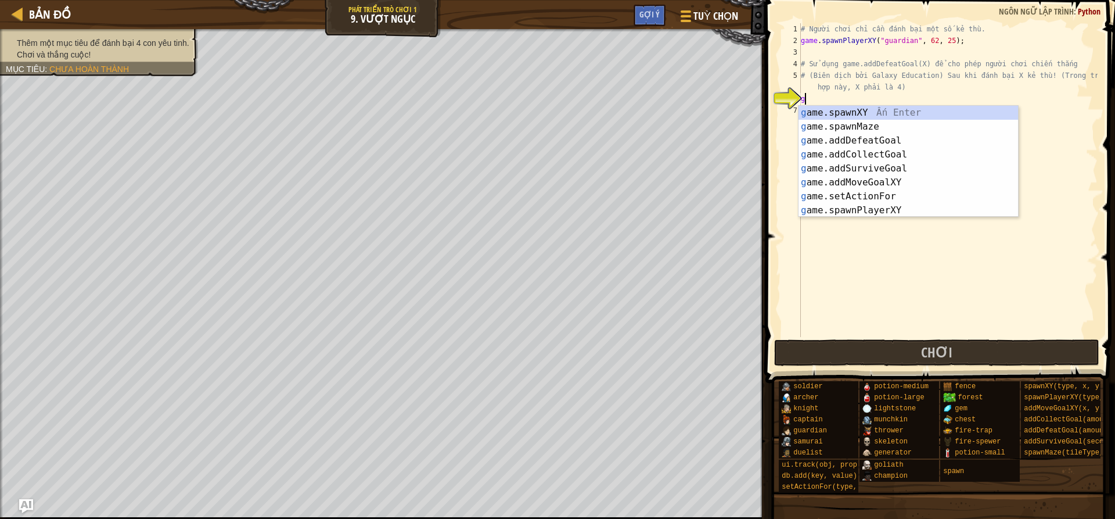
scroll to position [5, 0]
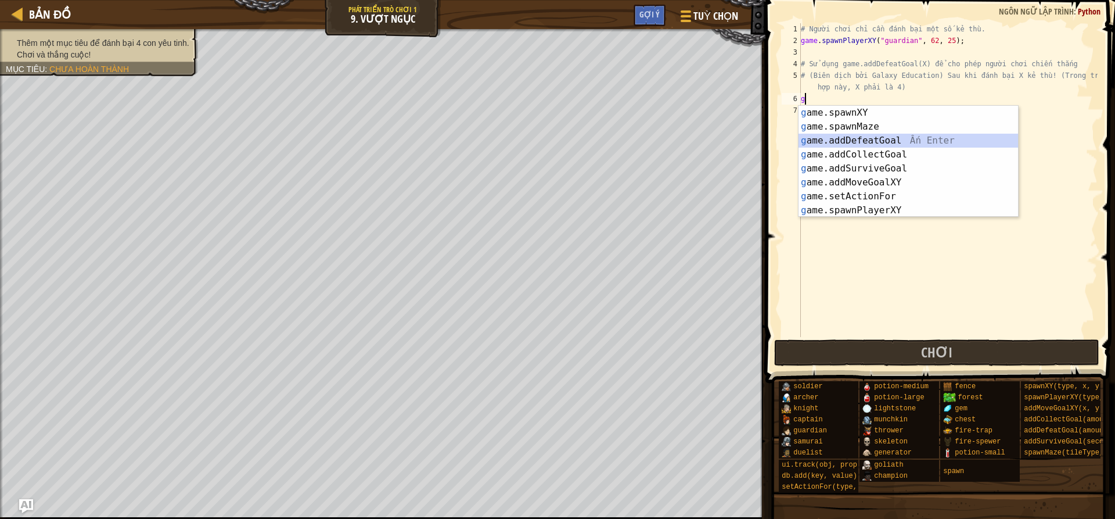
click at [848, 144] on div "g ame.spawnXY Ấn Enter g ame.spawnMaze Ấn Enter g ame.addDefeatGoal Ấn Enter g …" at bounding box center [908, 175] width 220 height 139
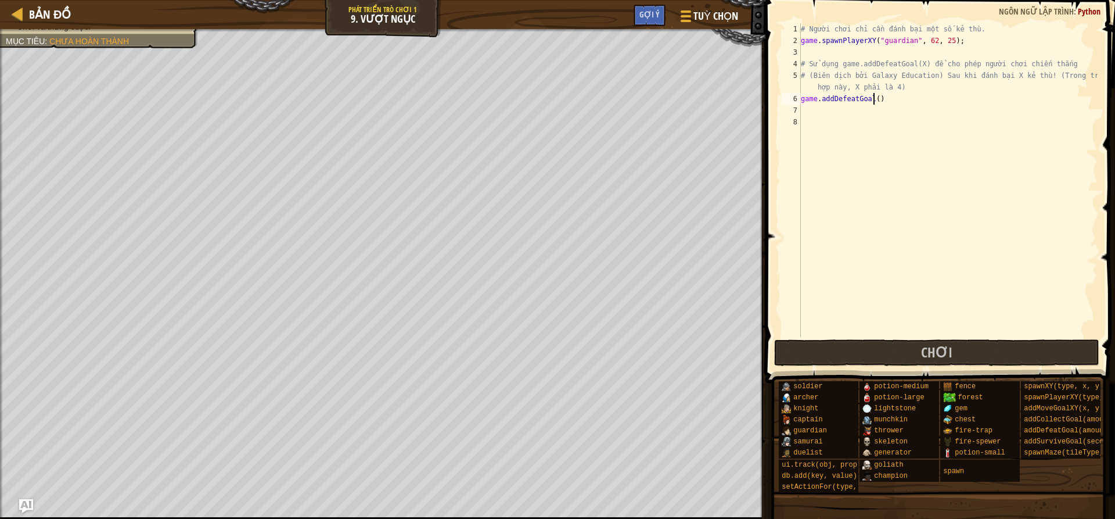
click at [873, 98] on div "# Người chơi chỉ cần đánh bại một số kẻ thù. game . spawnPlayerXY ( "guardian" …" at bounding box center [947, 191] width 299 height 337
click at [898, 98] on div "# Người chơi chỉ cần đánh bại một số kẻ thù. game . spawnPlayerXY ( "guardian" …" at bounding box center [947, 191] width 299 height 337
type textarea "game.addDefeatGoal(4)"
click at [971, 347] on button "Chơi" at bounding box center [937, 352] width 326 height 27
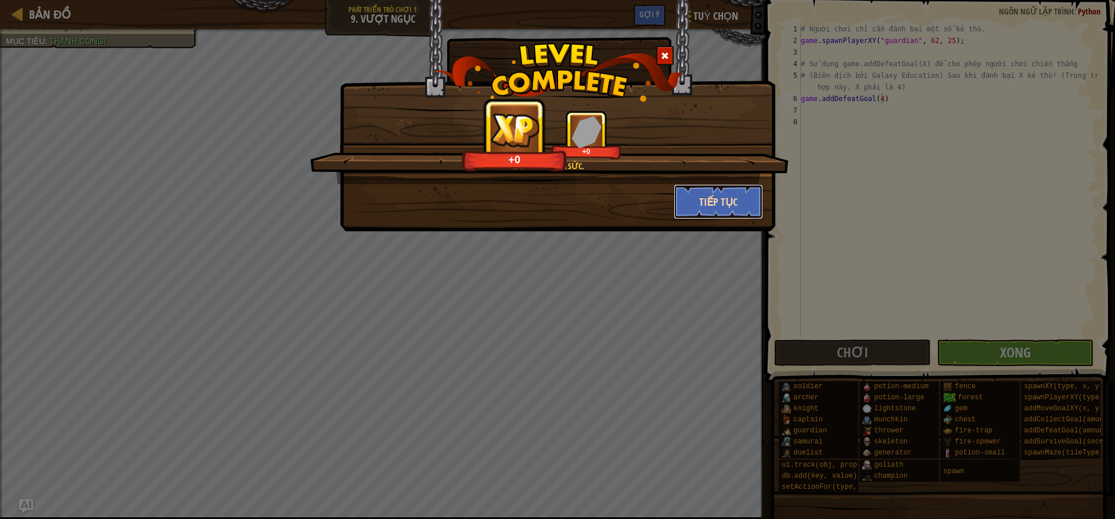
click at [706, 201] on button "Tiếp tục" at bounding box center [719, 201] width 90 height 35
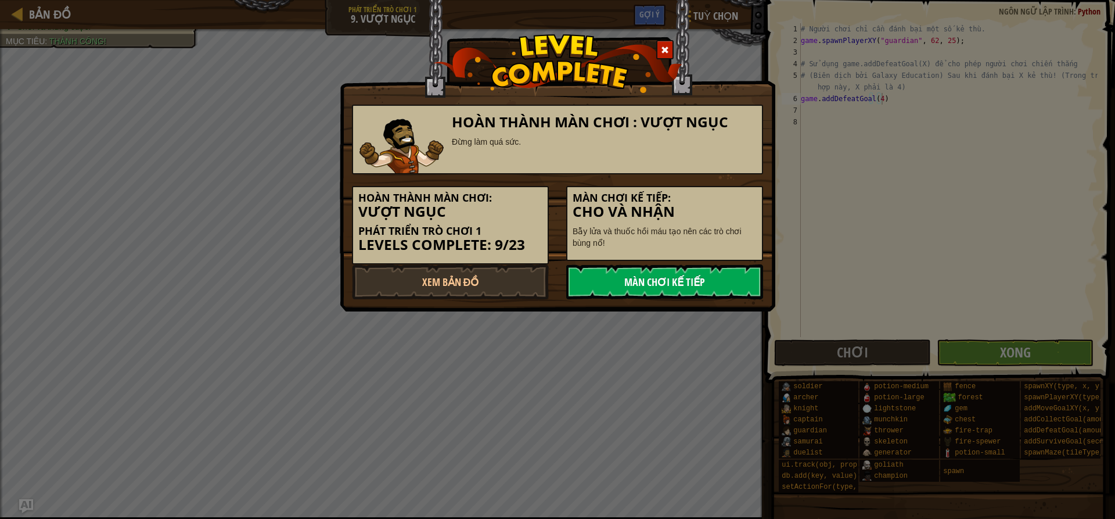
click at [699, 279] on link "Màn chơi kế tiếp" at bounding box center [664, 281] width 197 height 35
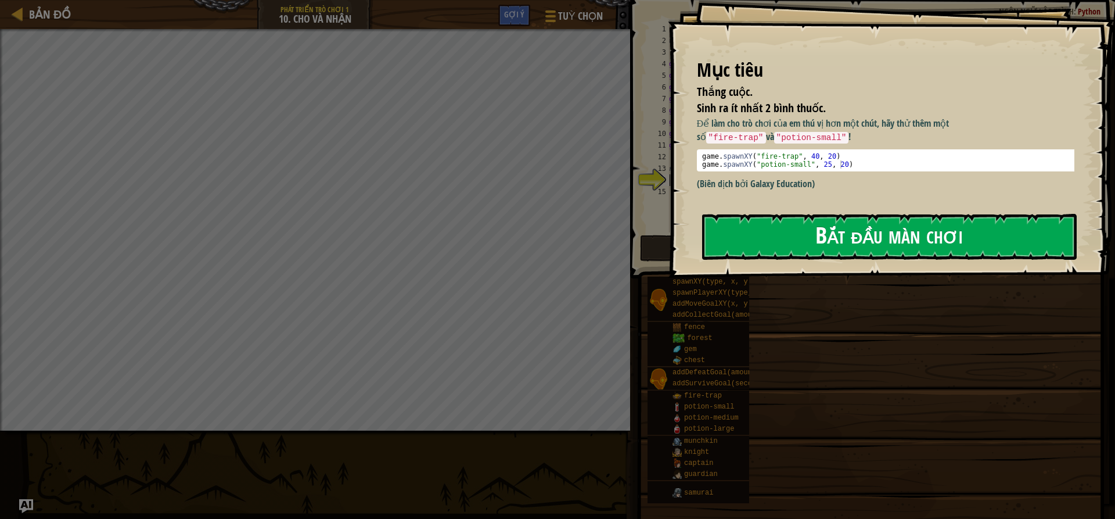
click at [848, 238] on button "Bắt đầu màn chơi" at bounding box center [889, 237] width 375 height 46
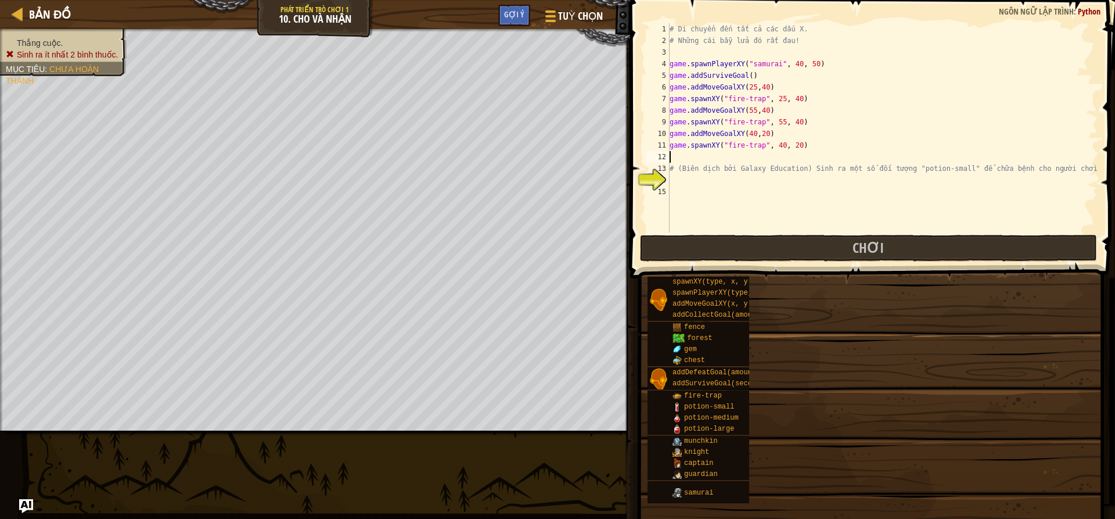
click at [771, 159] on div "# Di chuyển đến tất cả các dấu X. # Những cái bẫy lửa đó rất đau! game . spawnP…" at bounding box center [882, 139] width 431 height 232
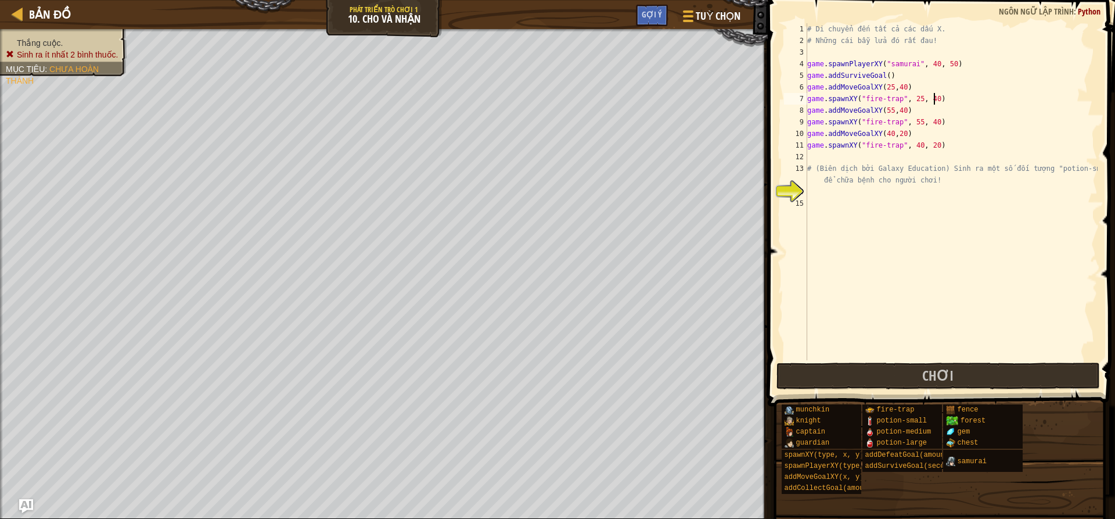
click at [933, 98] on div "# Di chuyển đến tất cả các dấu X. # Những cái bẫy lửa đó rất đau! game . spawnP…" at bounding box center [951, 203] width 293 height 360
type textarea "game.spawnXY("fire-trap", 25, 40)"
click at [893, 156] on div "# Di chuyển đến tất cả các dấu X. # Những cái bẫy lửa đó rất đau! game . spawnP…" at bounding box center [951, 203] width 293 height 360
drag, startPoint x: 819, startPoint y: 195, endPoint x: 836, endPoint y: 190, distance: 17.3
click at [819, 195] on div "# Di chuyển đến tất cả các dấu X. # Những cái bẫy lửa đó rất đau! game . spawnP…" at bounding box center [951, 203] width 293 height 360
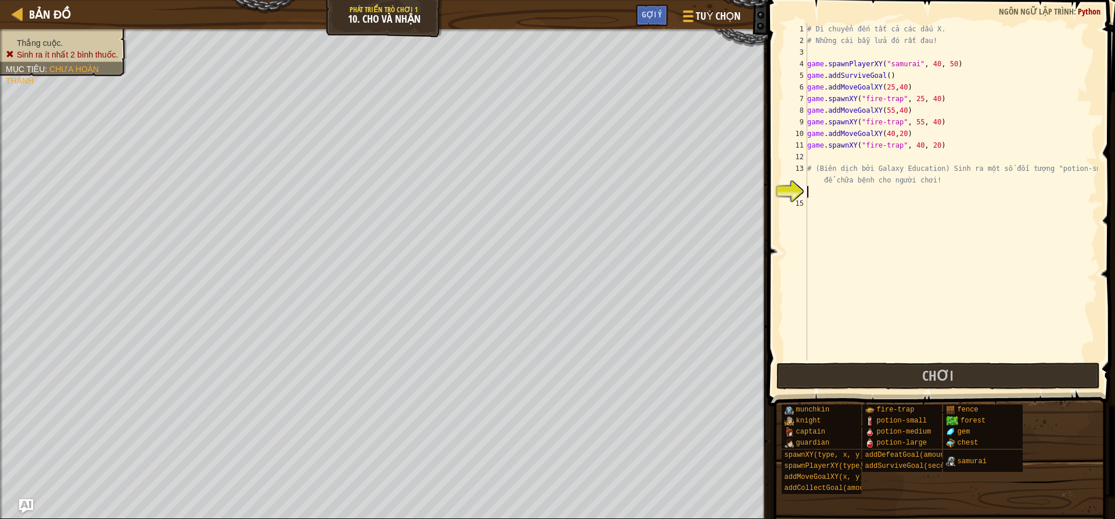
scroll to position [5, 0]
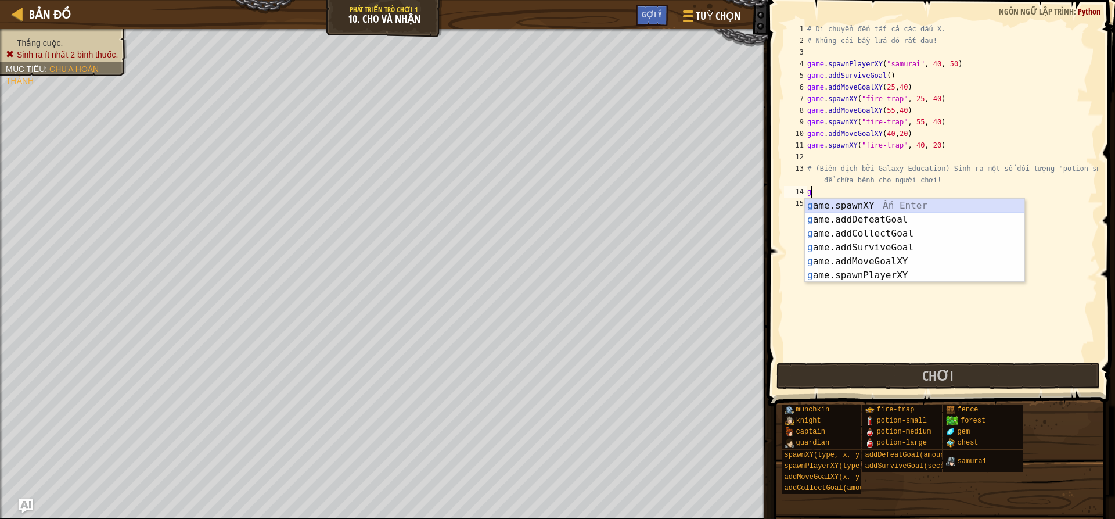
click at [889, 206] on div "g ame.spawnXY Ấn Enter g ame.addDefeatGoal Ấn Enter g ame.addCollectGoal Ấn Ent…" at bounding box center [915, 254] width 220 height 111
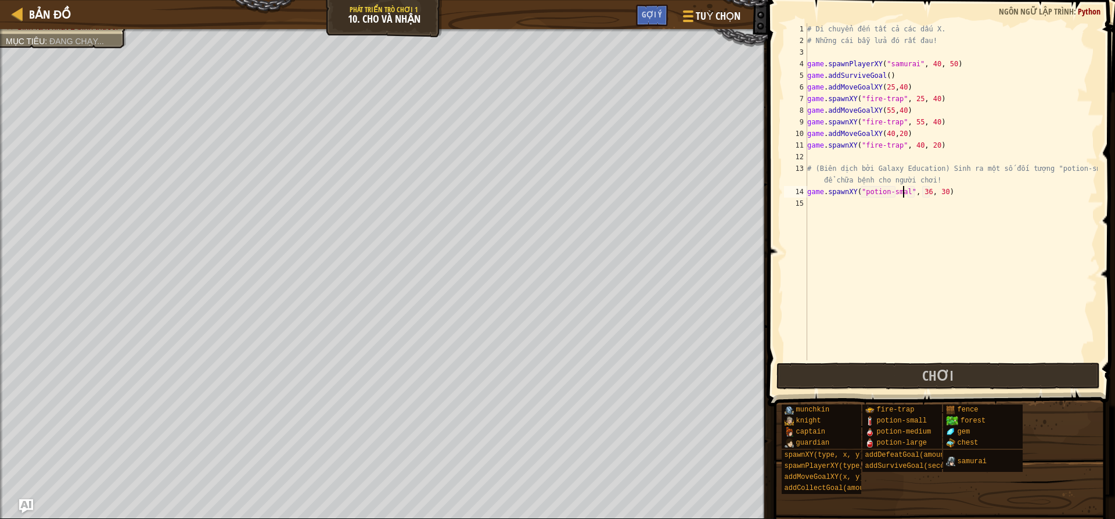
scroll to position [5, 9]
click at [959, 191] on div "# Di chuyển đến tất cả các dấu X. # Những cái bẫy lửa đó rất đau! game . spawnP…" at bounding box center [951, 203] width 293 height 360
type textarea "game.spawnXY("potion-small", 36, 30)"
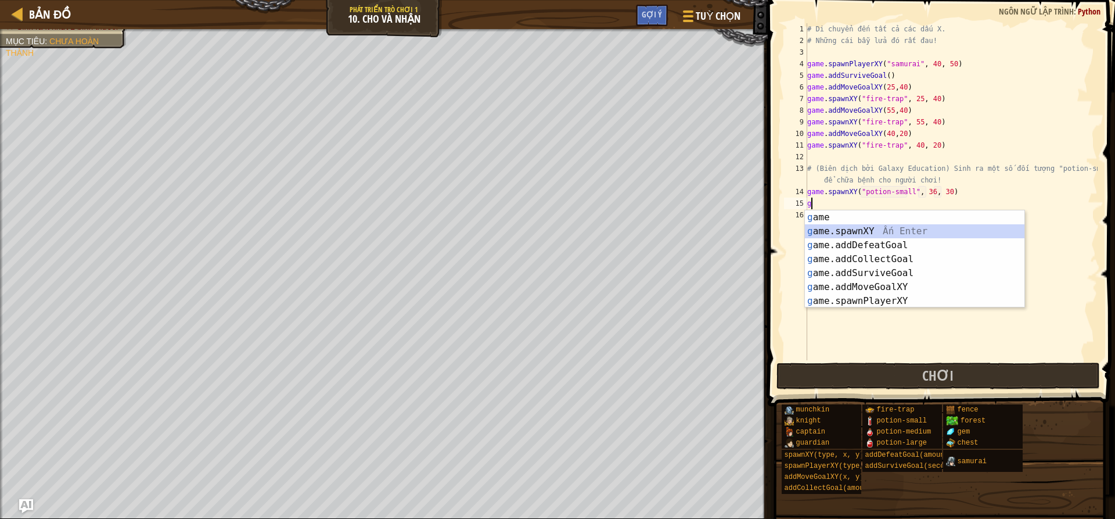
click at [883, 228] on div "g ame Ấn Enter g ame.spawnXY Ấn Enter g ame.addDefeatGoal Ấn Enter g ame.addCol…" at bounding box center [915, 272] width 220 height 125
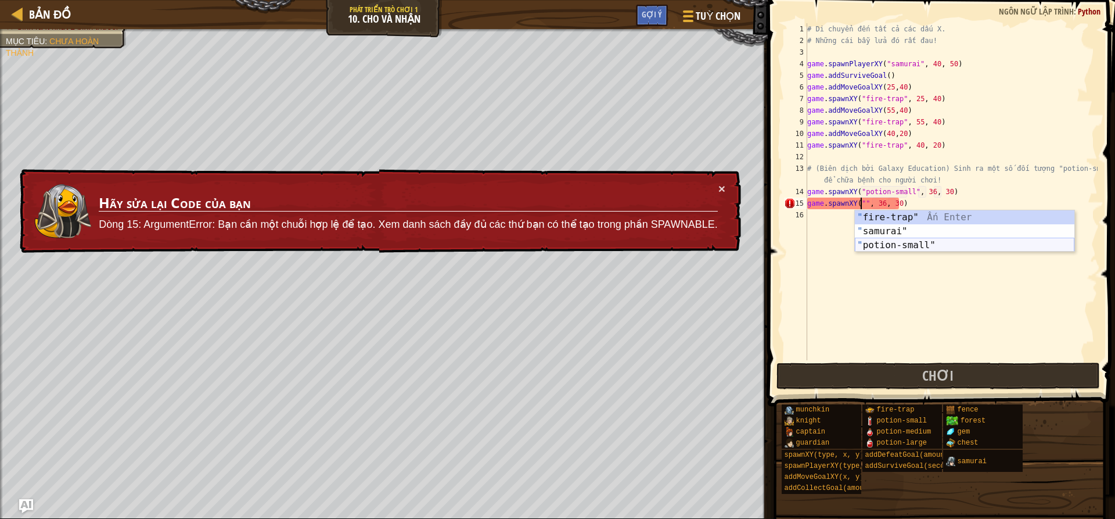
click at [908, 247] on div "" fire-trap" Ấn Enter " samurai" Ấn Enter " potion-small" Ấn Enter" at bounding box center [965, 245] width 220 height 70
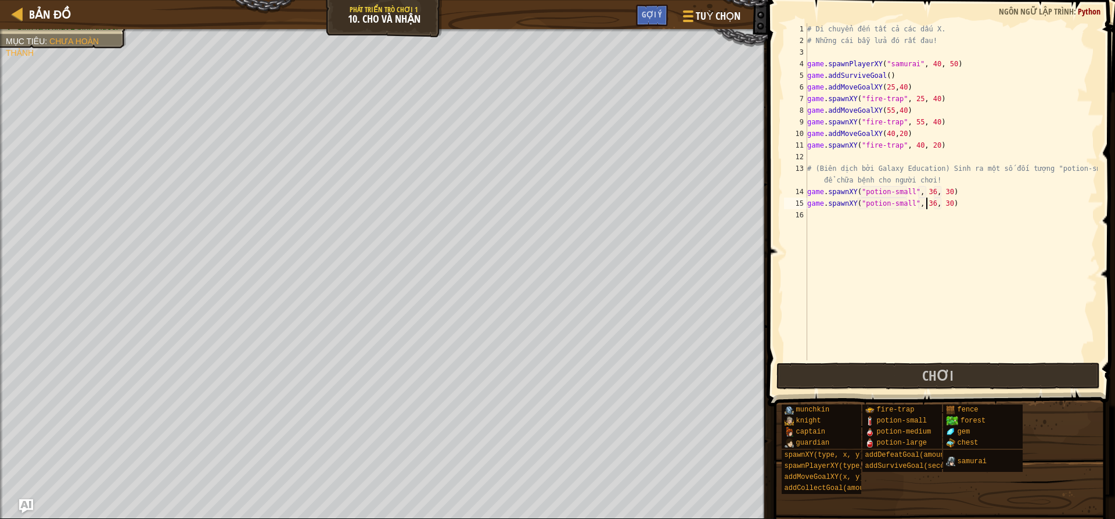
click at [924, 200] on div "# Di chuyển đến tất cả các dấu X. # Những cái bẫy lửa đó rất đau! game . spawnP…" at bounding box center [951, 203] width 293 height 360
type textarea "game.spawnXY("potion-small", 60, 30)"
click at [975, 206] on div "# Di chuyển đến tất cả các dấu X. # Những cái bẫy lửa đó rất đau! game . spawnP…" at bounding box center [951, 203] width 293 height 360
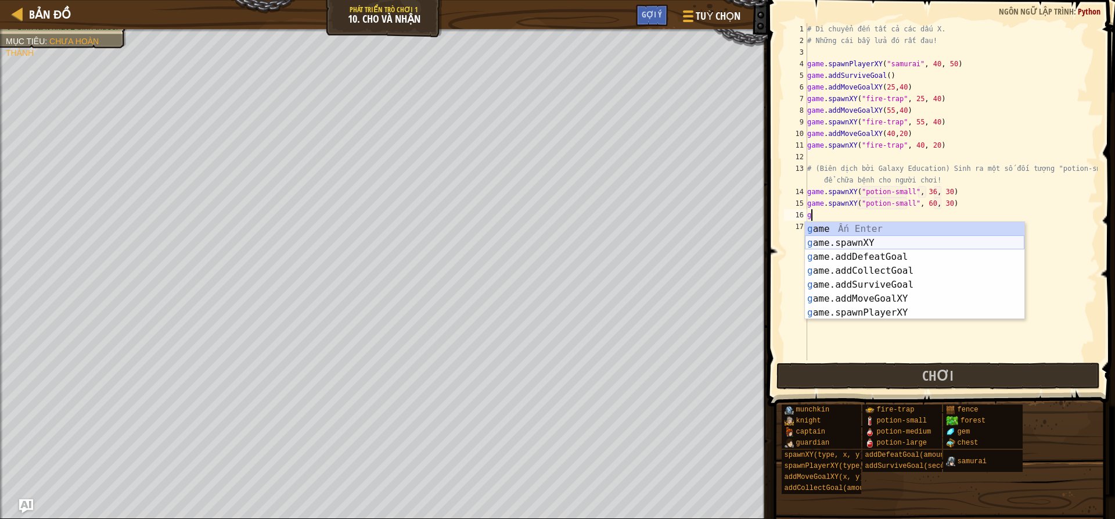
click at [894, 241] on div "g ame Ấn Enter g ame.spawnXY Ấn Enter g ame.addDefeatGoal Ấn Enter g ame.addCol…" at bounding box center [915, 284] width 220 height 125
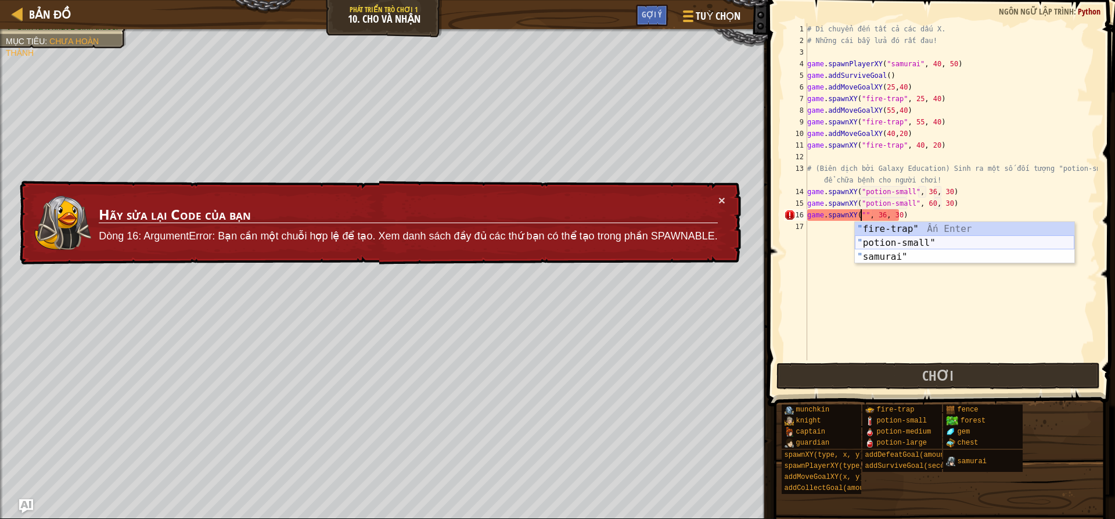
click at [886, 244] on div "" fire-trap" Ấn Enter " potion-small" Ấn Enter " samurai" Ấn Enter" at bounding box center [965, 257] width 220 height 70
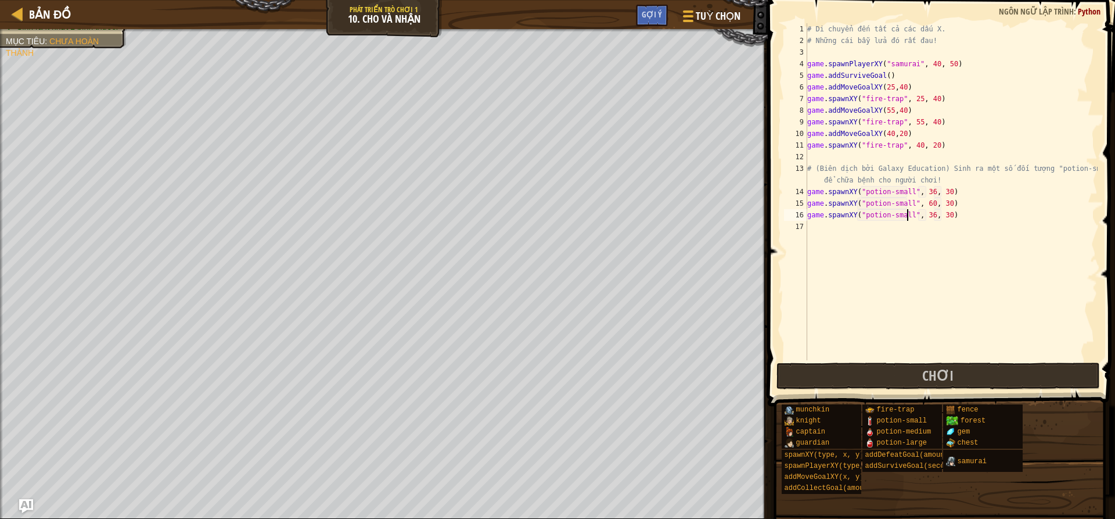
click at [923, 217] on div "# Di chuyển đến tất cả các dấu X. # Những cái bẫy lửa đó rất đau! game . spawnP…" at bounding box center [951, 203] width 293 height 360
click at [958, 218] on div "# Di chuyển đến tất cả các dấu X. # Những cái bẫy lửa đó rất đau! game . spawnP…" at bounding box center [951, 203] width 293 height 360
click at [925, 220] on div "# Di chuyển đến tất cả các dấu X. # Những cái bẫy lửa đó rất đau! game . spawnP…" at bounding box center [951, 203] width 293 height 360
click at [936, 220] on div "# Di chuyển đến tất cả các dấu X. # Những cái bẫy lửa đó rất đau! game . spawnP…" at bounding box center [951, 203] width 293 height 360
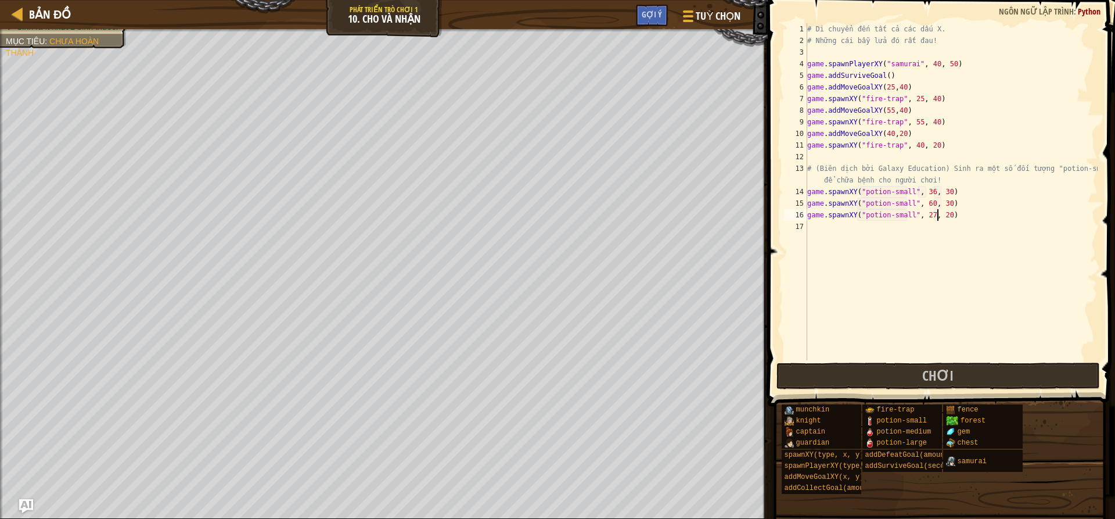
scroll to position [5, 11]
click at [974, 372] on button "Chơi" at bounding box center [937, 375] width 323 height 27
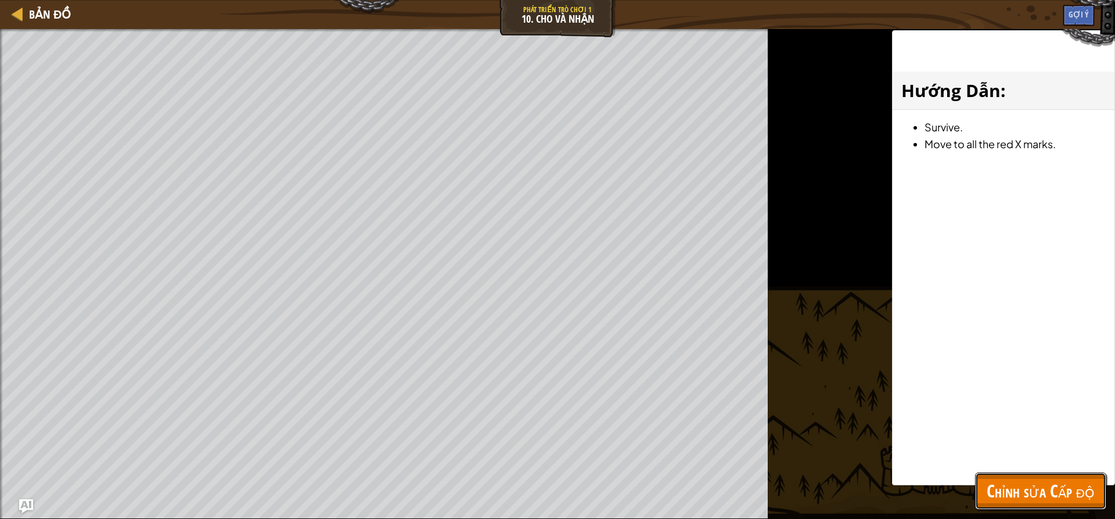
click at [1018, 483] on span "Chỉnh sửa Cấp độ" at bounding box center [1041, 490] width 108 height 24
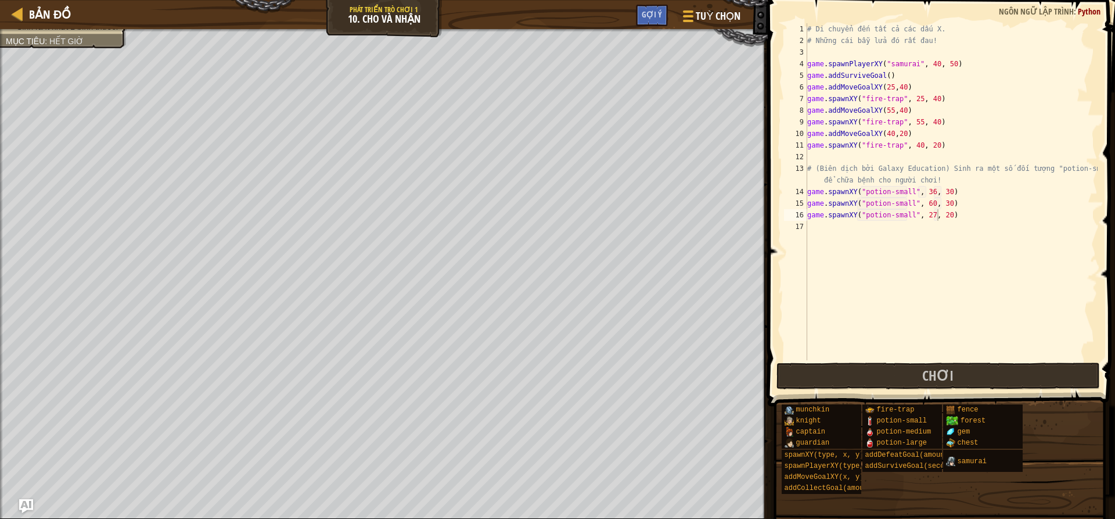
type textarea "game.spawnXY("potion-small", 36, 30)"
click at [941, 196] on div "# Di chuyển đến tất cả các dấu X. # Những cái bẫy lửa đó rất đau! game . spawnP…" at bounding box center [951, 203] width 293 height 360
click at [924, 196] on div "# Di chuyển đến tất cả các dấu X. # Những cái bẫy lửa đó rất đau! game . spawnP…" at bounding box center [951, 203] width 293 height 360
click at [929, 373] on span "Chơi" at bounding box center [937, 375] width 31 height 19
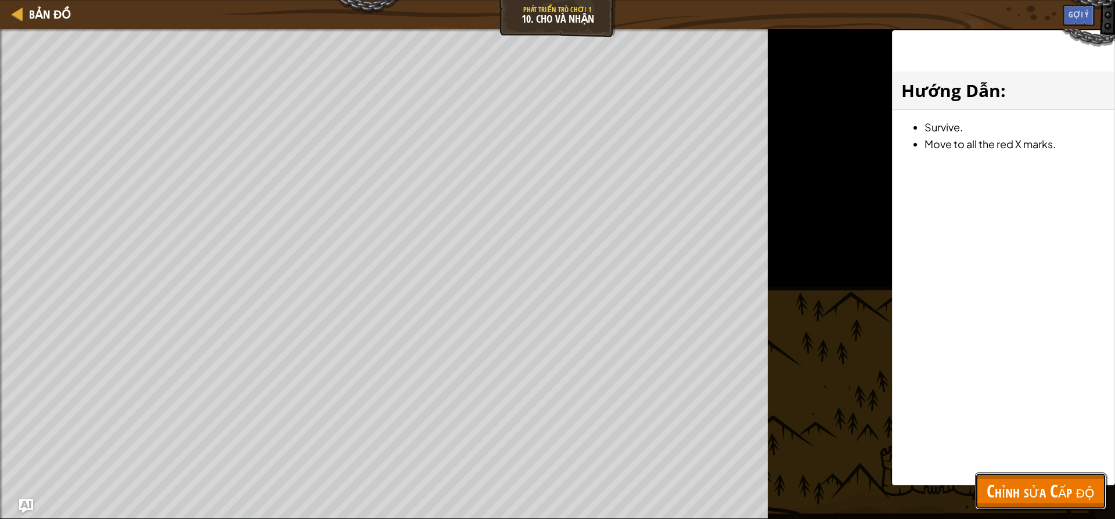
click at [1104, 474] on button "Chỉnh sửa Cấp độ" at bounding box center [1040, 490] width 131 height 37
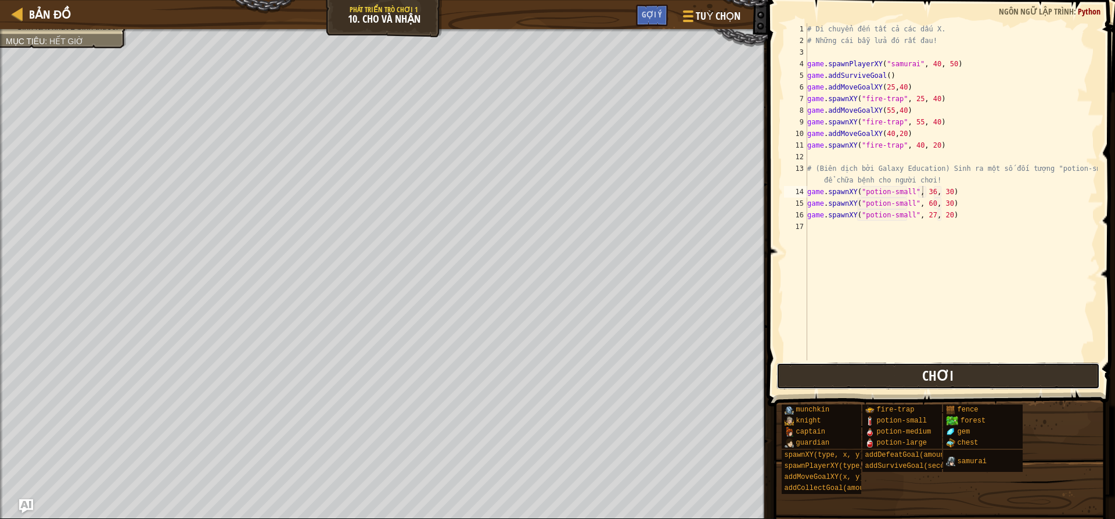
click at [986, 373] on button "Chơi" at bounding box center [937, 375] width 323 height 27
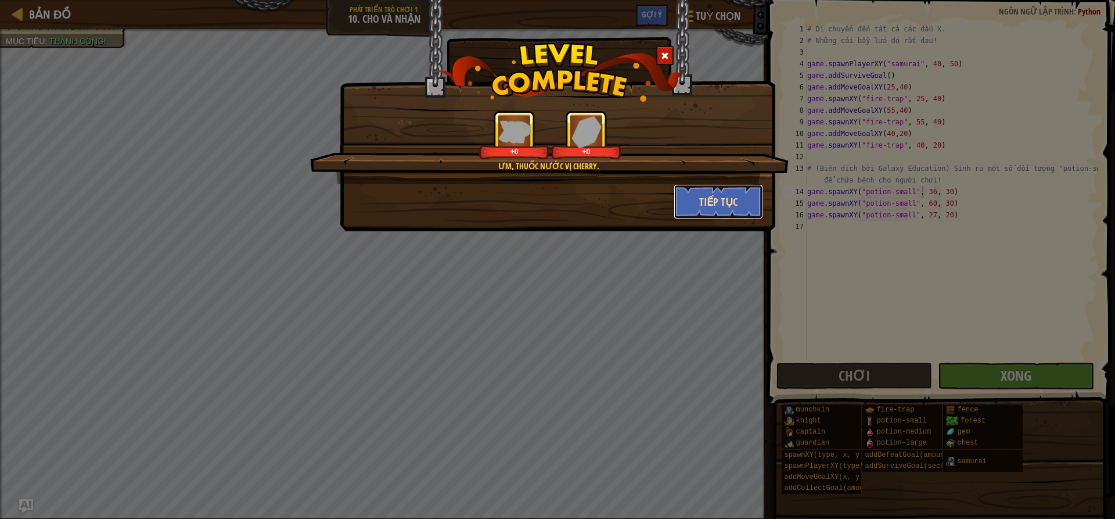
click at [729, 205] on button "Tiếp tục" at bounding box center [719, 201] width 90 height 35
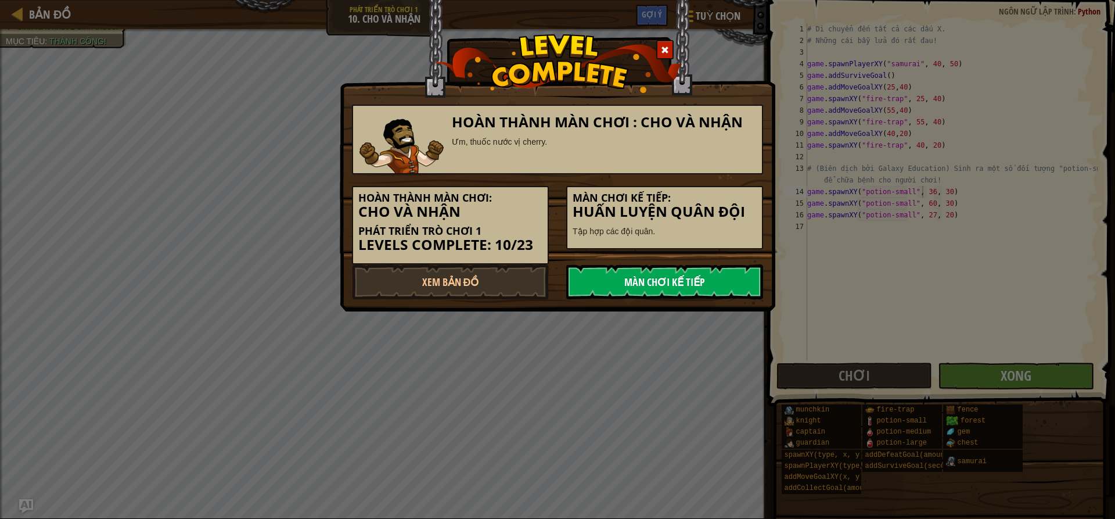
click at [705, 274] on link "Màn chơi kế tiếp" at bounding box center [664, 281] width 197 height 35
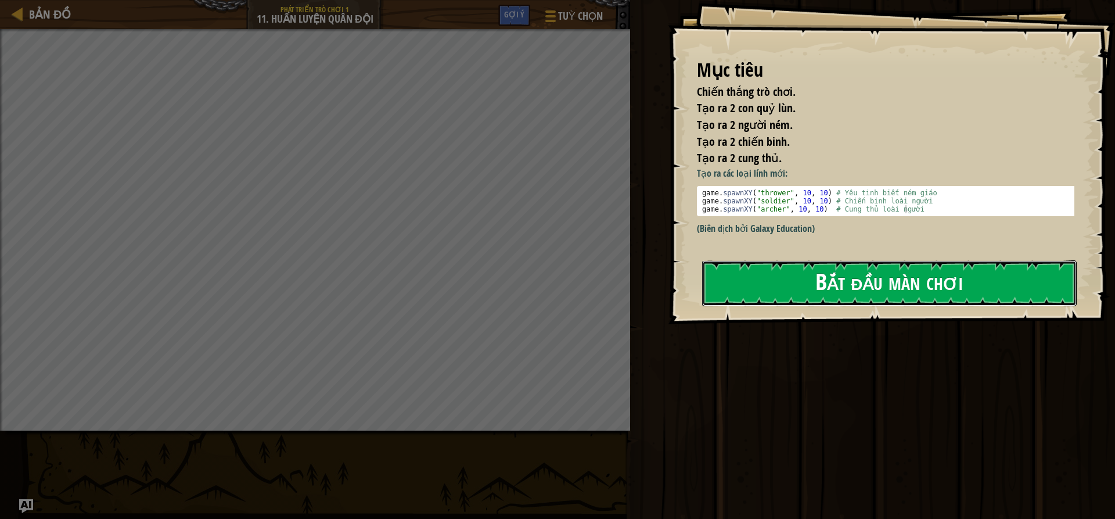
click at [794, 277] on button "Bắt đầu màn chơi" at bounding box center [889, 283] width 375 height 46
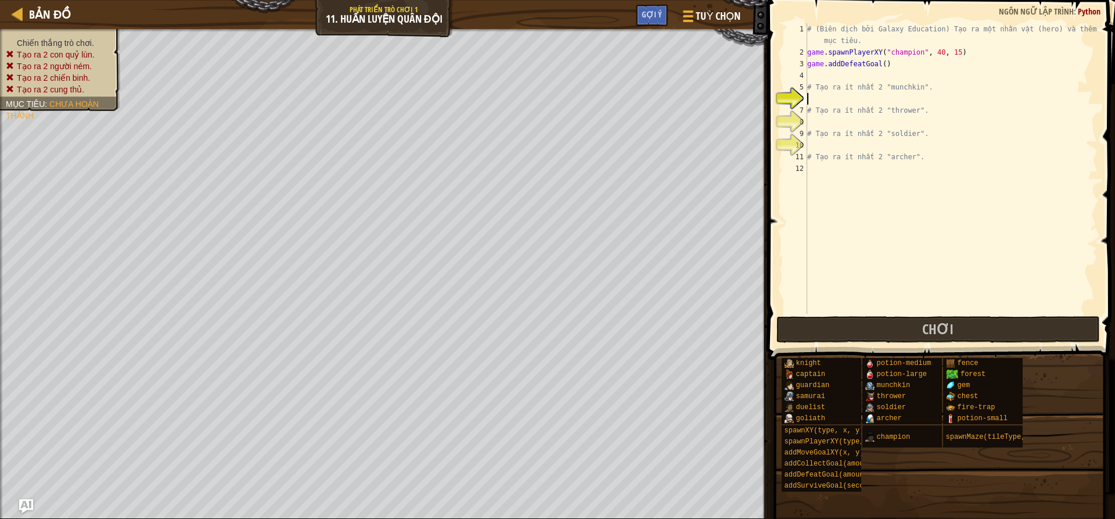
scroll to position [5, 0]
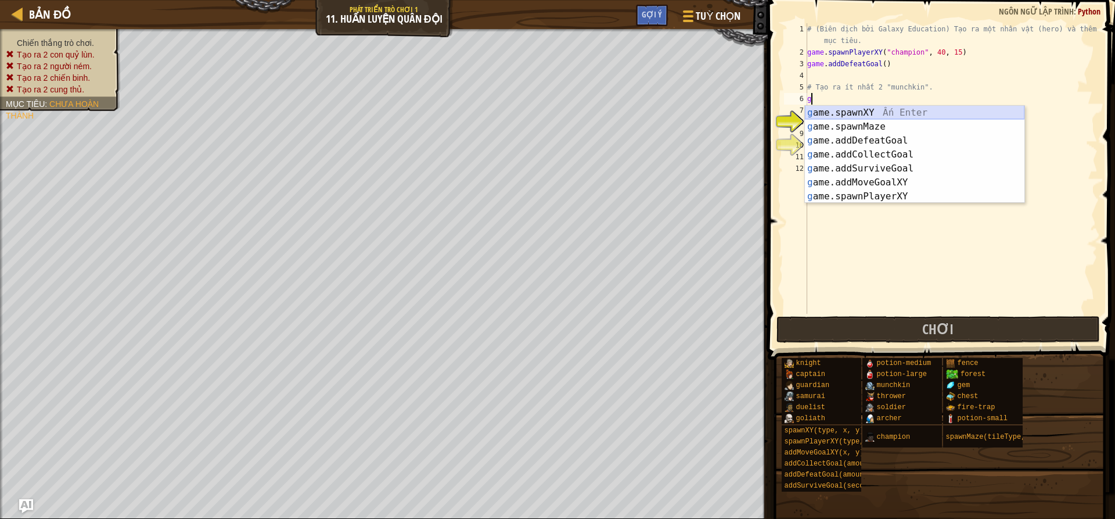
click at [930, 112] on div "g ame.spawnXY Ấn Enter g ame.spawnMaze Ấn Enter g ame.addDefeatGoal Ấn Enter g …" at bounding box center [915, 168] width 220 height 125
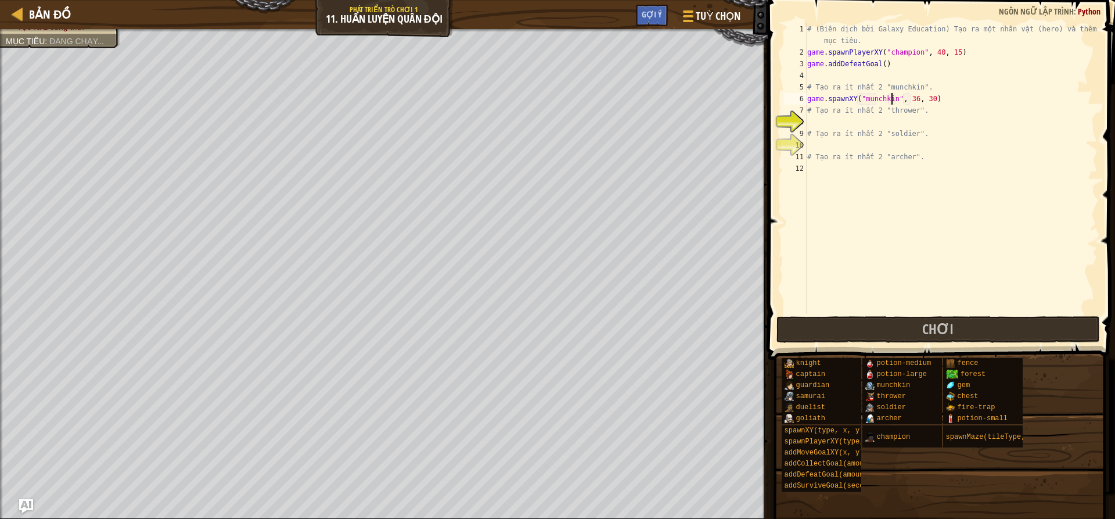
type textarea "game.spawnXY("munchkin", 36, 30)"
click at [948, 100] on div "# (Biên dịch bởi Galaxy Education) Tạo ra một nhân vật (hero) và thêm một mục t…" at bounding box center [951, 185] width 293 height 325
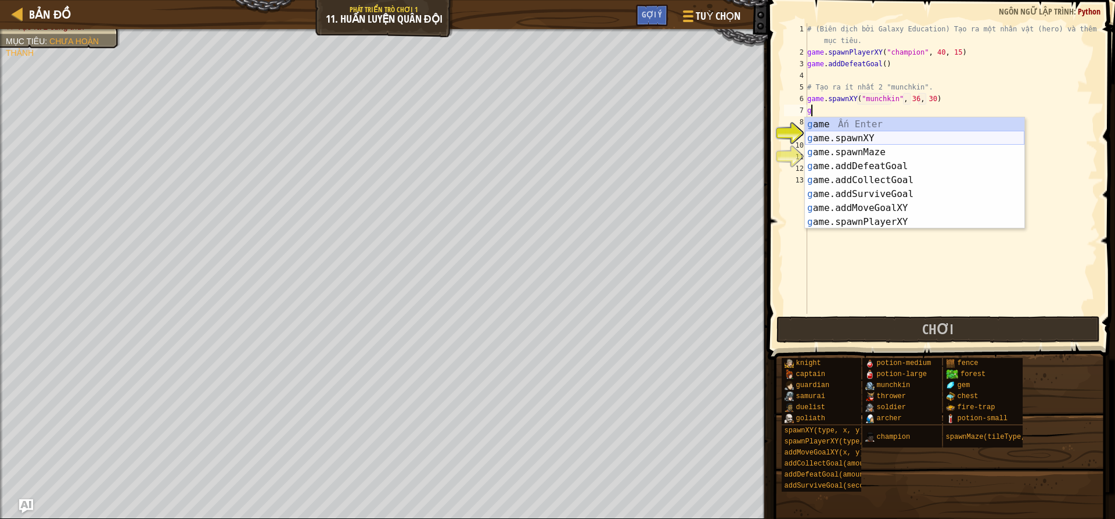
click at [859, 133] on div "g ame Ấn Enter g ame.spawnXY Ấn Enter g ame.spawnMaze Ấn Enter g ame.addDefeatG…" at bounding box center [915, 186] width 220 height 139
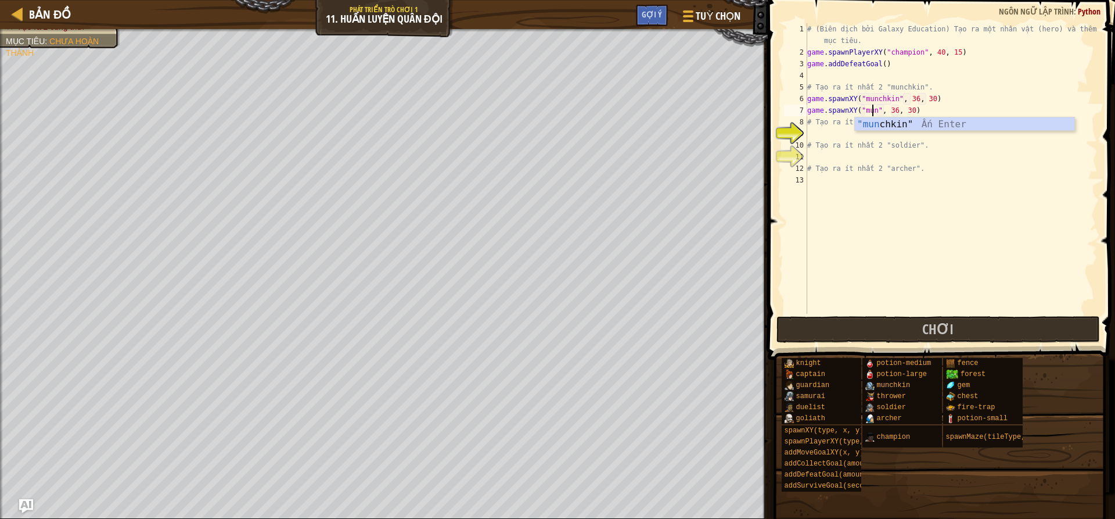
scroll to position [5, 6]
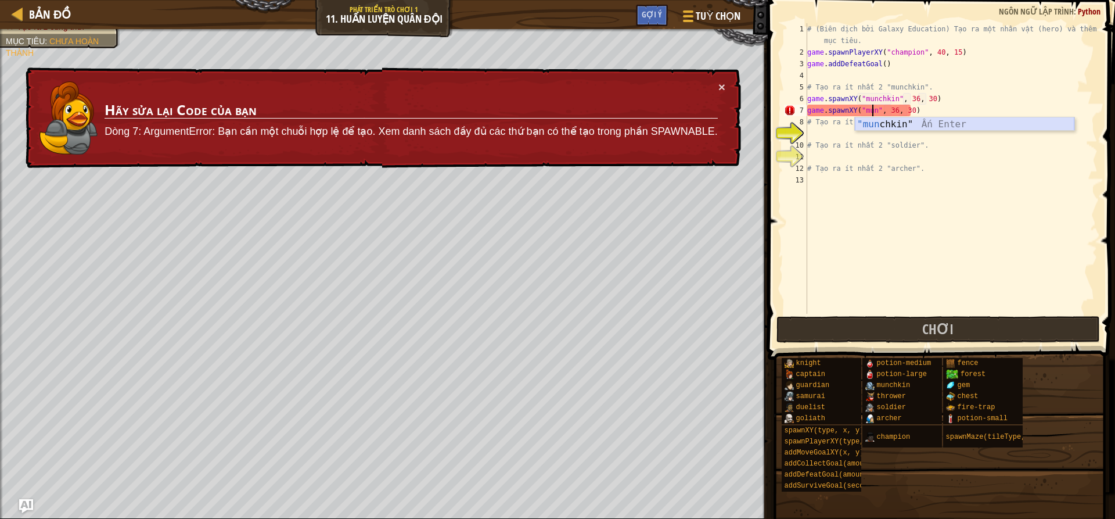
click at [924, 127] on div ""mun chkin" Ấn Enter" at bounding box center [965, 138] width 220 height 42
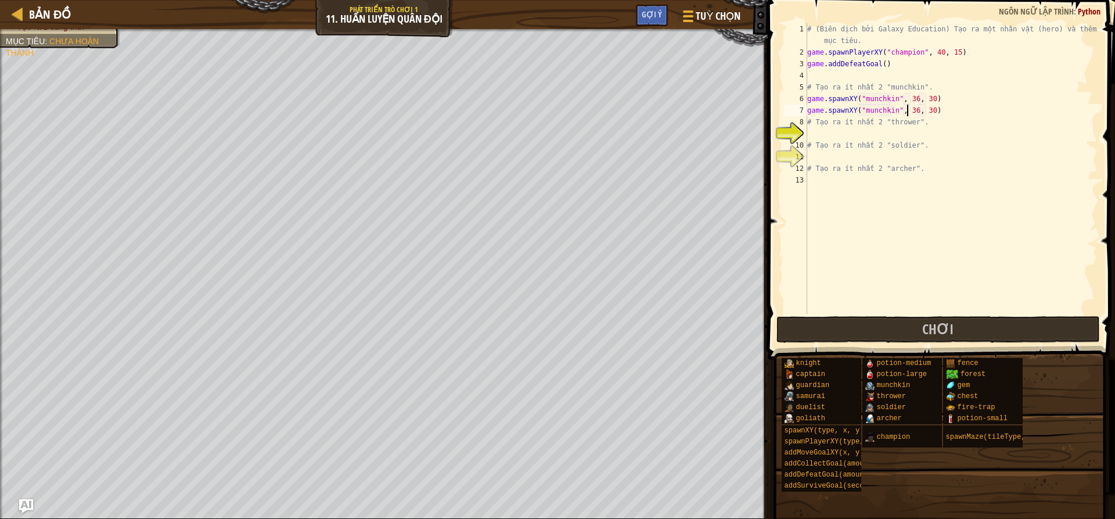
click at [908, 109] on div "# (Biên dịch bởi Galaxy Education) Tạo ra một nhân vật (hero) và thêm một mục t…" at bounding box center [951, 185] width 293 height 325
click at [912, 111] on div "# (Biên dịch bởi Galaxy Education) Tạo ra một nhân vật (hero) và thêm một mục t…" at bounding box center [951, 185] width 293 height 325
click at [926, 109] on div "# (Biên dịch bởi Galaxy Education) Tạo ra một nhân vật (hero) và thêm một mục t…" at bounding box center [951, 185] width 293 height 325
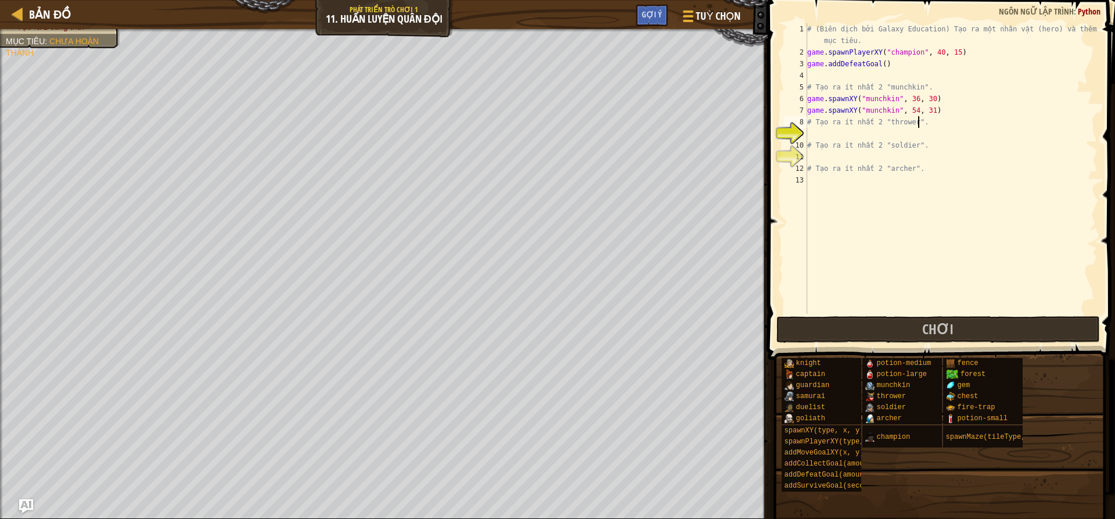
click at [962, 120] on div "# (Biên dịch bởi Galaxy Education) Tạo ra một nhân vật (hero) và thêm một mục t…" at bounding box center [951, 185] width 293 height 325
drag, startPoint x: 798, startPoint y: 136, endPoint x: 816, endPoint y: 134, distance: 17.6
click at [805, 136] on div "9" at bounding box center [795, 134] width 23 height 12
type textarea "# Tạo ra ít nhất 2 "soldier"."
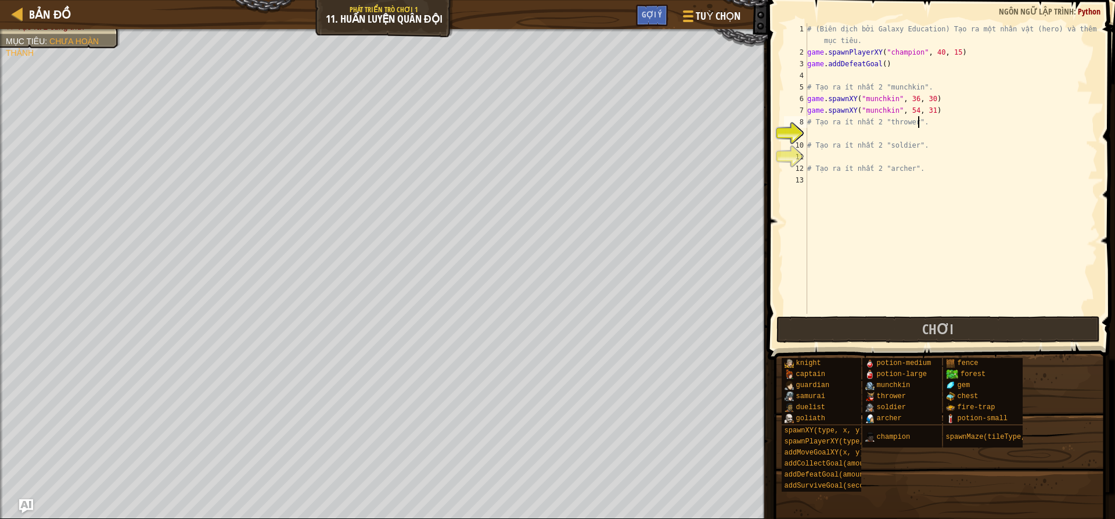
scroll to position [5, 0]
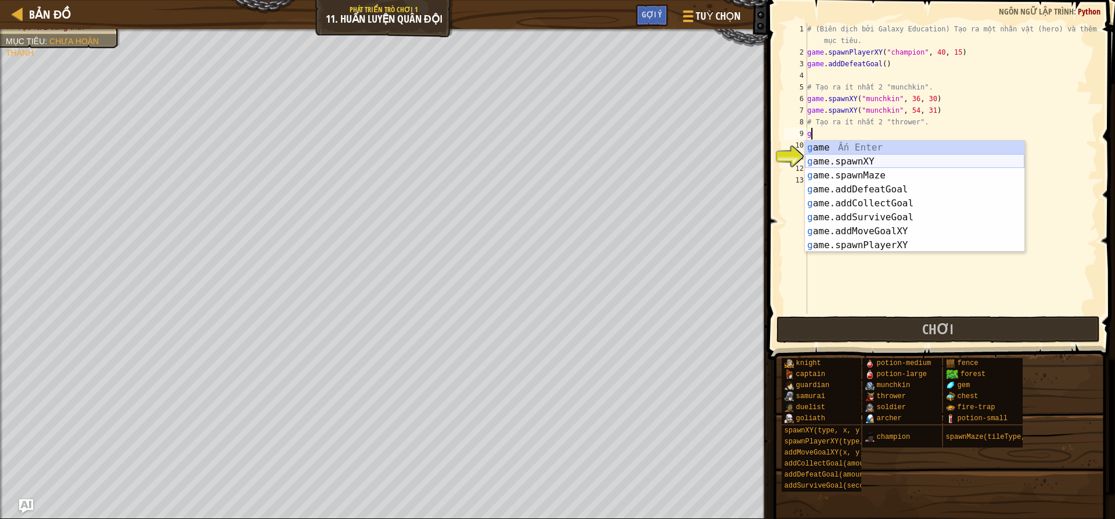
click at [858, 159] on div "g ame Ấn Enter g ame.spawnXY Ấn Enter g ame.spawnMaze Ấn Enter g ame.addDefeatG…" at bounding box center [915, 210] width 220 height 139
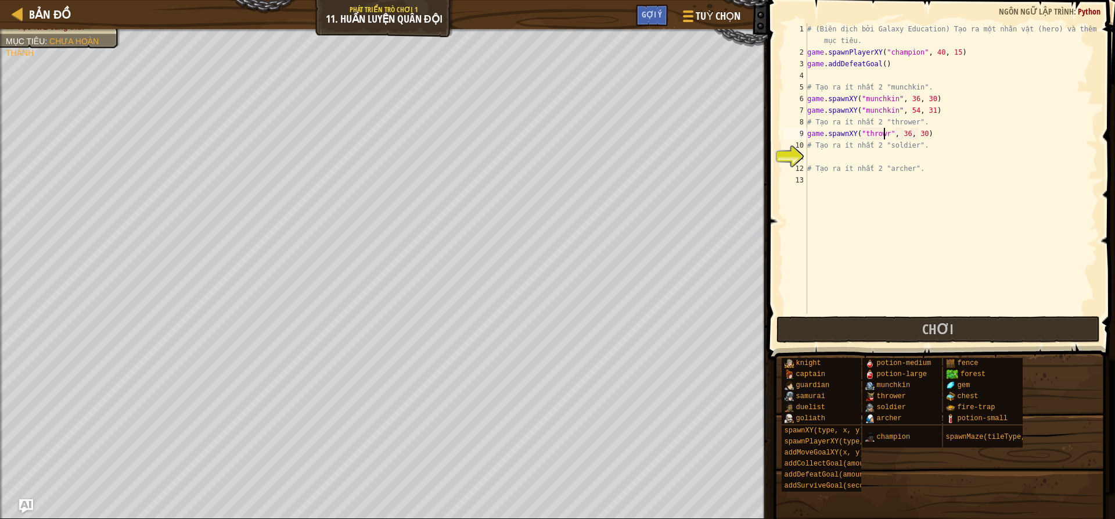
scroll to position [5, 7]
click at [906, 135] on div "# (Biên dịch bởi Galaxy Education) Tạo ra một nhân vật (hero) và thêm một mục t…" at bounding box center [951, 185] width 293 height 325
click at [919, 132] on div "# (Biên dịch bởi Galaxy Education) Tạo ra một nhân vật (hero) và thêm một mục t…" at bounding box center [951, 185] width 293 height 325
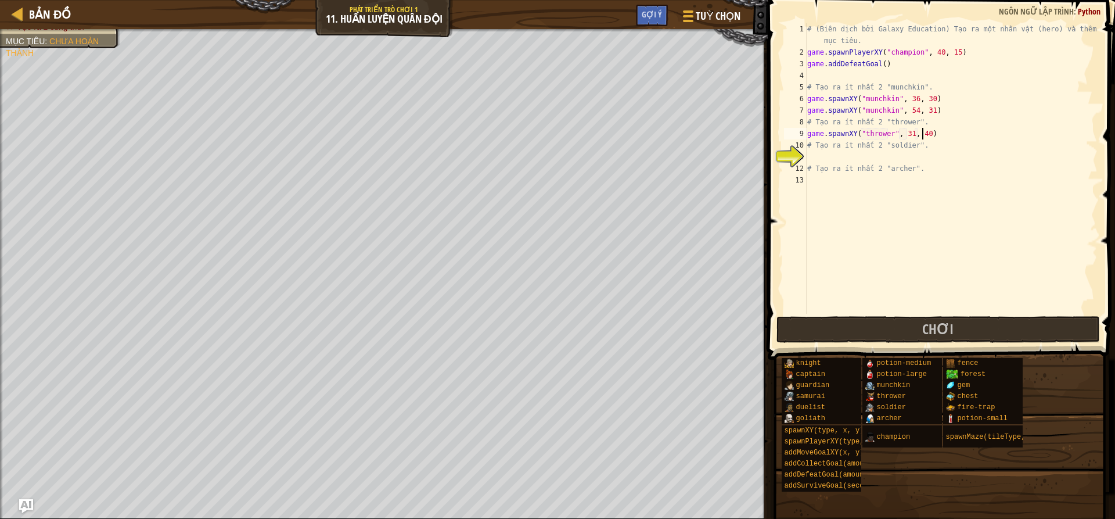
click at [922, 134] on div "# (Biên dịch bởi Galaxy Education) Tạo ra một nhân vật (hero) và thêm một mục t…" at bounding box center [951, 185] width 293 height 325
type textarea "game.spawnXY("thrower", 31, 49)"
click at [963, 134] on div "# (Biên dịch bởi Galaxy Education) Tạo ra một nhân vật (hero) và thêm một mục t…" at bounding box center [951, 185] width 293 height 325
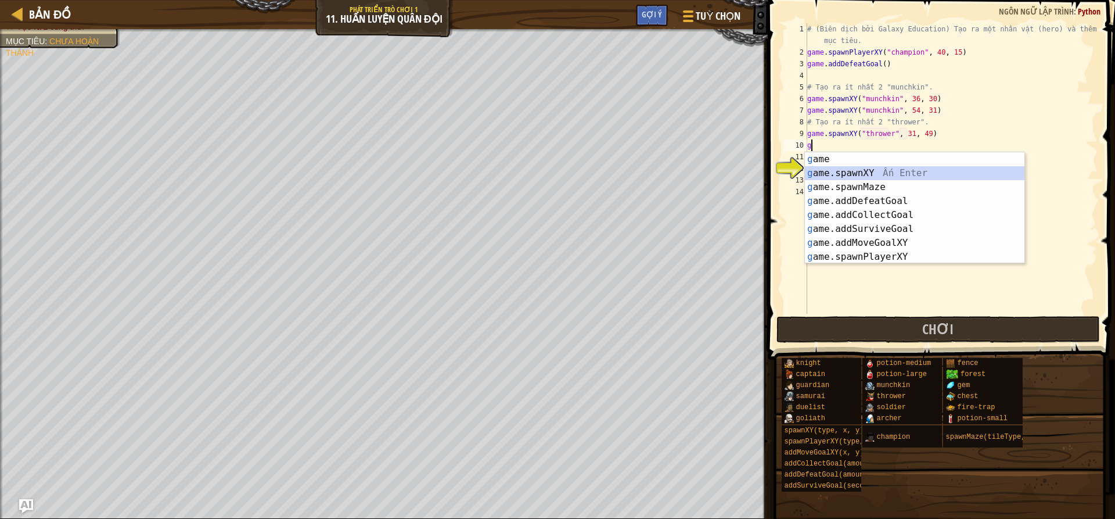
drag, startPoint x: 871, startPoint y: 171, endPoint x: 882, endPoint y: 135, distance: 37.7
click at [872, 168] on div "g ame Ấn Enter g ame.spawnXY Ấn Enter g ame.spawnMaze Ấn Enter g ame.addDefeatG…" at bounding box center [915, 221] width 220 height 139
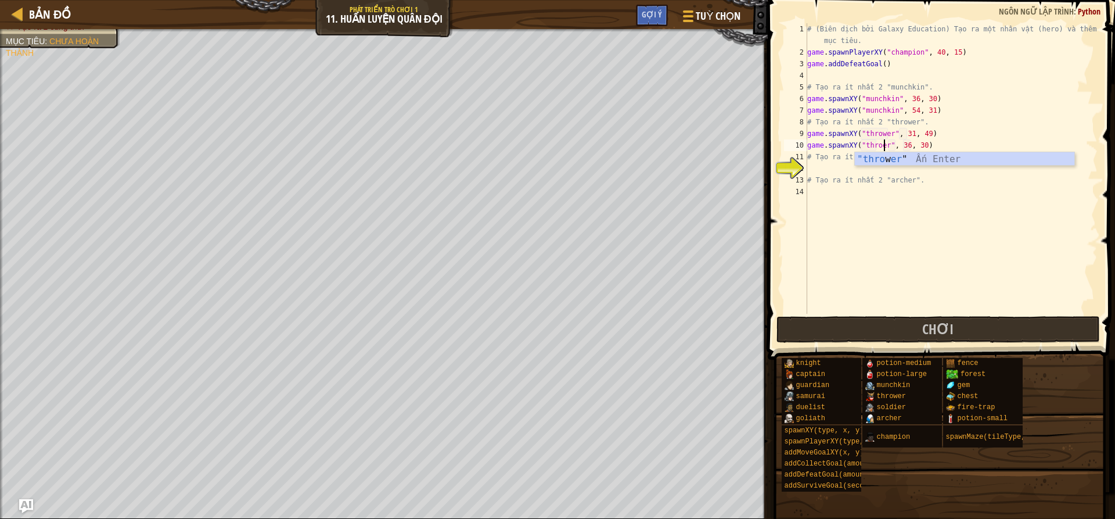
scroll to position [5, 7]
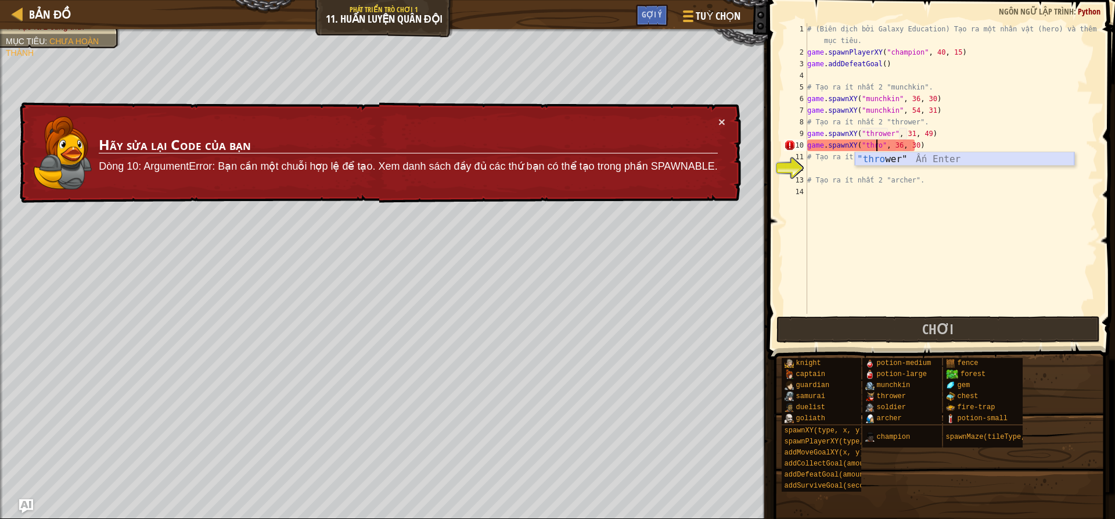
click at [934, 159] on div ""thro wer" Ấn Enter" at bounding box center [965, 173] width 220 height 42
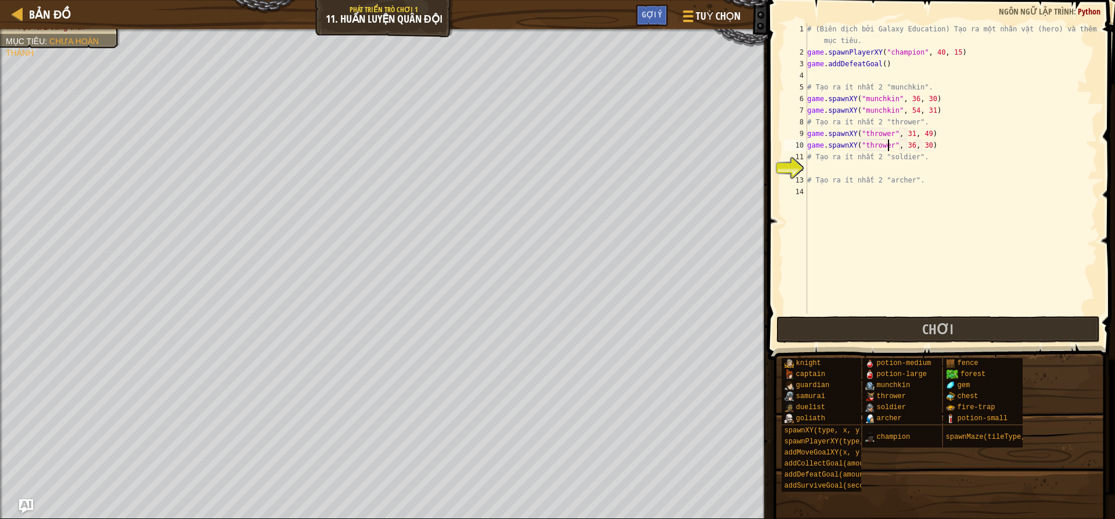
click at [906, 146] on div "# (Biên dịch bởi Galaxy Education) Tạo ra một nhân vật (hero) và thêm một mục t…" at bounding box center [951, 185] width 293 height 325
click at [908, 146] on div "# (Biên dịch bởi Galaxy Education) Tạo ra một nhân vật (hero) và thêm một mục t…" at bounding box center [951, 168] width 293 height 290
click at [920, 149] on div "# (Biên dịch bởi Galaxy Education) Tạo ra một nhân vật (hero) và thêm một mục t…" at bounding box center [951, 185] width 293 height 325
click at [922, 149] on div "# (Biên dịch bởi Galaxy Education) Tạo ra một nhân vật (hero) và thêm một mục t…" at bounding box center [951, 185] width 293 height 325
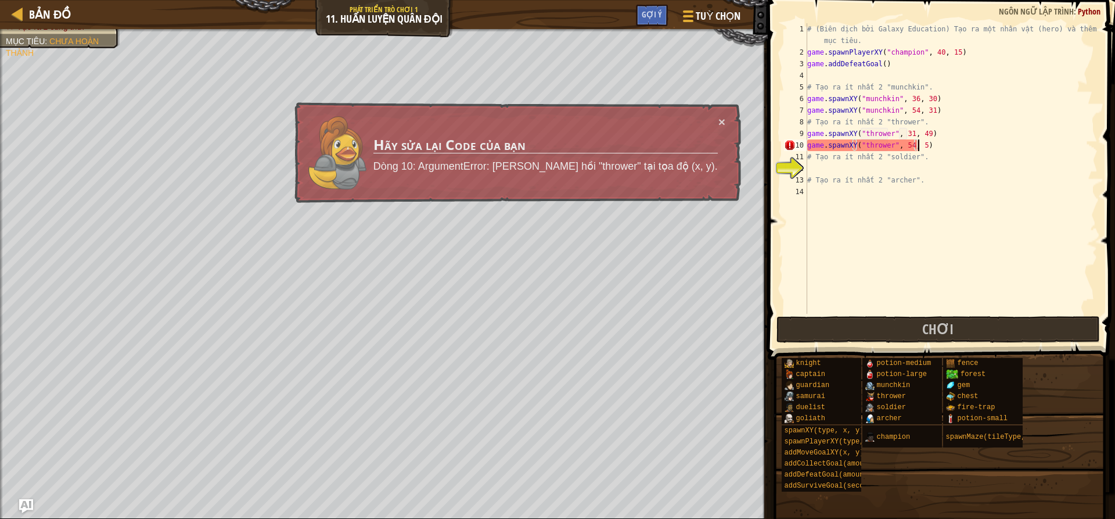
scroll to position [5, 9]
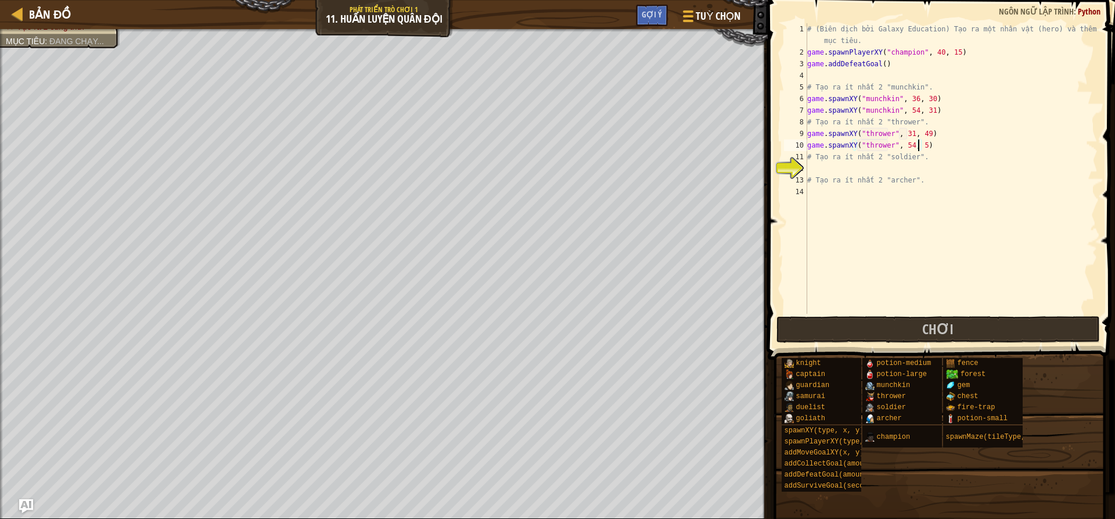
type textarea "game.spawnXY("thrower", 54, 53)"
click at [948, 145] on div "# (Biên dịch bởi Galaxy Education) Tạo ra một nhân vật (hero) và thêm một mục t…" at bounding box center [951, 185] width 293 height 325
click at [839, 172] on div "# (Biên dịch bởi Galaxy Education) Tạo ra một nhân vật (hero) và thêm một mục t…" at bounding box center [951, 185] width 293 height 325
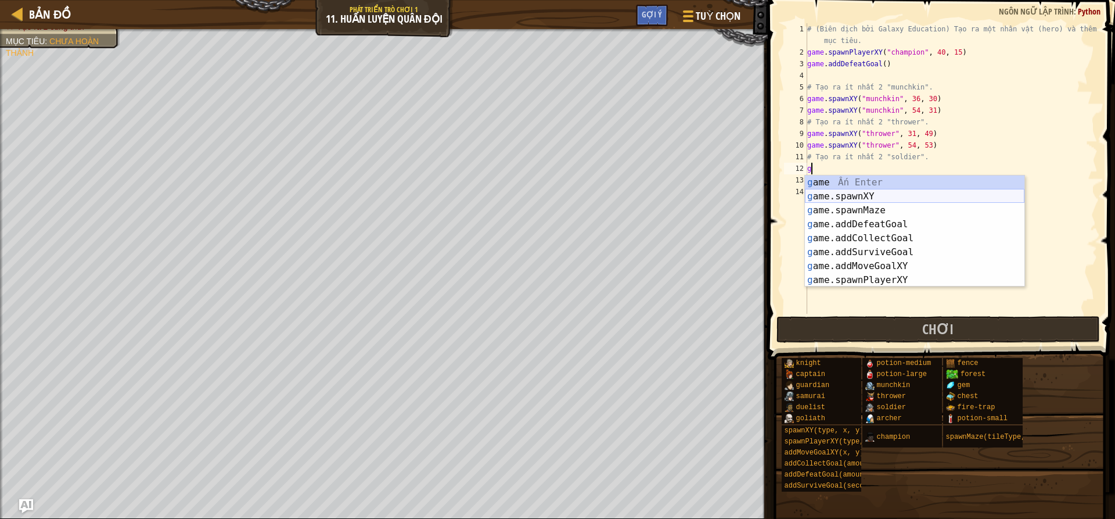
click at [892, 195] on div "g ame Ấn Enter g ame.spawnXY Ấn Enter g ame.spawnMaze Ấn Enter g ame.addDefeatG…" at bounding box center [915, 244] width 220 height 139
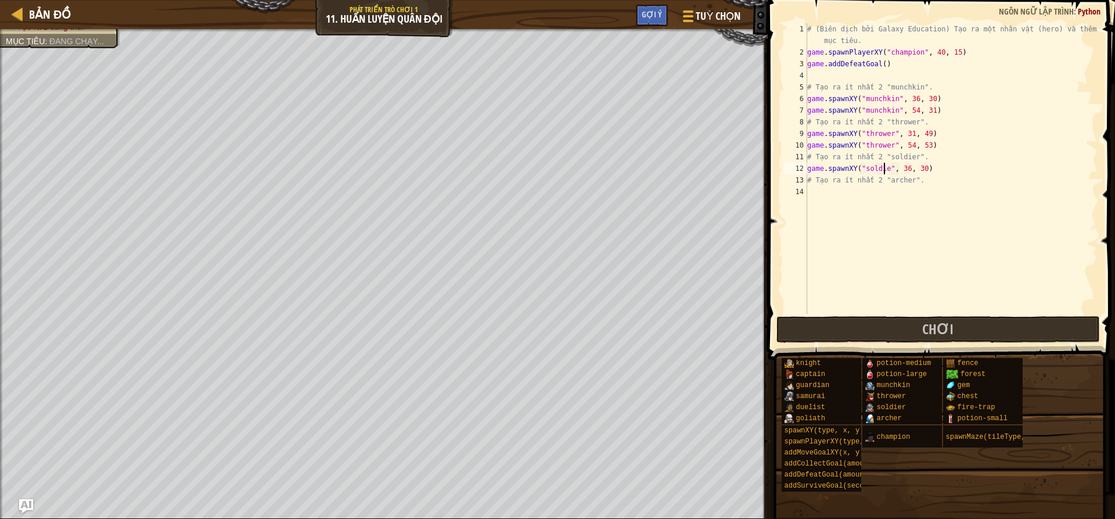
scroll to position [5, 7]
click at [901, 170] on div "# (Biên dịch bởi Galaxy Education) Tạo ra một nhân vật (hero) và thêm một mục t…" at bounding box center [951, 185] width 293 height 325
click at [906, 170] on div "# (Biên dịch bởi Galaxy Education) Tạo ra một nhân vật (hero) và thêm một mục t…" at bounding box center [951, 185] width 293 height 325
click at [922, 169] on div "# (Biên dịch bởi Galaxy Education) Tạo ra một nhân vật (hero) và thêm một mục t…" at bounding box center [951, 185] width 293 height 325
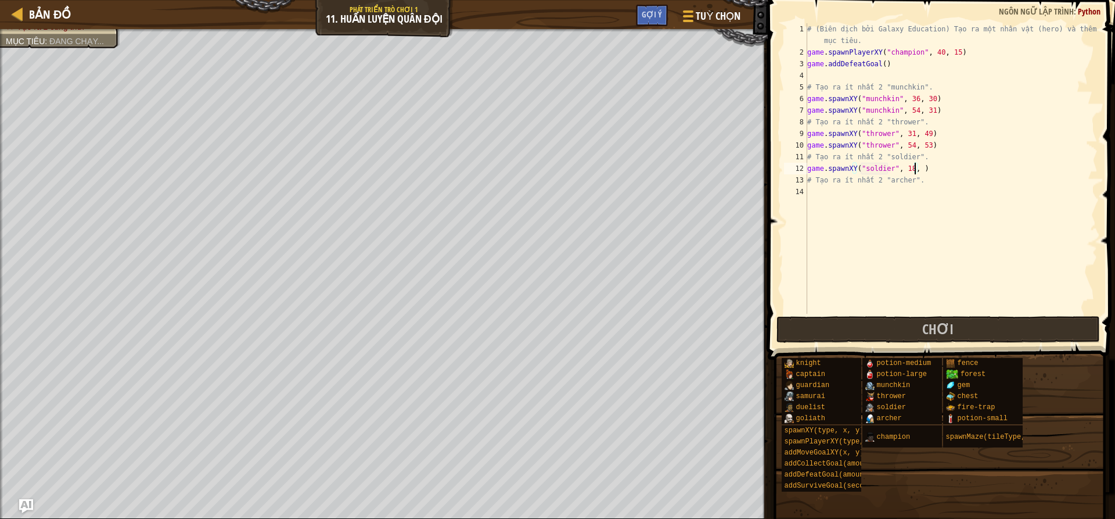
type textarea "game.spawnXY("soldier", 18, 22)"
click at [955, 172] on div "# (Biên dịch bởi Galaxy Education) Tạo ra một nhân vật (hero) và thêm một mục t…" at bounding box center [951, 185] width 293 height 325
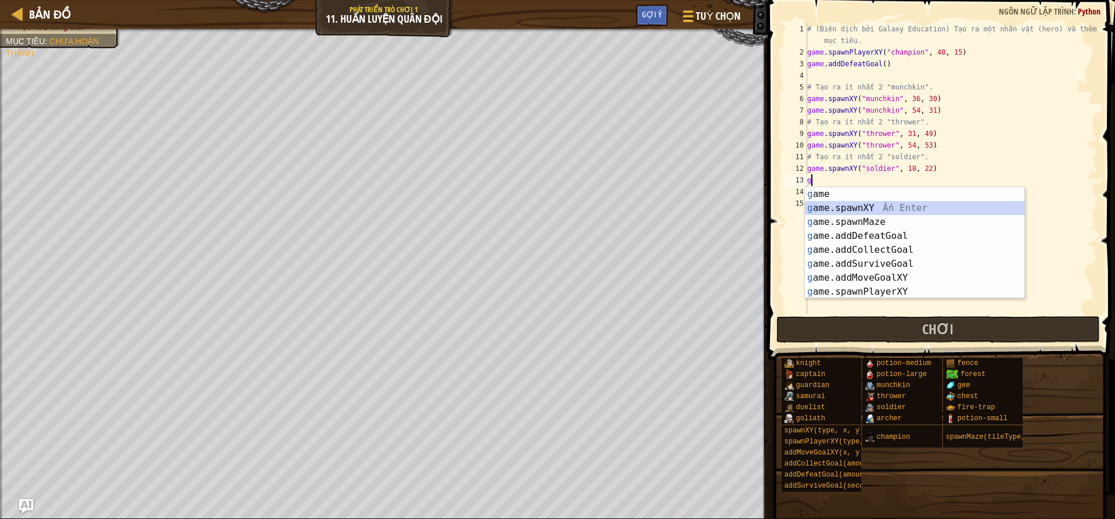
click at [877, 208] on div "g ame Ấn Enter g ame.spawnXY Ấn Enter g ame.spawnMaze Ấn Enter g ame.addDefeatG…" at bounding box center [915, 256] width 220 height 139
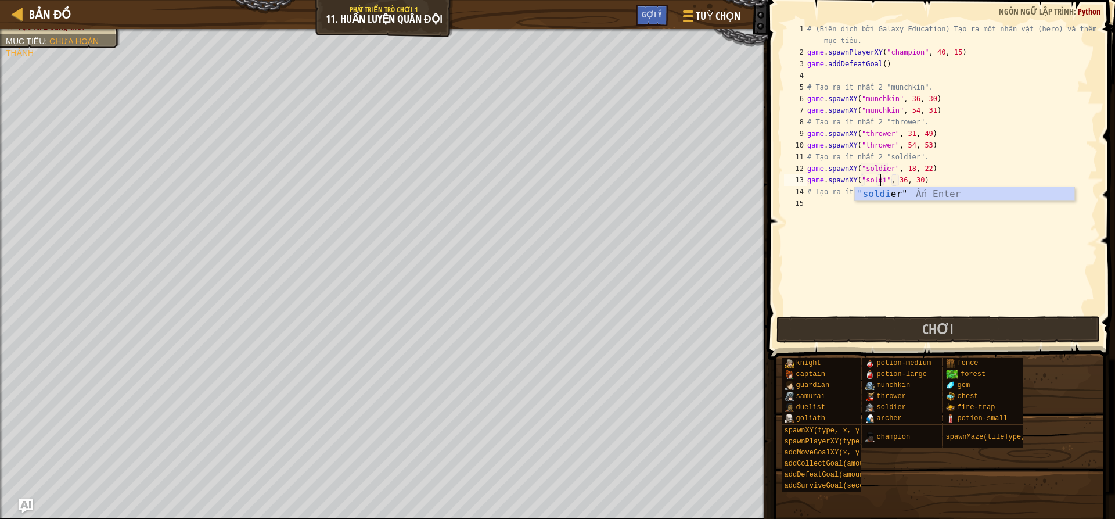
scroll to position [5, 7]
click at [908, 179] on div "# (Biên dịch bởi Galaxy Education) Tạo ra một nhân vật (hero) và thêm một mục t…" at bounding box center [951, 185] width 293 height 325
click at [922, 181] on div "# (Biên dịch bởi Galaxy Education) Tạo ra một nhân vật (hero) và thêm một mục t…" at bounding box center [951, 185] width 293 height 325
type textarea "game.spawnXY("soldier", 64, 19)"
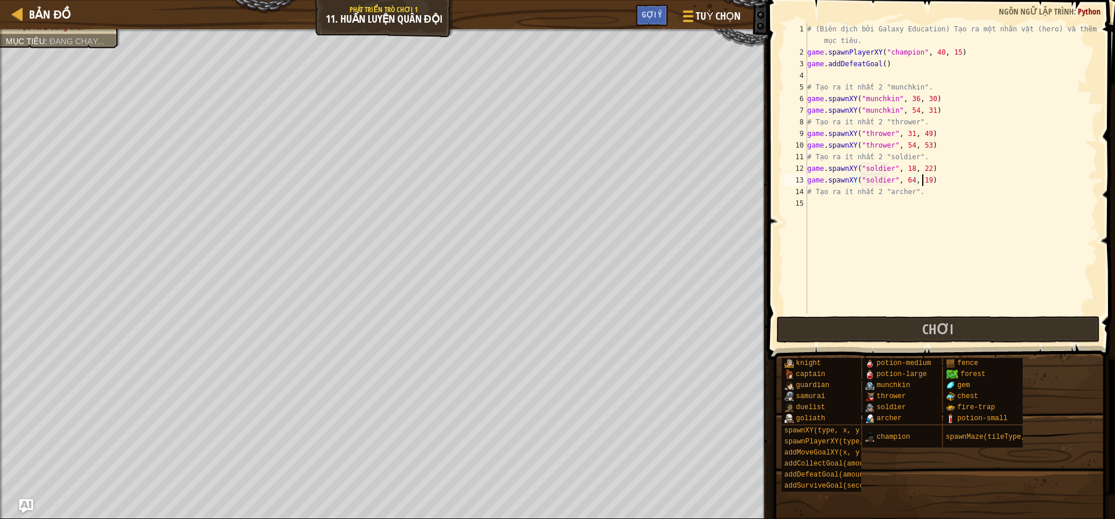
scroll to position [5, 9]
click at [839, 209] on div "# (Biên dịch bởi Galaxy Education) Tạo ra một nhân vật (hero) và thêm một mục t…" at bounding box center [951, 185] width 293 height 325
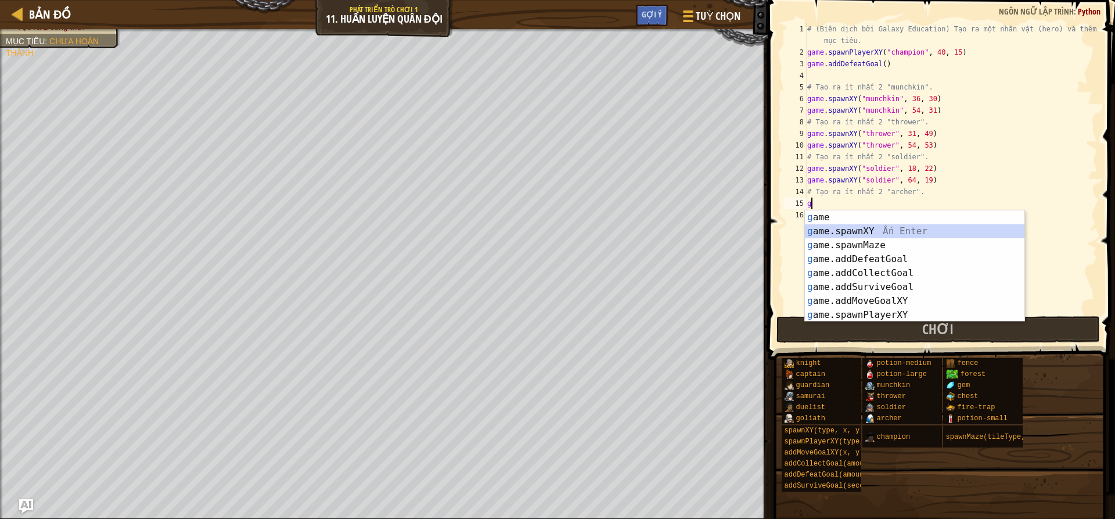
click at [877, 231] on div "g ame Ấn Enter g ame.spawnXY Ấn Enter g ame.spawnMaze Ấn Enter g ame.addDefeatG…" at bounding box center [915, 279] width 220 height 139
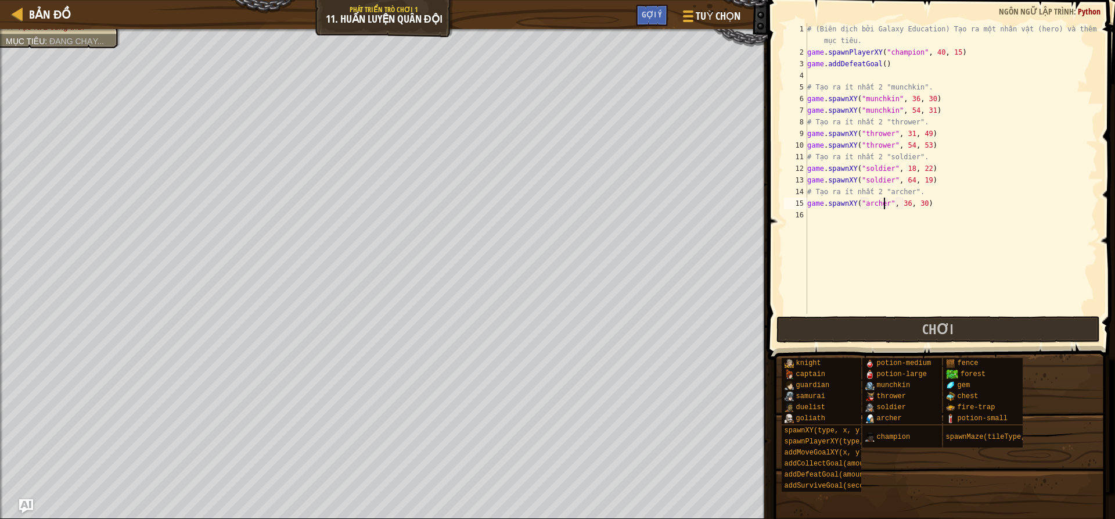
scroll to position [5, 7]
click at [905, 203] on div "# (Biên dịch bởi Galaxy Education) Tạo ra một nhân vật (hero) và thêm một mục t…" at bounding box center [951, 185] width 293 height 325
click at [915, 201] on div "# (Biên dịch bởi Galaxy Education) Tạo ra một nhân vật (hero) và thêm một mục t…" at bounding box center [951, 185] width 293 height 325
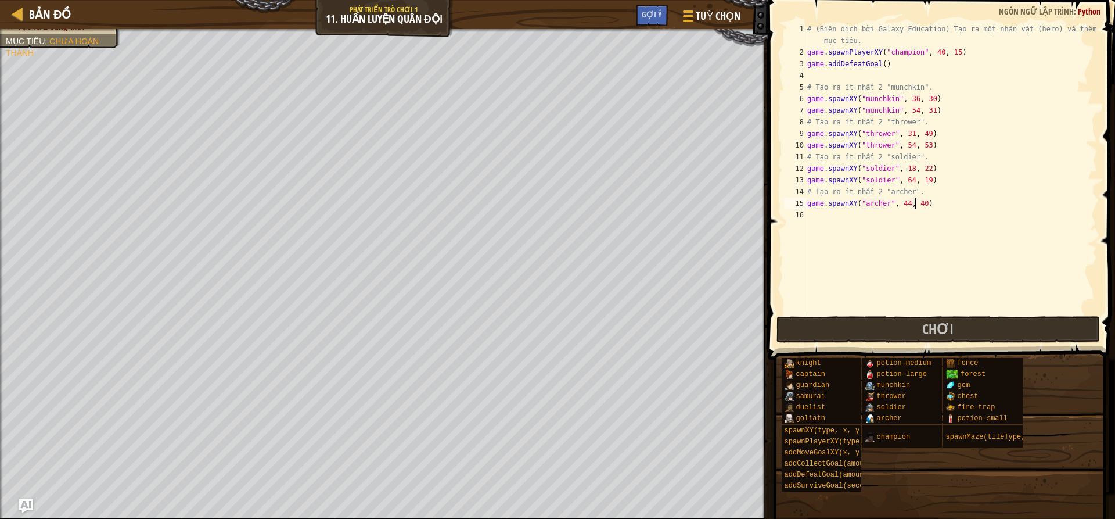
click at [918, 201] on div "# (Biên dịch bởi Galaxy Education) Tạo ra một nhân vật (hero) và thêm một mục t…" at bounding box center [951, 185] width 293 height 325
click at [904, 202] on div "# (Biên dịch bởi Galaxy Education) Tạo ra một nhân vật (hero) và thêm một mục t…" at bounding box center [951, 185] width 293 height 325
type textarea "game.spawnXY("archer", 65, 43)"
click at [917, 200] on div "# (Biên dịch bởi Galaxy Education) Tạo ra một nhân vật (hero) và thêm một mục t…" at bounding box center [951, 185] width 293 height 325
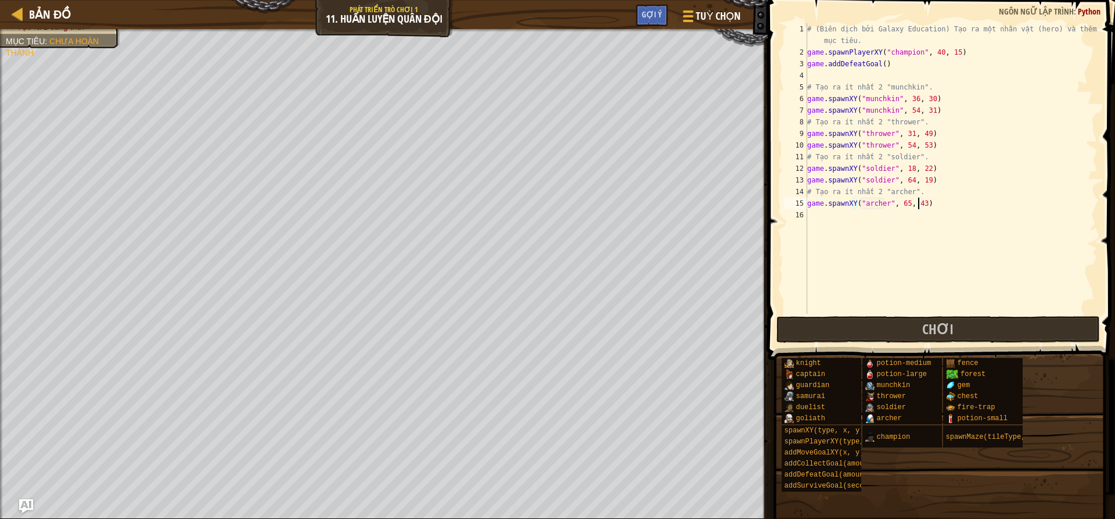
click at [836, 216] on div "# (Biên dịch bởi Galaxy Education) Tạo ra một nhân vật (hero) và thêm một mục t…" at bounding box center [951, 185] width 293 height 325
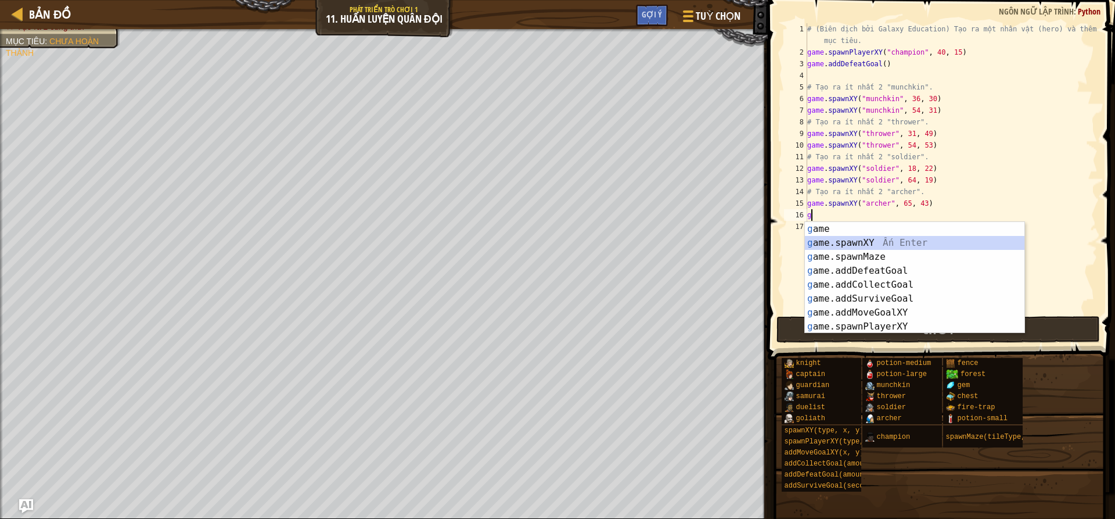
click at [866, 242] on div "g ame Ấn Enter g ame.spawnXY Ấn Enter g ame.spawnMaze Ấn Enter g ame.addDefeatG…" at bounding box center [915, 291] width 220 height 139
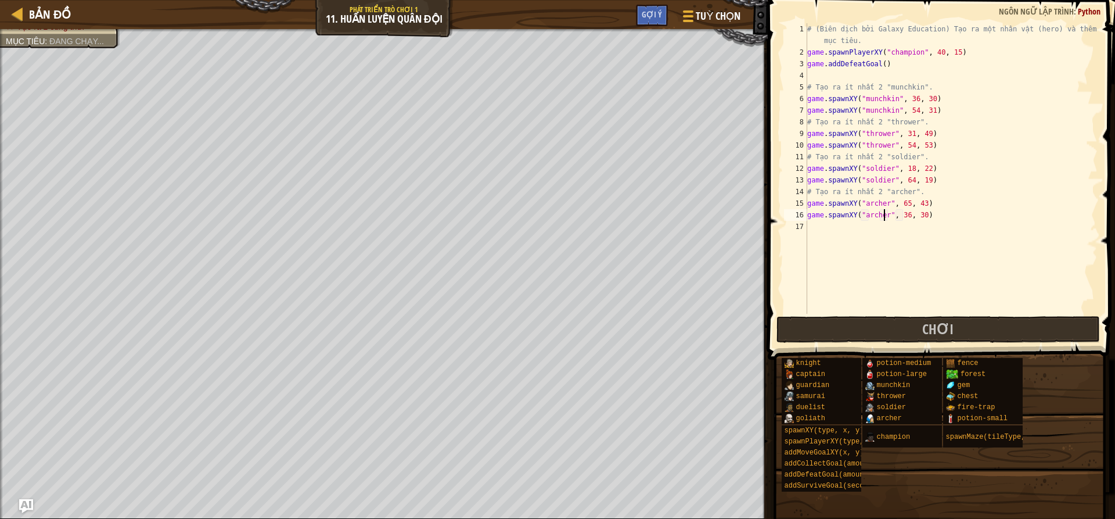
scroll to position [5, 7]
click at [902, 211] on div "# (Biên dịch bởi Galaxy Education) Tạo ra một nhân vật (hero) và thêm một mục t…" at bounding box center [951, 185] width 293 height 325
click at [917, 214] on div "# (Biên dịch bởi Galaxy Education) Tạo ra một nhân vật (hero) và thêm một mục t…" at bounding box center [951, 185] width 293 height 325
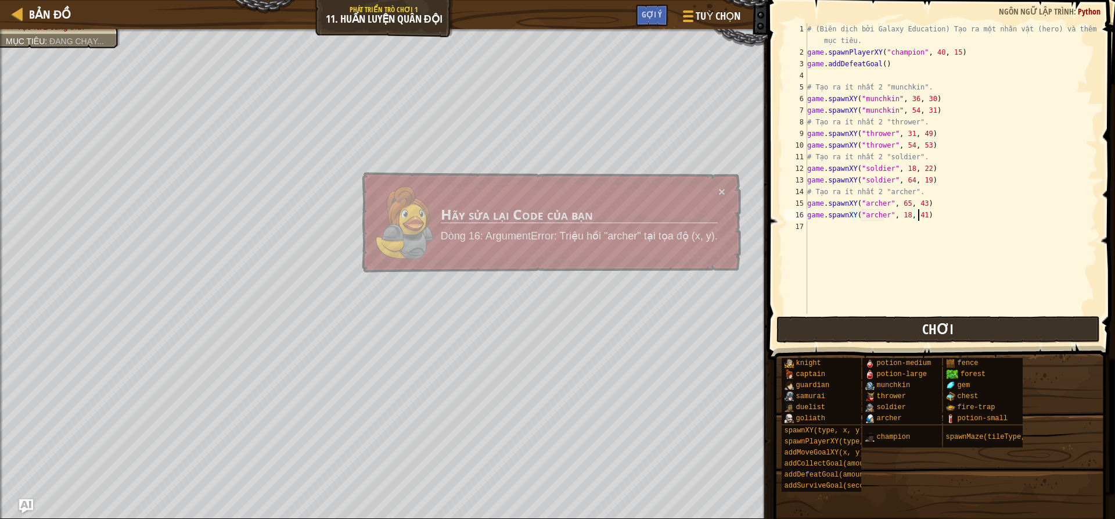
scroll to position [5, 9]
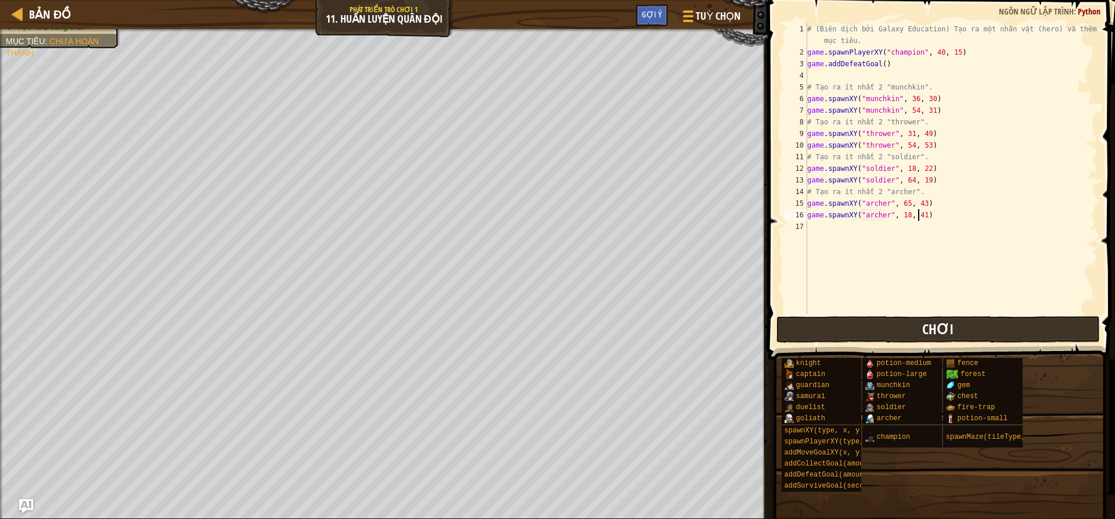
type textarea "game.spawnXY("archer", 18, 41)"
click at [816, 331] on button "Chơi" at bounding box center [937, 329] width 323 height 27
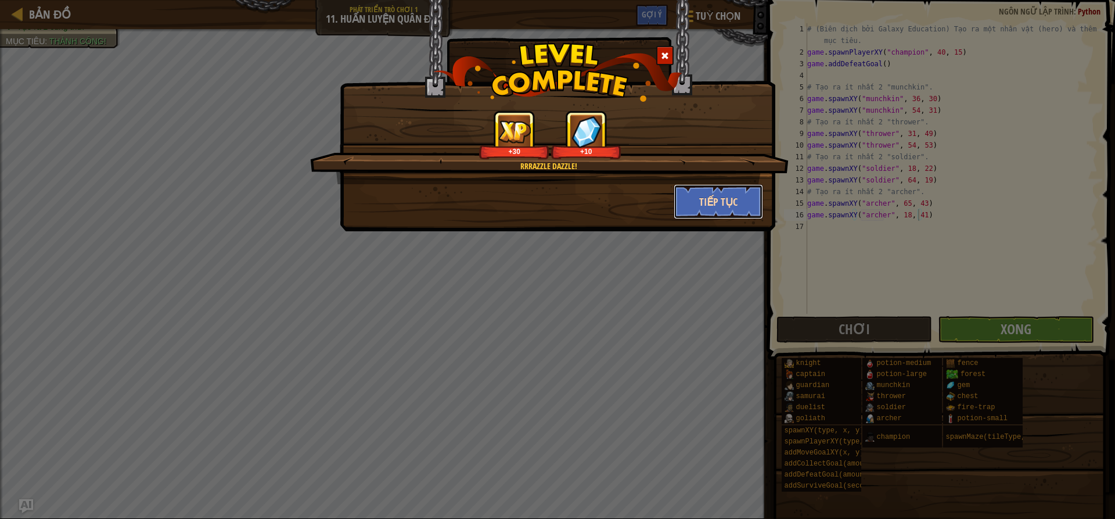
click at [708, 203] on button "Tiếp tục" at bounding box center [719, 201] width 90 height 35
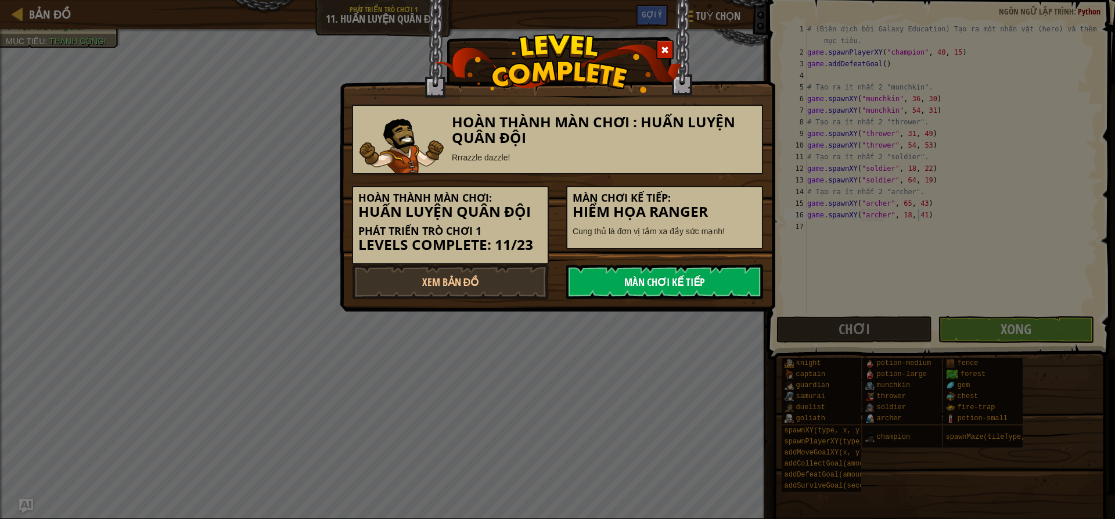
click at [681, 283] on link "Màn chơi kế tiếp" at bounding box center [664, 281] width 197 height 35
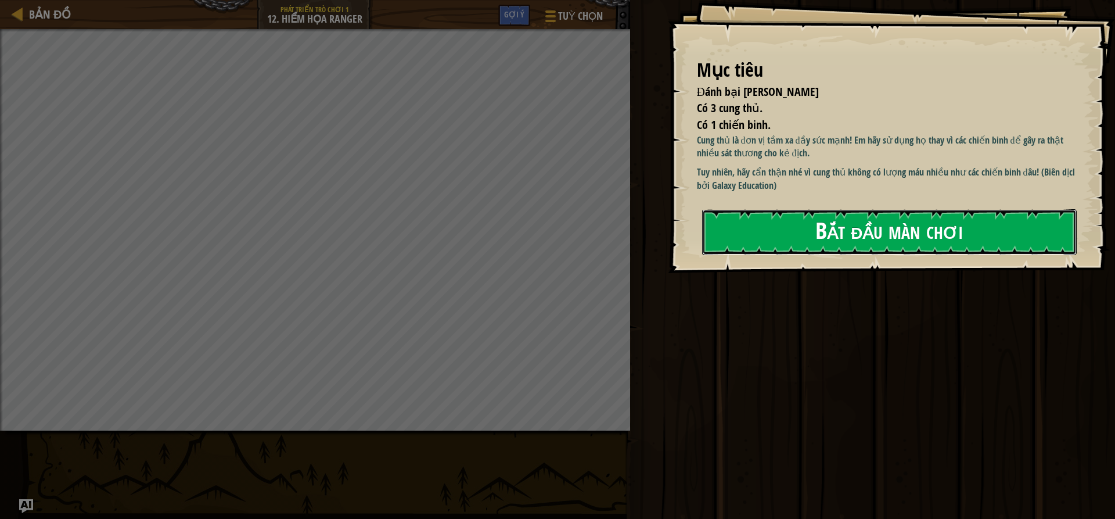
click at [873, 226] on button "Bắt đầu màn chơi" at bounding box center [889, 232] width 375 height 46
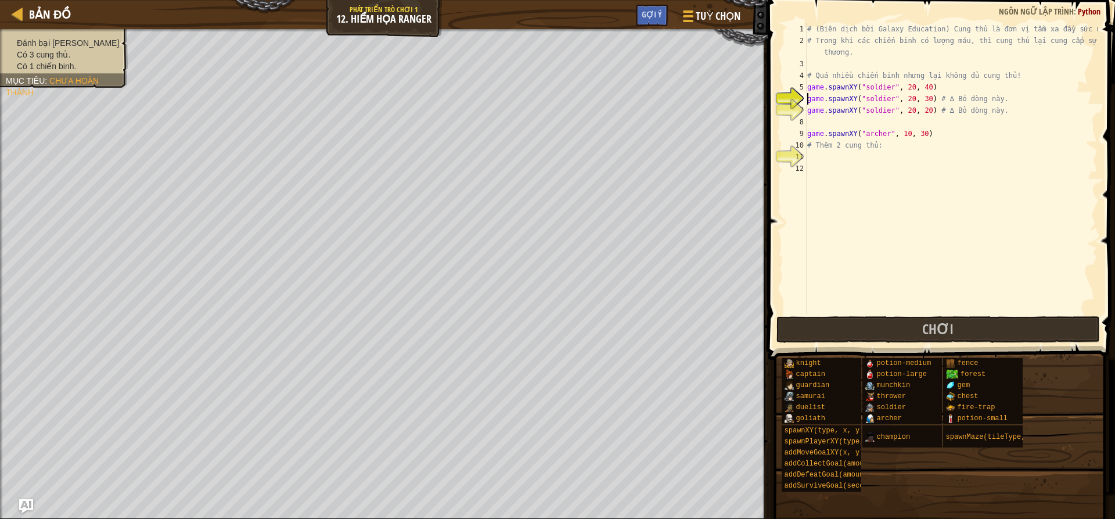
click at [872, 152] on div "# (Biên dịch bởi Galaxy Education) Cung thủ là đơn vị tầm xa đầy sức mạnh! # Tr…" at bounding box center [951, 180] width 293 height 314
click at [868, 103] on div "# (Biên dịch bởi Galaxy Education) Cung thủ là đơn vị tầm xa đầy sức mạnh! # Tr…" at bounding box center [951, 180] width 293 height 314
click at [826, 98] on div "# (Biên dịch bởi Galaxy Education) Cung thủ là đơn vị tầm xa đầy sức mạnh! # Tr…" at bounding box center [951, 180] width 293 height 314
drag, startPoint x: 807, startPoint y: 100, endPoint x: 925, endPoint y: 112, distance: 118.5
click at [925, 112] on div "# (Biên dịch bởi Galaxy Education) Cung thủ là đơn vị tầm xa đầy sức mạnh! # Tr…" at bounding box center [951, 180] width 293 height 314
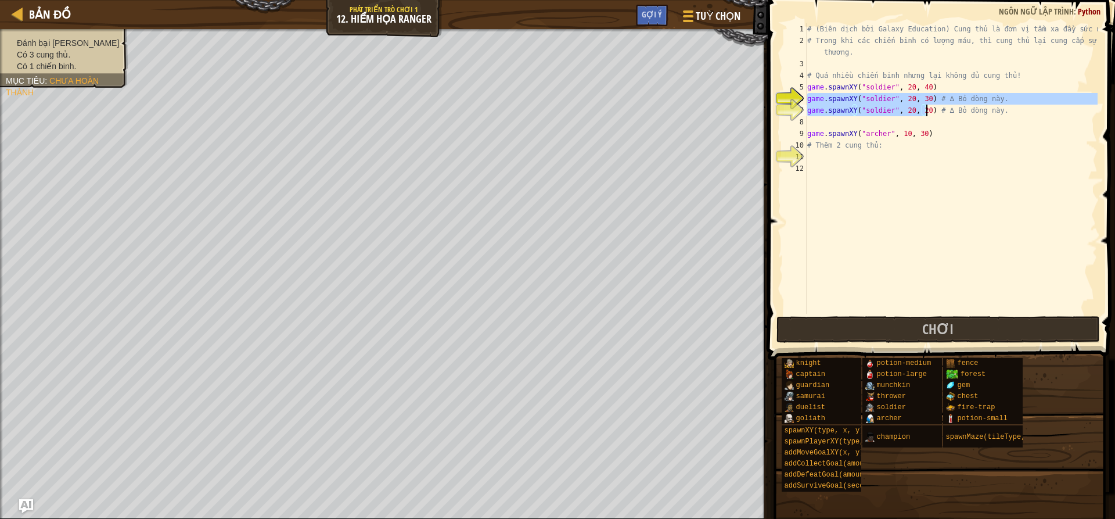
type textarea "# ∆ Bỏ dòng này."
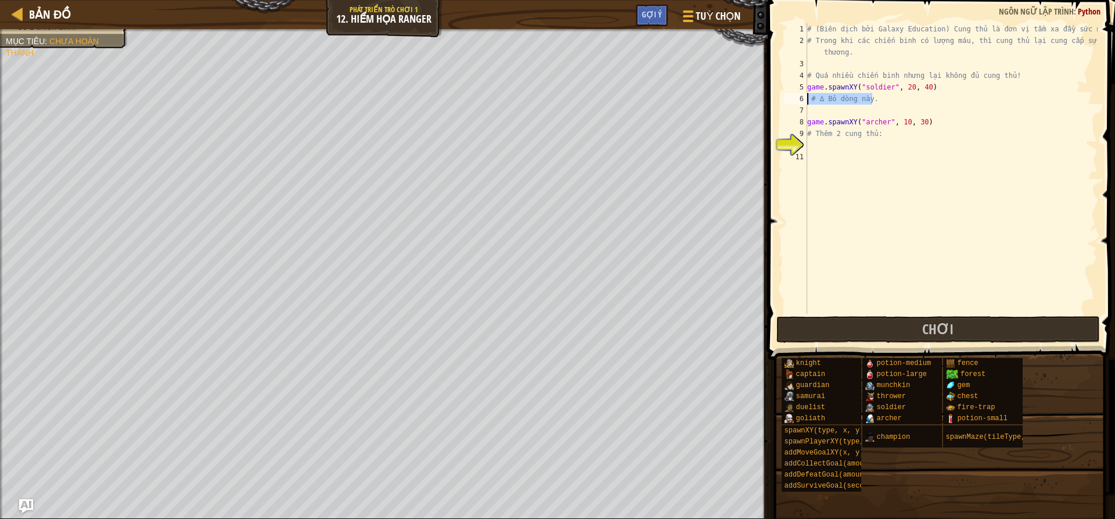
drag, startPoint x: 873, startPoint y: 102, endPoint x: 808, endPoint y: 102, distance: 65.0
click at [808, 102] on div "# (Biên dịch bởi Galaxy Education) Cung thủ là đơn vị tầm xa đầy sức mạnh! # Tr…" at bounding box center [951, 180] width 293 height 314
type textarea "game.spawnXY("soldier", 20, 40)"
drag, startPoint x: 807, startPoint y: 143, endPoint x: 822, endPoint y: 140, distance: 15.4
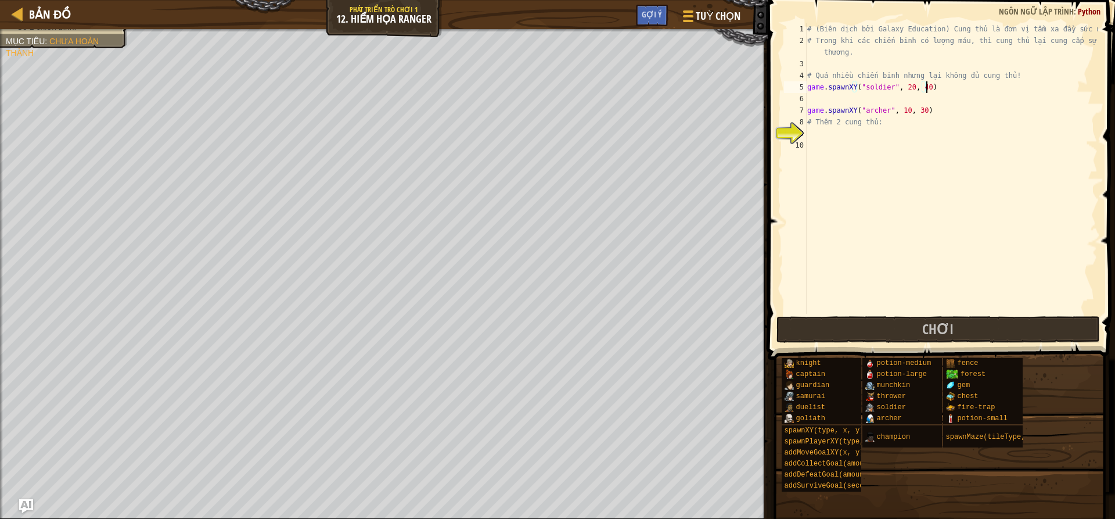
click at [813, 142] on div "# (Biên dịch bởi Galaxy Education) Cung thủ là đơn vị tầm xa đầy sức mạnh! # Tr…" at bounding box center [951, 180] width 293 height 314
click at [838, 135] on div "# (Biên dịch bởi Galaxy Education) Cung thủ là đơn vị tầm xa đầy sức mạnh! # Tr…" at bounding box center [951, 180] width 293 height 314
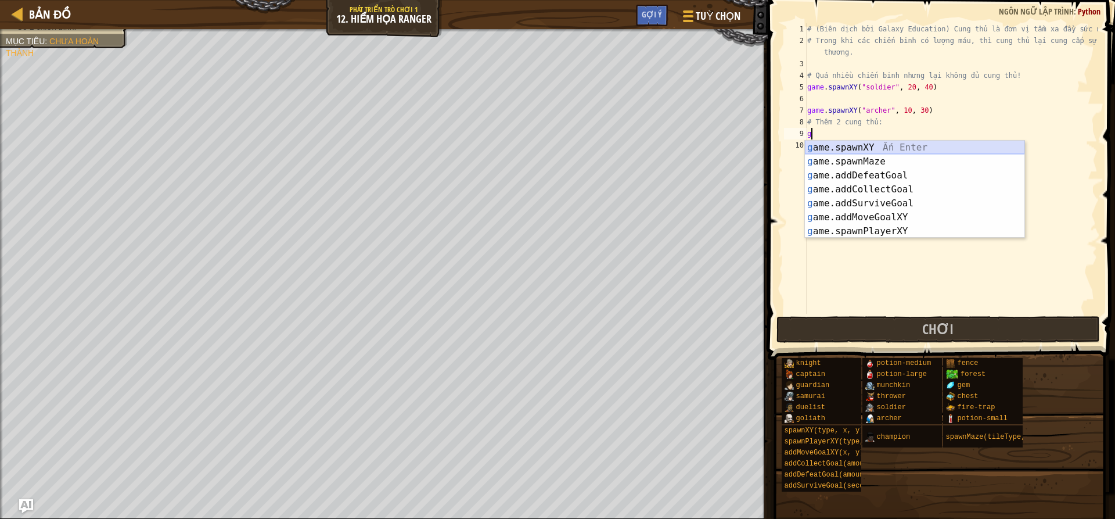
click at [887, 141] on div "g ame.spawnXY Ấn Enter g ame.spawnMaze Ấn Enter g ame.addDefeatGoal Ấn Enter g …" at bounding box center [915, 203] width 220 height 125
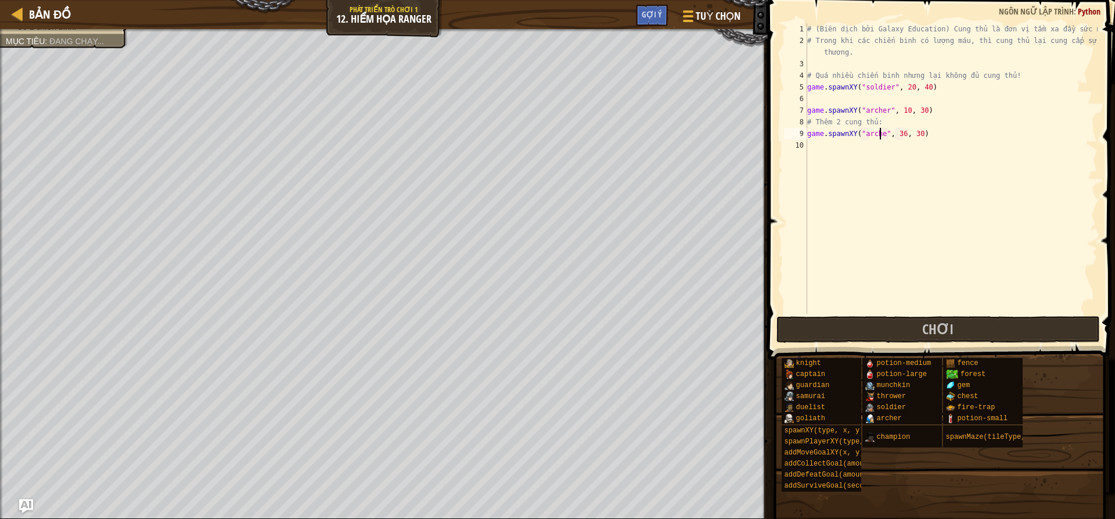
scroll to position [5, 7]
click at [902, 138] on div "# (Biên dịch bởi Galaxy Education) Cung thủ là đơn vị tầm xa đầy sức mạnh! # Tr…" at bounding box center [951, 180] width 293 height 314
click at [913, 131] on div "# (Biên dịch bởi Galaxy Education) Cung thủ là đơn vị tầm xa đầy sức mạnh! # Tr…" at bounding box center [951, 180] width 293 height 314
type textarea "game.spawnXY("archer", 10, 20)"
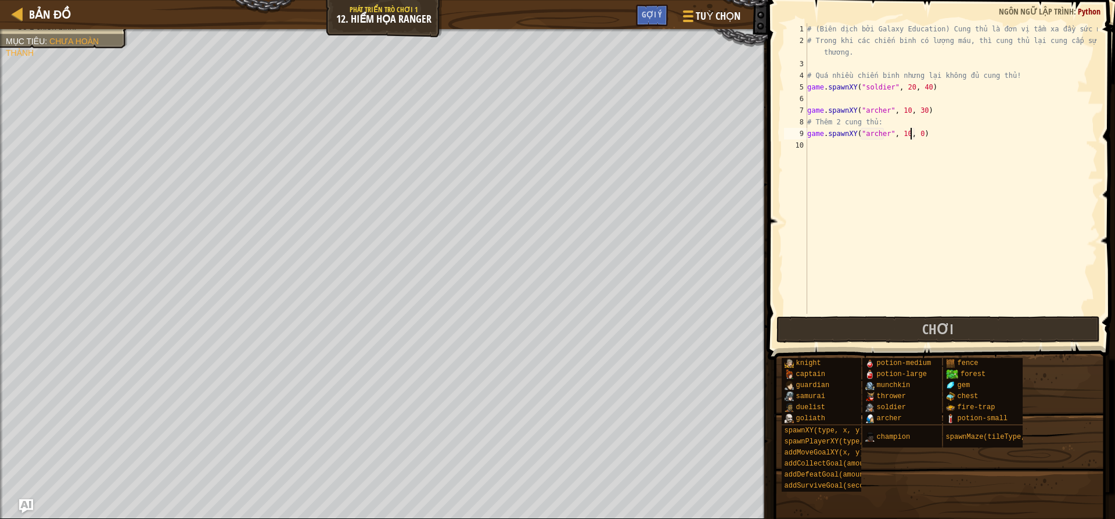
scroll to position [5, 9]
click at [937, 132] on div "# (Biên dịch bởi Galaxy Education) Cung thủ là đơn vị tầm xa đầy sức mạnh! # Tr…" at bounding box center [951, 180] width 293 height 314
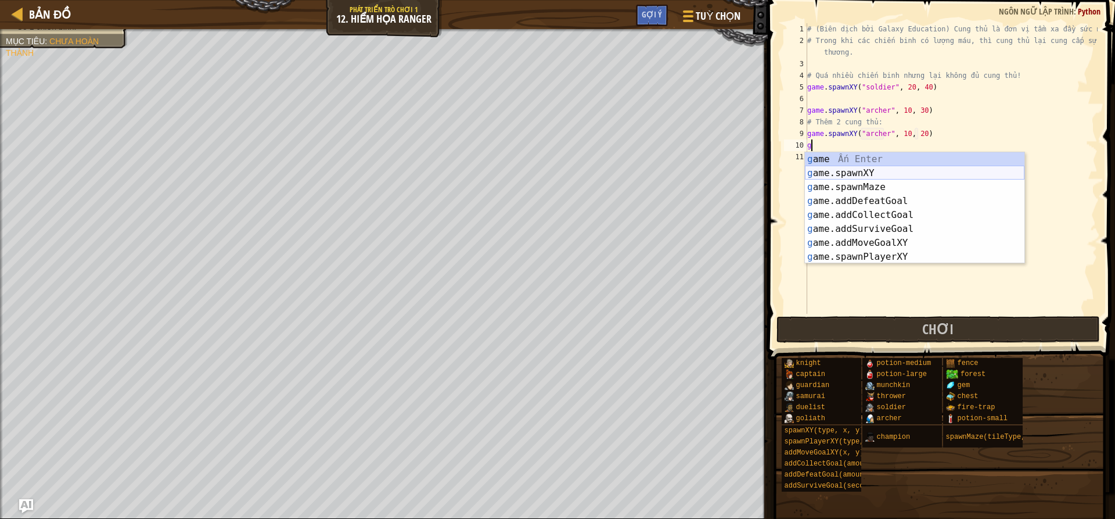
click at [867, 170] on div "g ame Ấn Enter g ame.spawnXY Ấn Enter g ame.spawnMaze Ấn Enter g ame.addDefeatG…" at bounding box center [915, 221] width 220 height 139
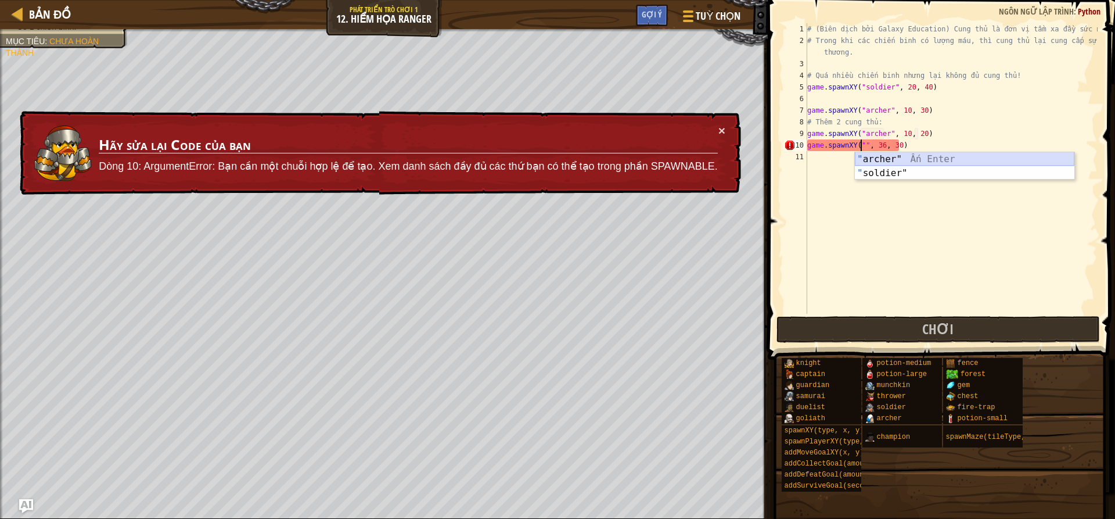
click at [895, 160] on div "" archer" Ấn Enter " soldier" Ấn Enter" at bounding box center [965, 180] width 220 height 56
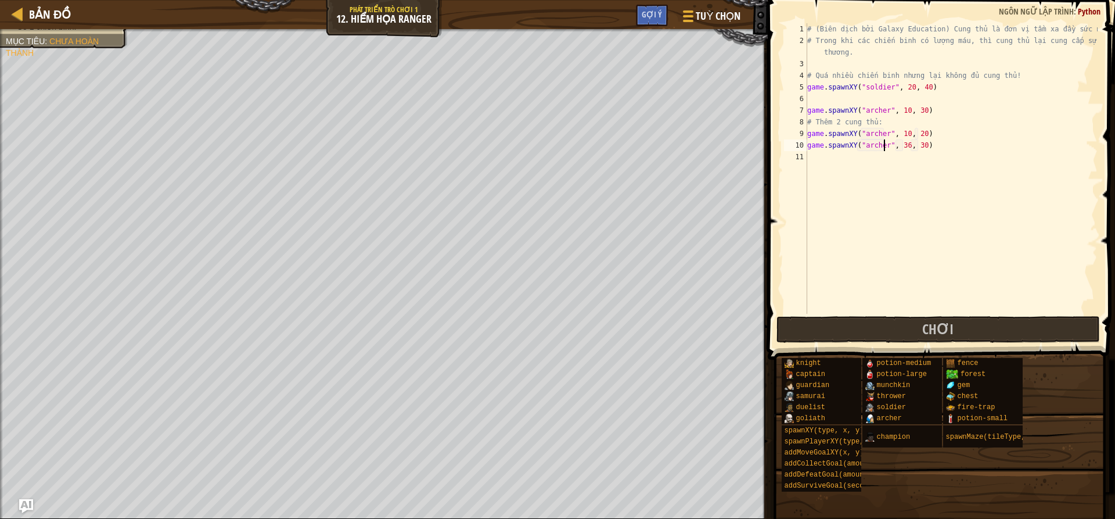
click at [903, 142] on div "# (Biên dịch bởi Galaxy Education) Cung thủ là đơn vị tầm xa đầy sức mạnh! # Tr…" at bounding box center [951, 180] width 293 height 314
click at [913, 143] on div "# (Biên dịch bởi Galaxy Education) Cung thủ là đơn vị tầm xa đầy sức mạnh! # Tr…" at bounding box center [951, 180] width 293 height 314
click at [919, 146] on div "# (Biên dịch bởi Galaxy Education) Cung thủ là đơn vị tầm xa đầy sức mạnh! # Tr…" at bounding box center [951, 180] width 293 height 314
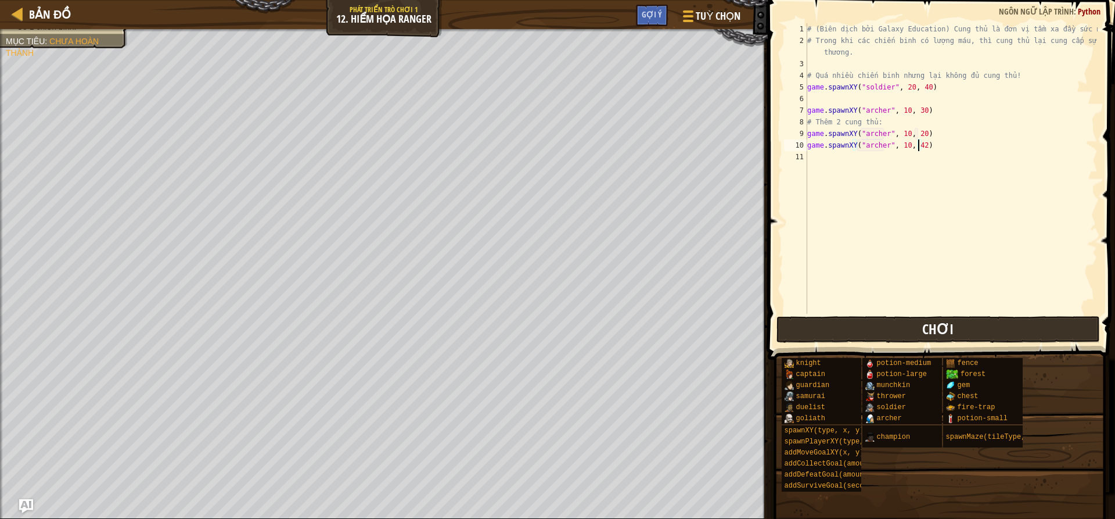
type textarea "game.spawnXY("archer", 10, 42)"
click at [989, 325] on button "Chơi" at bounding box center [937, 329] width 323 height 27
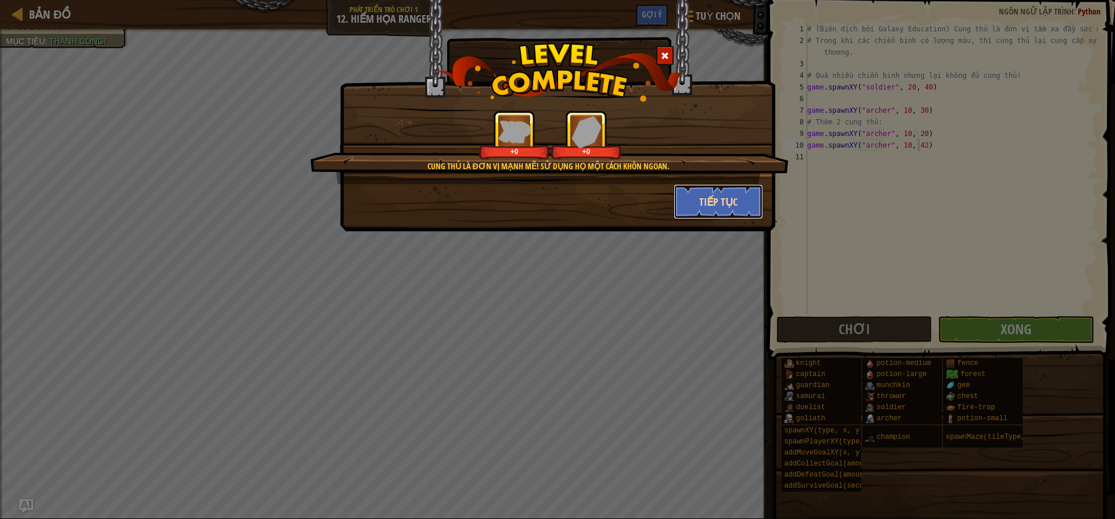
click at [707, 203] on button "Tiếp tục" at bounding box center [719, 201] width 90 height 35
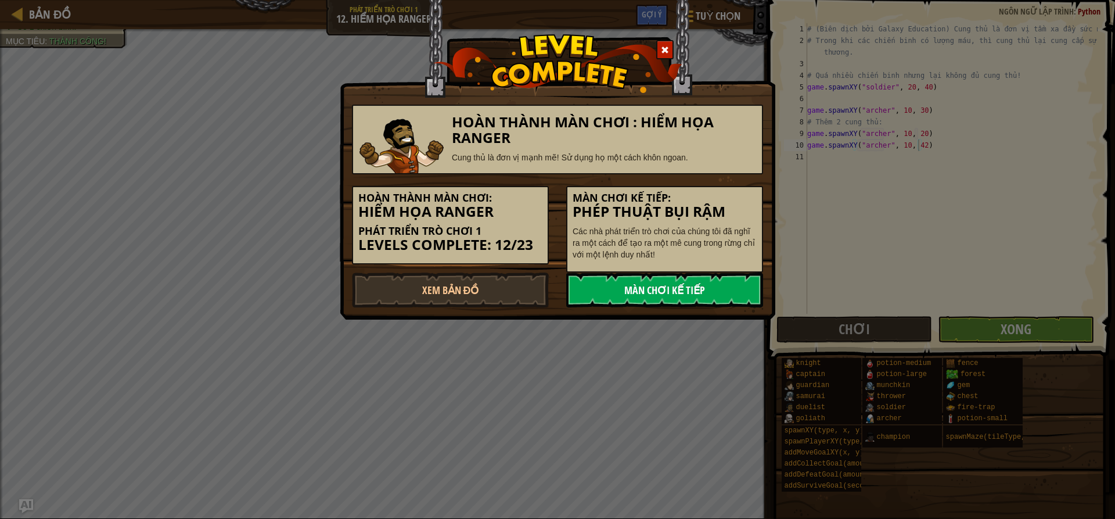
click at [660, 285] on link "Màn chơi kế tiếp" at bounding box center [664, 289] width 197 height 35
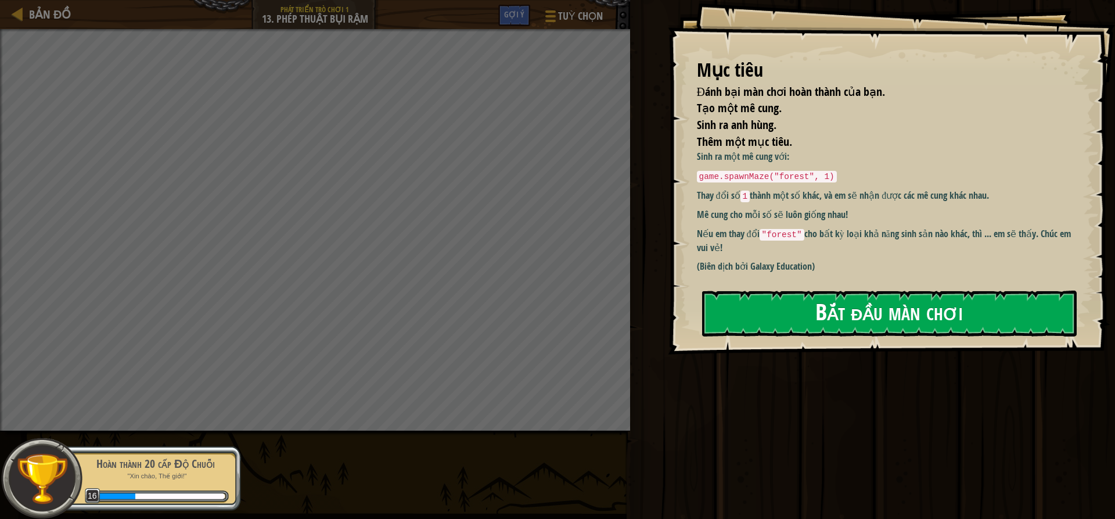
click at [762, 307] on button "Bắt đầu màn chơi" at bounding box center [889, 313] width 375 height 46
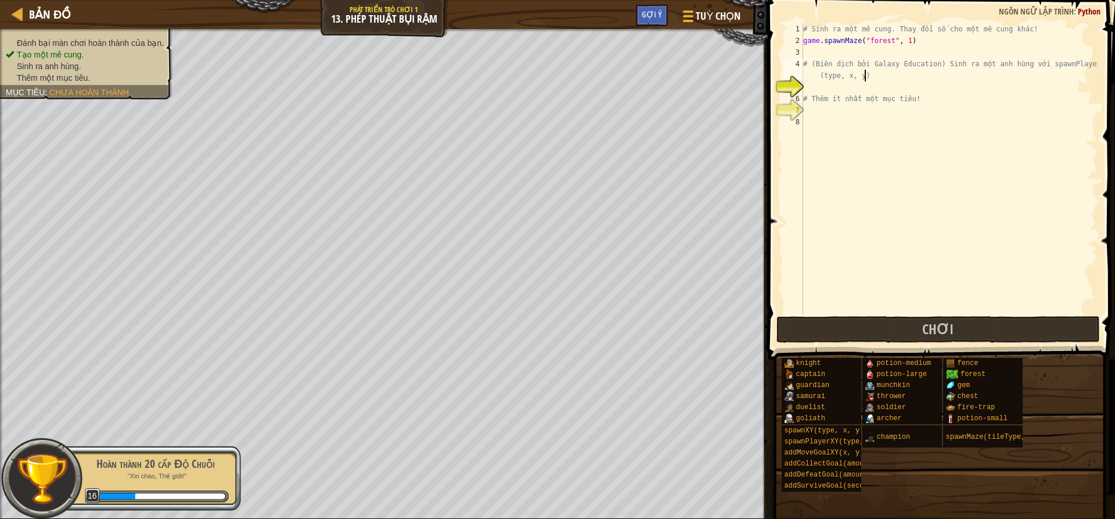
click at [905, 81] on div "# Sinh ra một mê cung. Thay đổi số cho một mê cung khác! game . spawnMaze ( "fo…" at bounding box center [949, 180] width 297 height 314
type textarea "# (Biên dịch bởi Galaxy Education) Sinh ra một anh hùng với spawnPlayerXY(type,…"
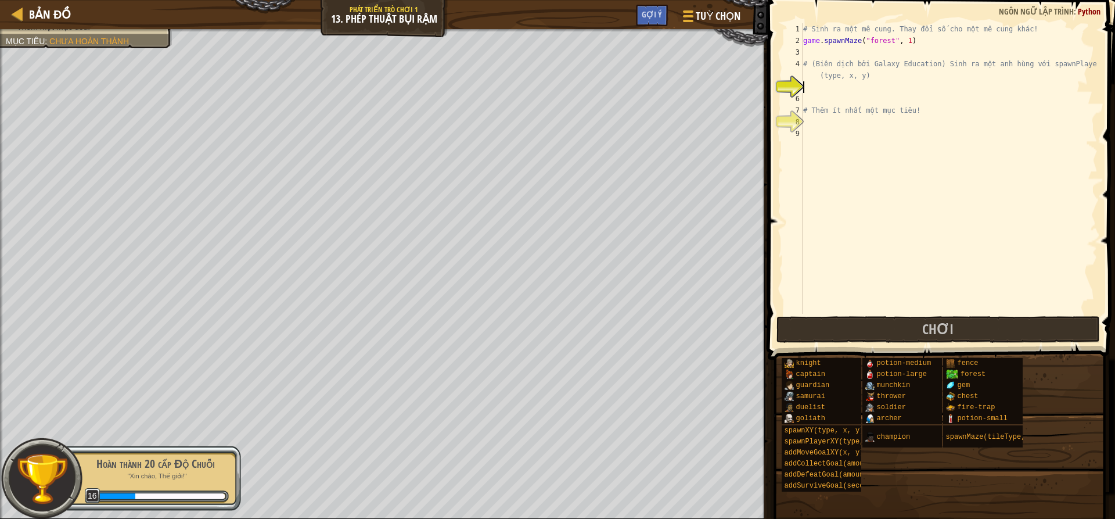
scroll to position [5, 0]
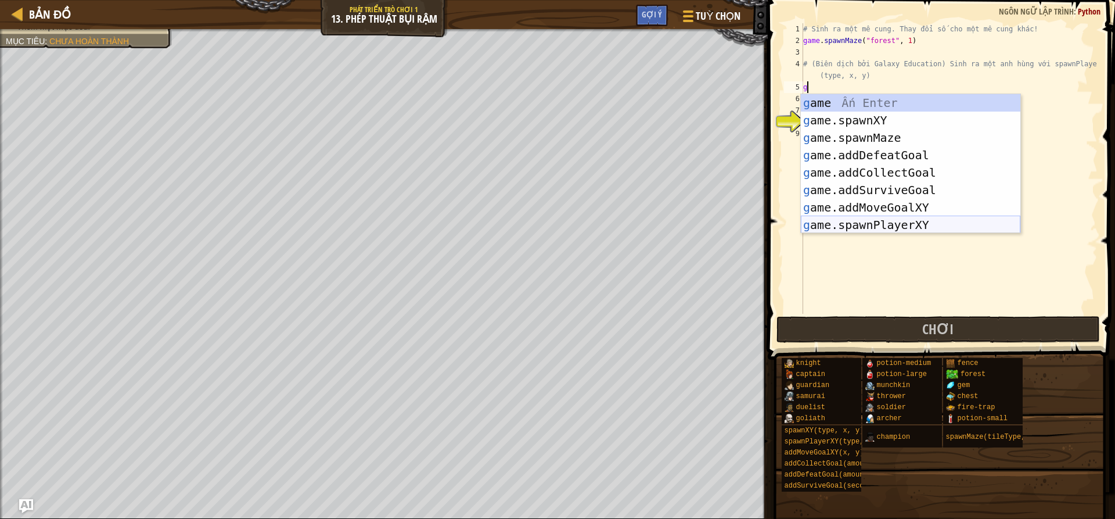
click at [882, 222] on div "g ame Ấn Enter g ame.spawnXY Ấn Enter g ame.spawnMaze Ấn Enter g ame.addDefeatG…" at bounding box center [911, 181] width 220 height 174
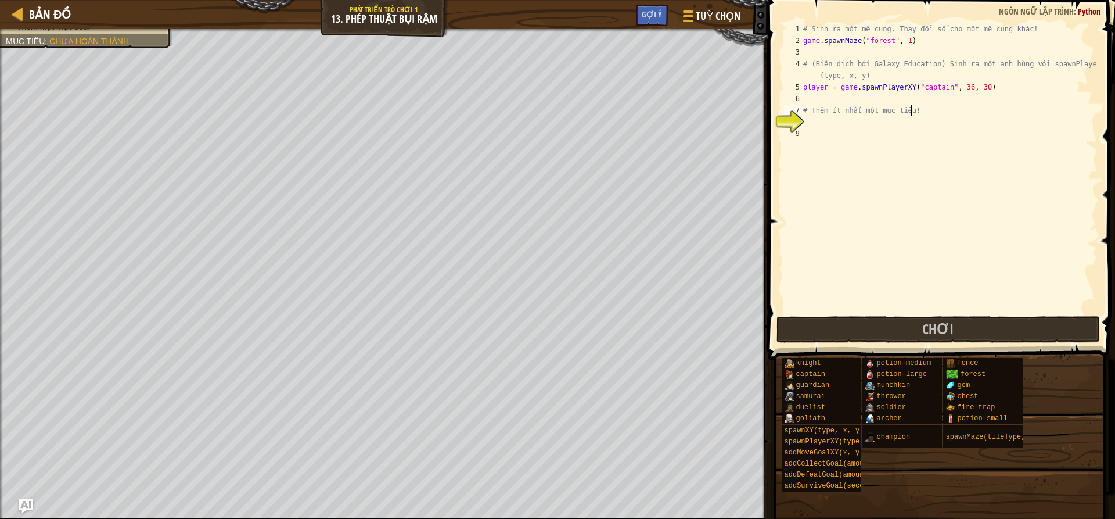
click at [920, 105] on div "# Sinh ra một mê cung. Thay đổi số cho một mê cung khác! game . spawnMaze ( "fo…" at bounding box center [949, 180] width 297 height 314
type textarea "# Thêm ít nhất một mục tiêu!"
click at [836, 120] on div "# Sinh ra một mê cung. Thay đổi số cho một mê cung khác! game . spawnMaze ( "fo…" at bounding box center [949, 180] width 297 height 314
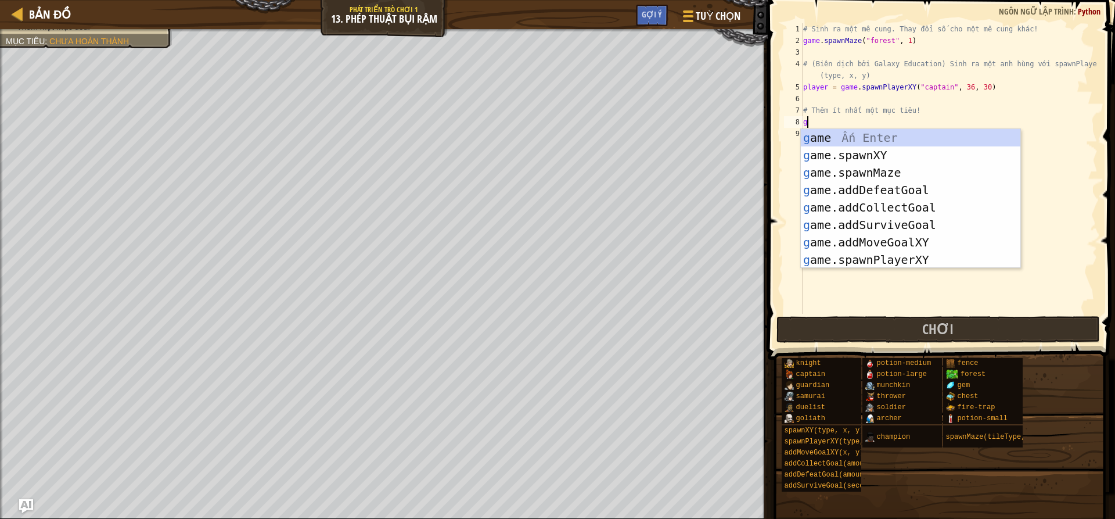
click at [996, 82] on div "# Sinh ra một mê cung. Thay đổi số cho một mê cung khác! game . spawnMaze ( "fo…" at bounding box center [949, 180] width 297 height 314
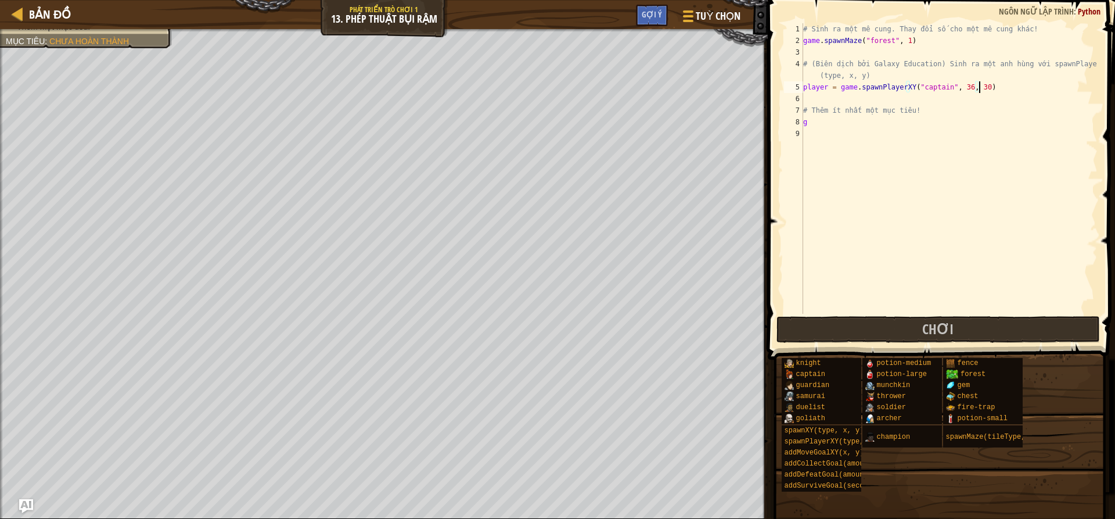
click at [820, 125] on div "# Sinh ra một mê cung. Thay đổi số cho một mê cung khác! game . spawnMaze ( "fo…" at bounding box center [949, 180] width 297 height 314
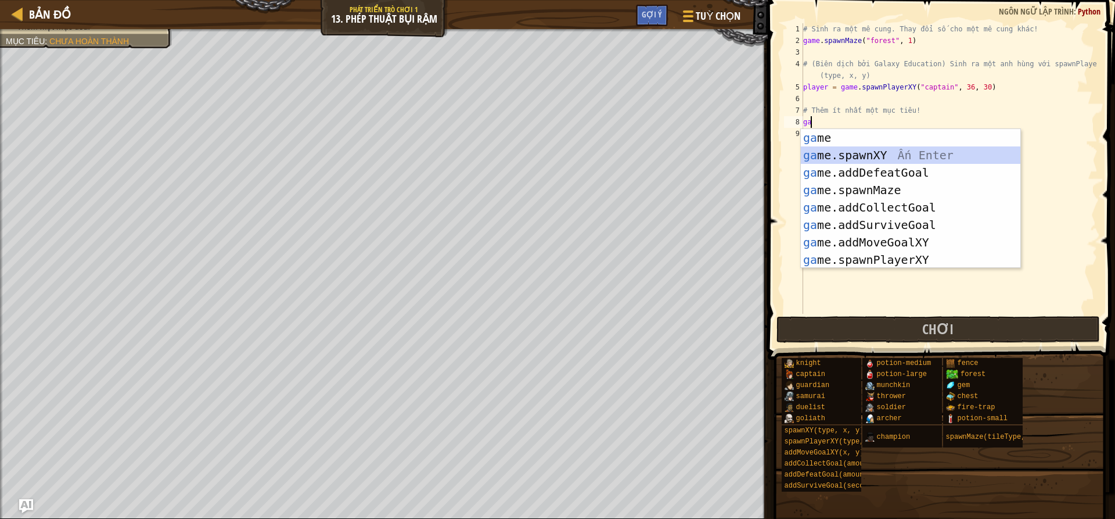
click at [897, 154] on div "ga me Ấn Enter ga me.spawnXY Ấn Enter ga me.addDefeatGoal Ấn Enter ga me.spawnM…" at bounding box center [911, 216] width 220 height 174
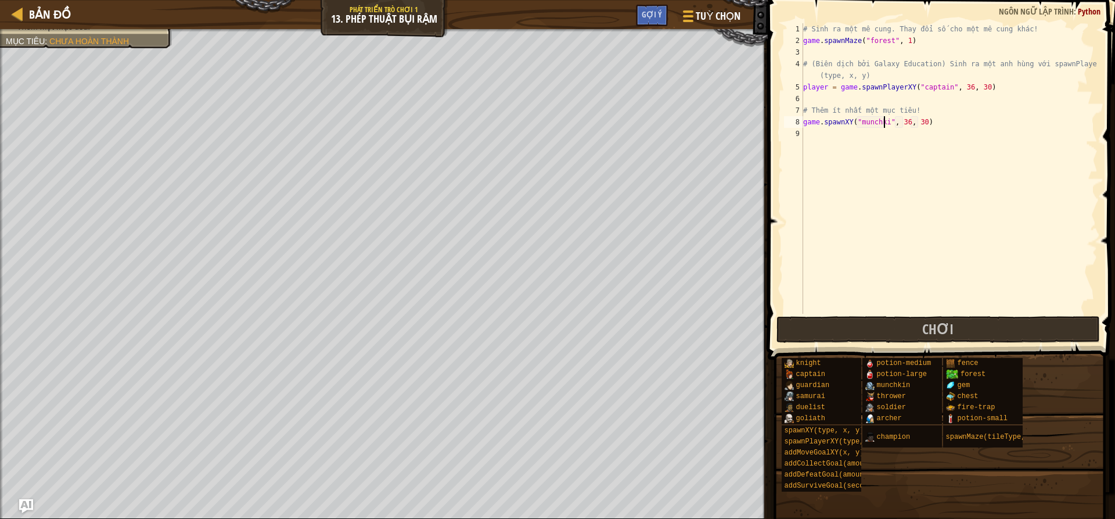
scroll to position [5, 8]
click at [901, 120] on div "# Sinh ra một mê cung. Thay đổi số cho một mê cung khác! game . spawnMaze ( "fo…" at bounding box center [949, 180] width 297 height 314
click at [905, 123] on div "# Sinh ra một mê cung. Thay đổi số cho một mê cung khác! game . spawnMaze ( "fo…" at bounding box center [949, 180] width 297 height 314
click at [903, 123] on div "# Sinh ra một mê cung. Thay đổi số cho một mê cung khác! game . spawnMaze ( "fo…" at bounding box center [949, 180] width 297 height 314
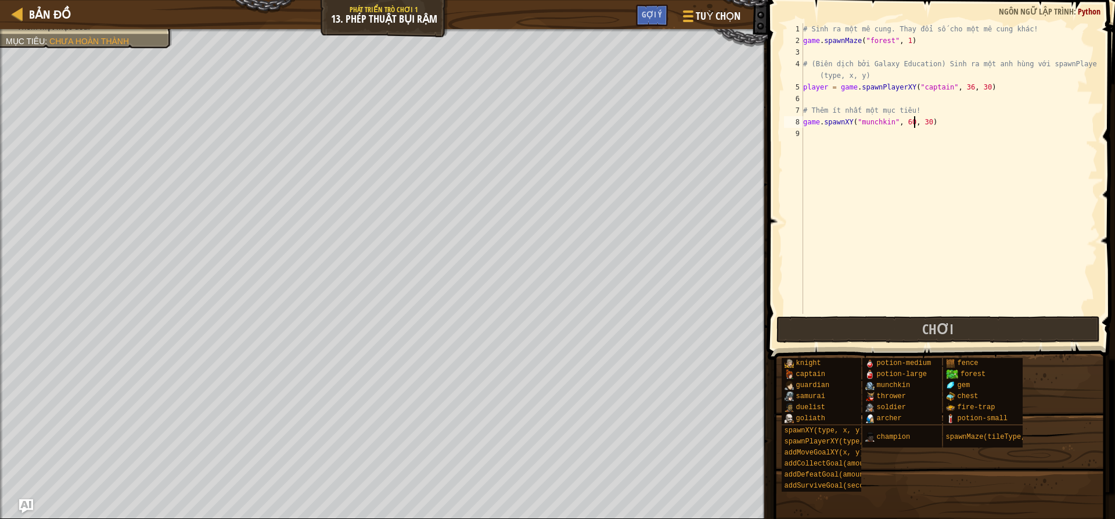
click at [916, 121] on div "# Sinh ra một mê cung. Thay đổi số cho một mê cung khác! game . spawnMaze ( "fo…" at bounding box center [949, 180] width 297 height 314
click at [914, 124] on div "# Sinh ra một mê cung. Thay đổi số cho một mê cung khác! game . spawnMaze ( "fo…" at bounding box center [949, 180] width 297 height 314
click at [944, 124] on div "# Sinh ra một mê cung. Thay đổi số cho một mê cung khác! game . spawnMaze ( "fo…" at bounding box center [949, 180] width 297 height 314
click at [912, 124] on div "# Sinh ra một mê cung. Thay đổi số cho một mê cung khác! game . spawnMaze ( "fo…" at bounding box center [949, 180] width 297 height 314
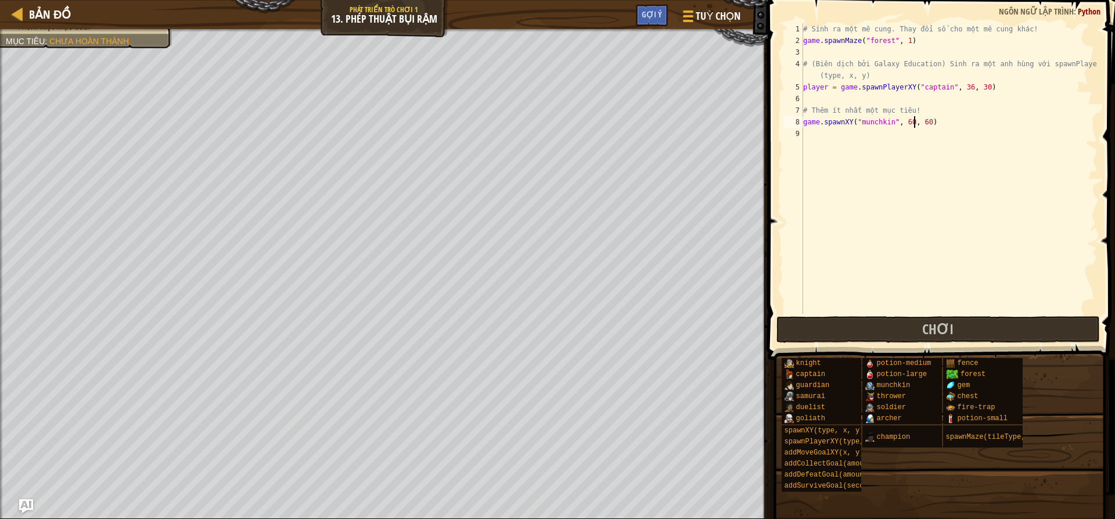
click at [937, 121] on div "# Sinh ra một mê cung. Thay đổi số cho một mê cung khác! game . spawnMaze ( "fo…" at bounding box center [949, 180] width 297 height 314
click at [821, 333] on button "Chơi" at bounding box center [937, 329] width 323 height 27
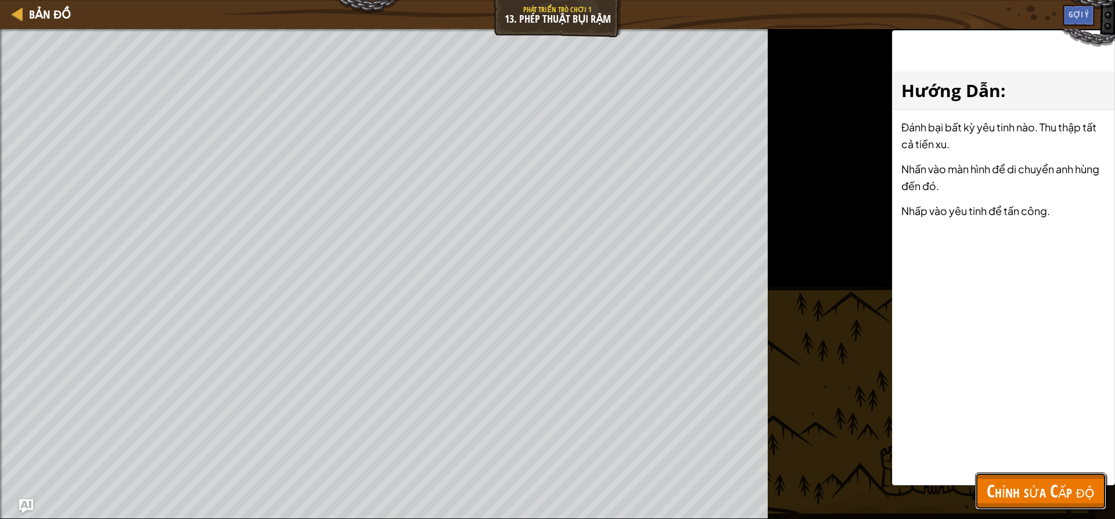
click at [1045, 483] on span "Chỉnh sửa Cấp độ" at bounding box center [1041, 490] width 108 height 24
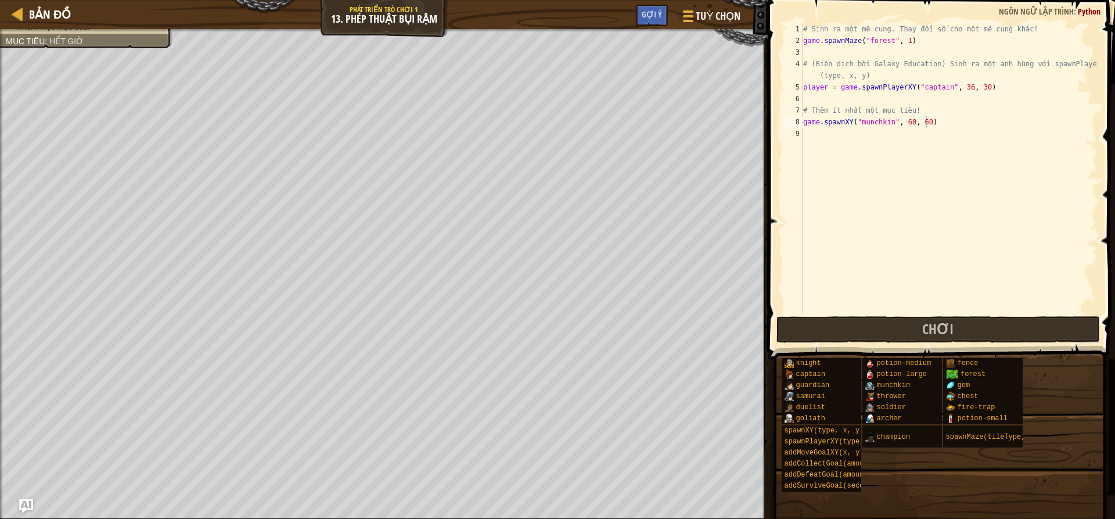
type textarea "# Thêm ít nhất một mục tiêu!"
click at [927, 111] on div "# Sinh ra một mê cung. Thay đổi số cho một mê cung khác! game . spawnMaze ( "fo…" at bounding box center [949, 180] width 297 height 314
type textarea "g"
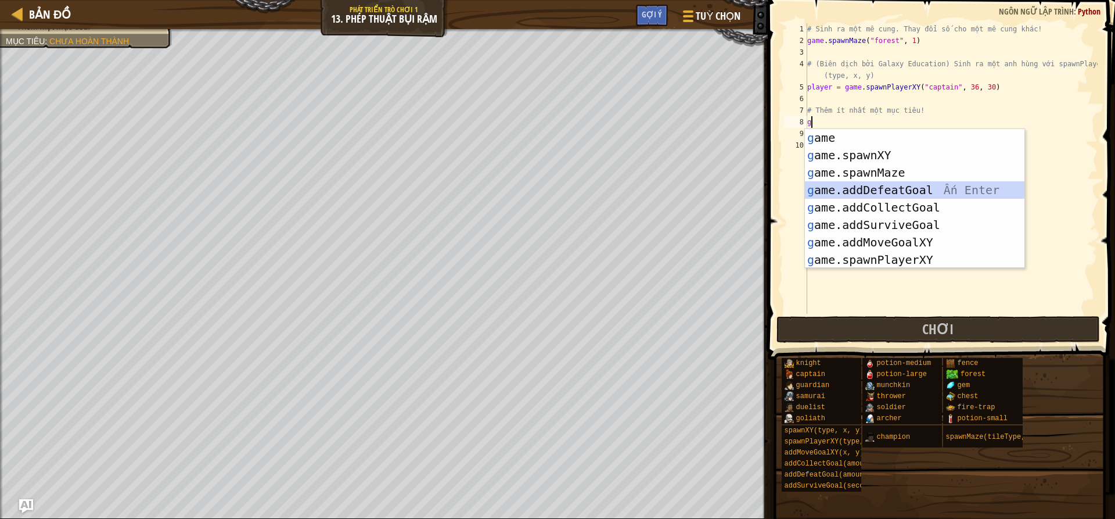
click at [916, 183] on div "g ame Ấn Enter g ame.spawnXY Ấn Enter g ame.spawnMaze Ấn Enter g ame.addDefeatG…" at bounding box center [915, 216] width 220 height 174
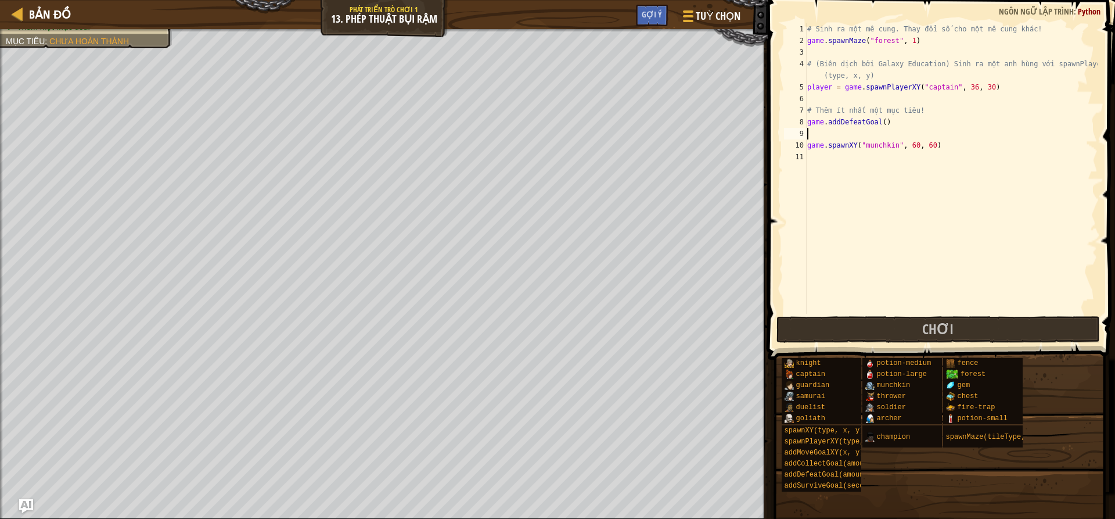
click at [879, 120] on div "# Sinh ra một mê cung. Thay đổi số cho một mê cung khác! game . spawnMaze ( "fo…" at bounding box center [951, 180] width 293 height 314
type textarea "game.addDefeatGoal()"
click at [834, 132] on div "# Sinh ra một mê cung. Thay đổi số cho một mê cung khác! game . spawnMaze ( "fo…" at bounding box center [951, 180] width 293 height 314
click at [942, 133] on div "# Sinh ra một mê cung. Thay đổi số cho một mê cung khác! game . spawnMaze ( "fo…" at bounding box center [951, 180] width 293 height 314
type textarea "game.spawnXY("munchkin", 60, 60)"
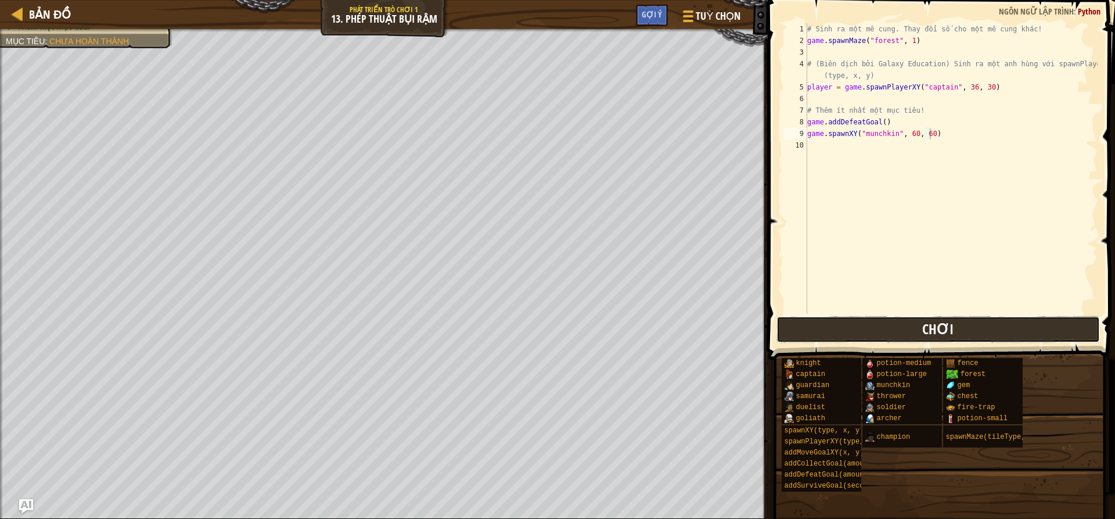
click at [824, 325] on button "Chơi" at bounding box center [937, 329] width 323 height 27
